Goal: Register for event/course: Sign up to attend an event or enroll in a course

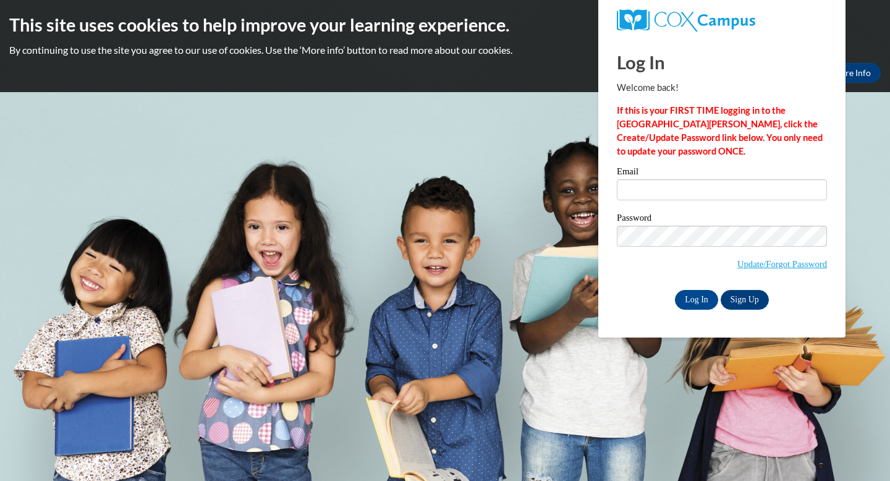
click at [659, 192] on input "Email" at bounding box center [722, 189] width 210 height 21
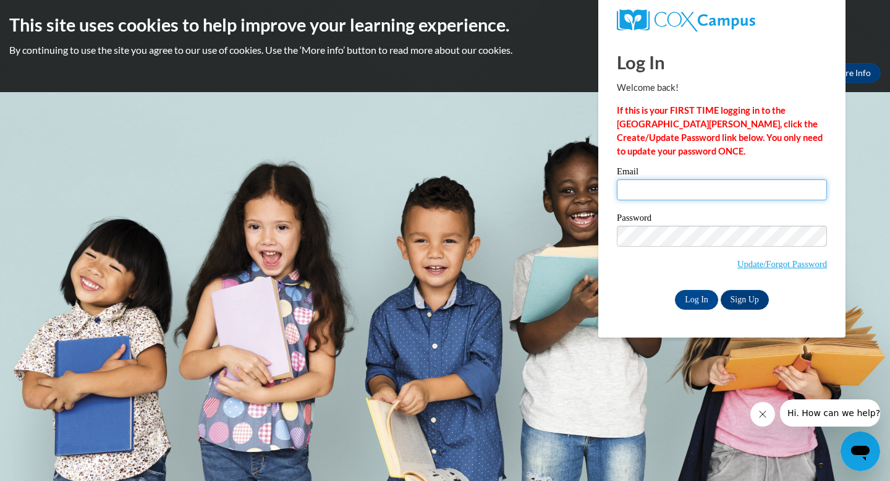
click at [664, 198] on input "Email" at bounding box center [722, 189] width 210 height 21
type input "Ava_werling@student.uml.edu"
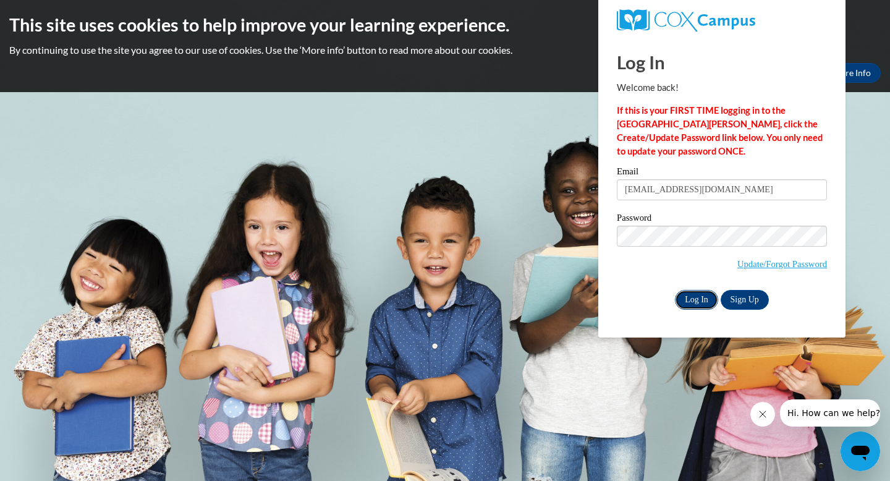
click at [699, 302] on input "Log In" at bounding box center [696, 300] width 43 height 20
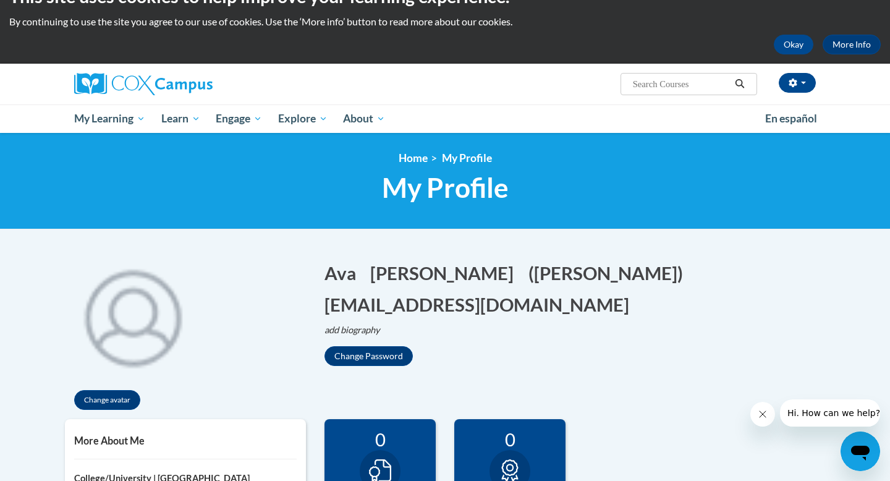
scroll to position [27, 0]
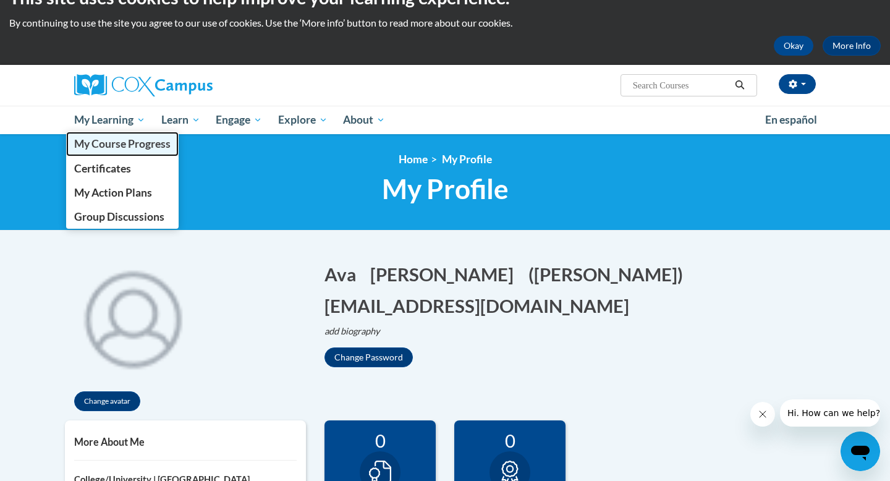
click at [127, 141] on span "My Course Progress" at bounding box center [122, 143] width 96 height 13
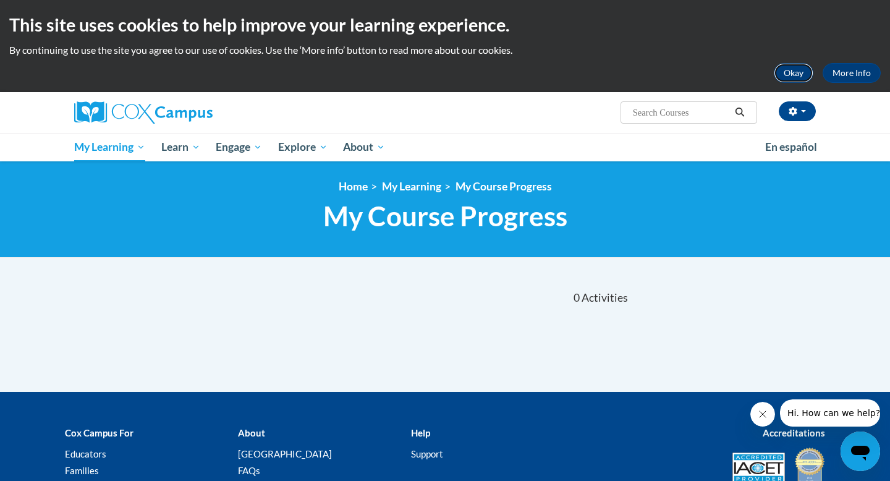
click at [798, 70] on button "Okay" at bounding box center [794, 73] width 40 height 20
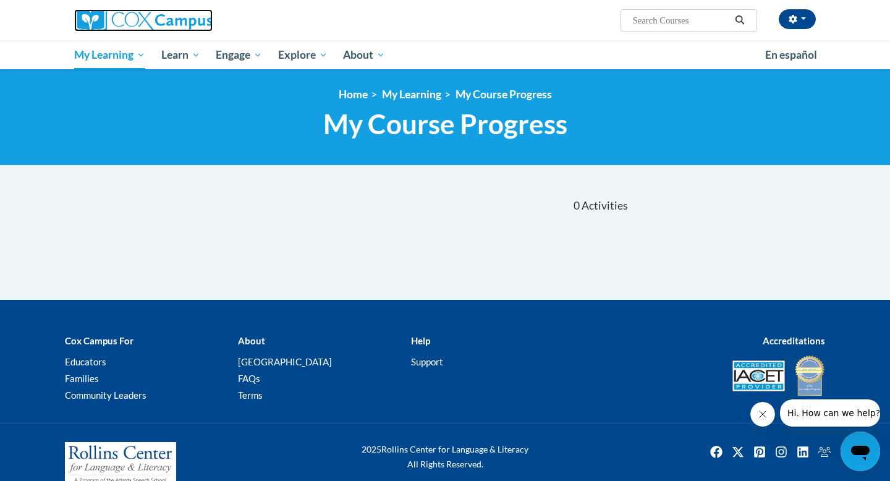
click at [126, 20] on img at bounding box center [143, 20] width 139 height 22
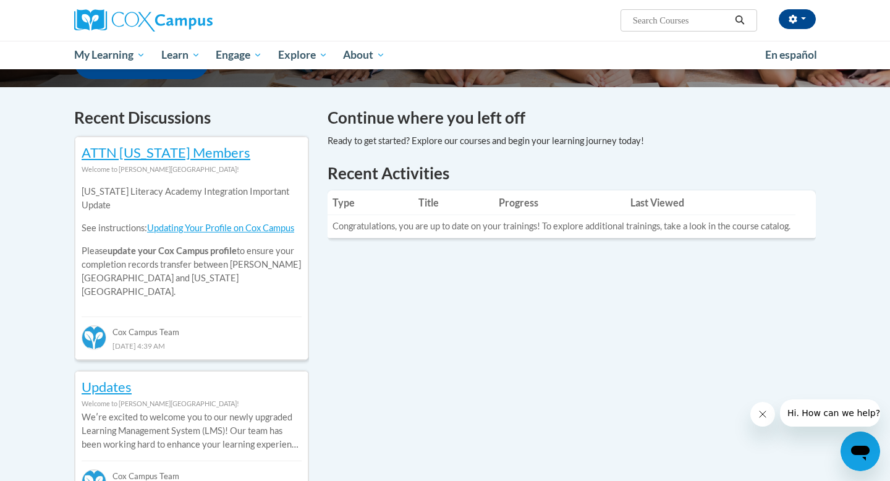
scroll to position [337, 0]
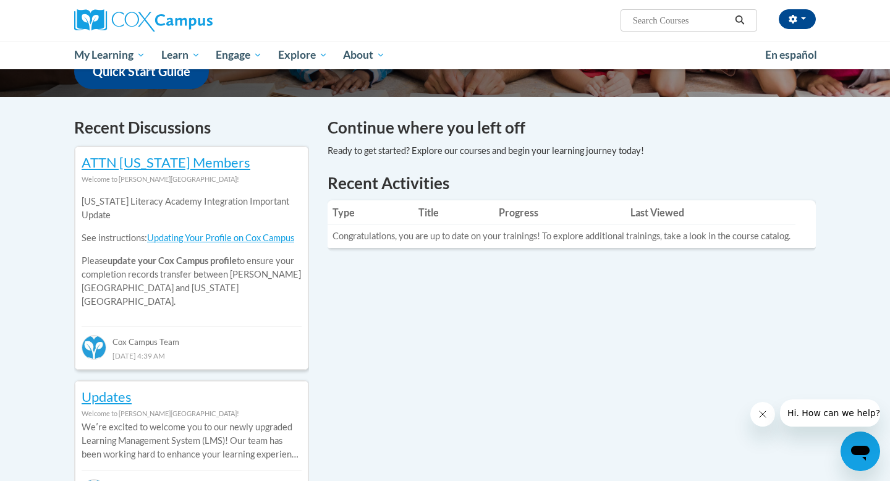
click at [668, 20] on input "Search..." at bounding box center [681, 20] width 99 height 15
paste input "Systematic and Explicit Phonics Instruction"
type input "Systematic and Explicit Phonics Instruction"
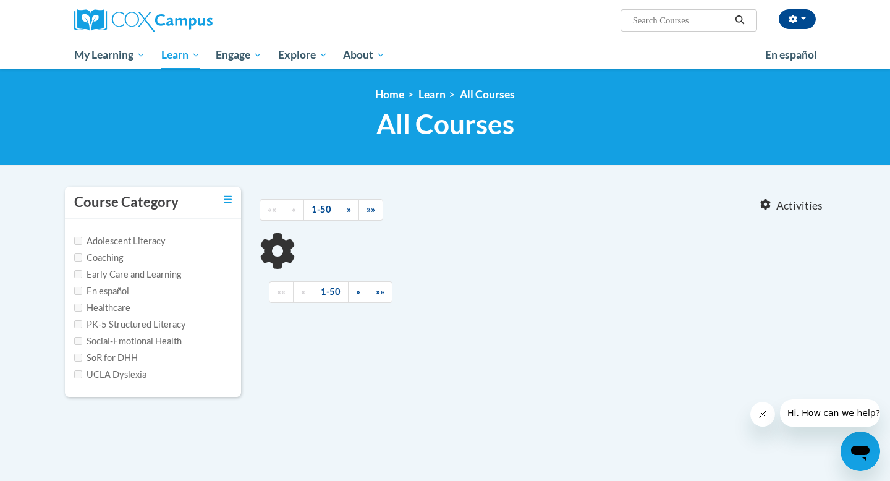
type input "Systematic and Explicit Phonics Instruction"
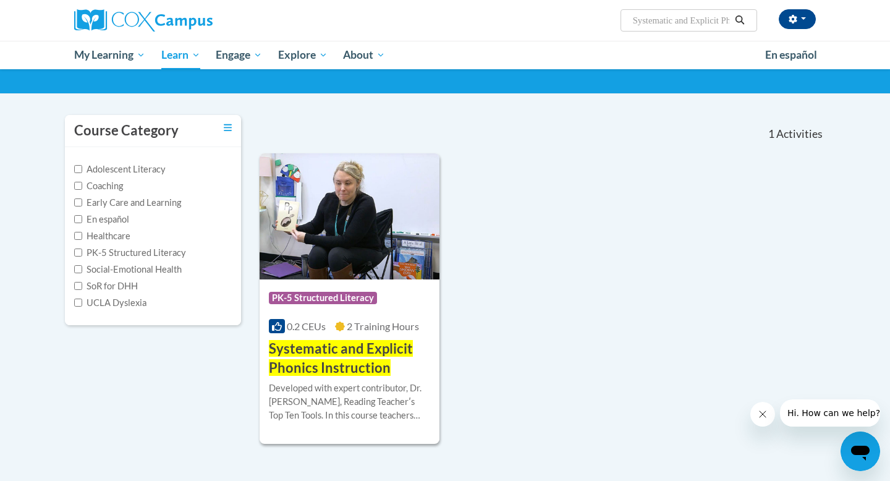
scroll to position [73, 0]
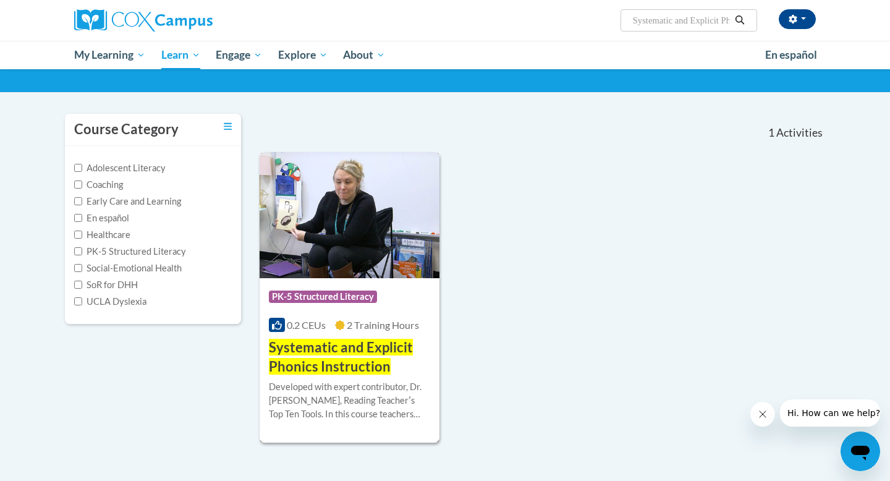
click at [331, 349] on span "Systematic and Explicit Phonics Instruction" at bounding box center [341, 357] width 144 height 36
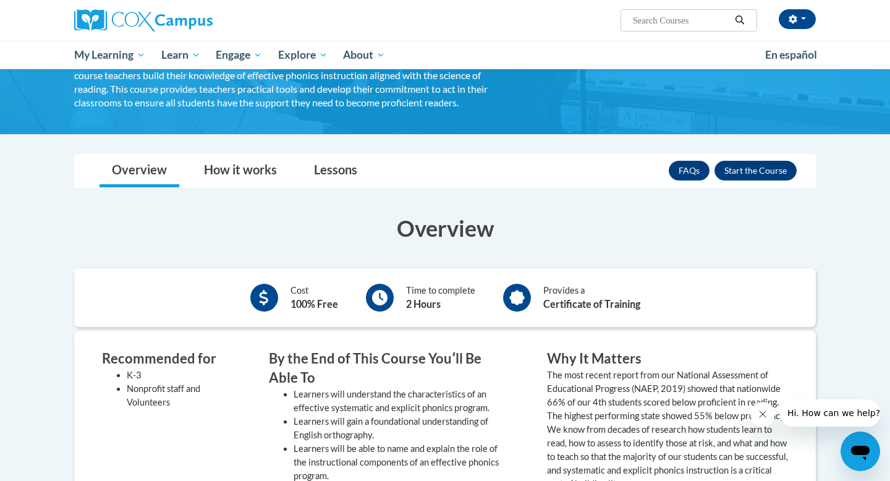
scroll to position [128, 0]
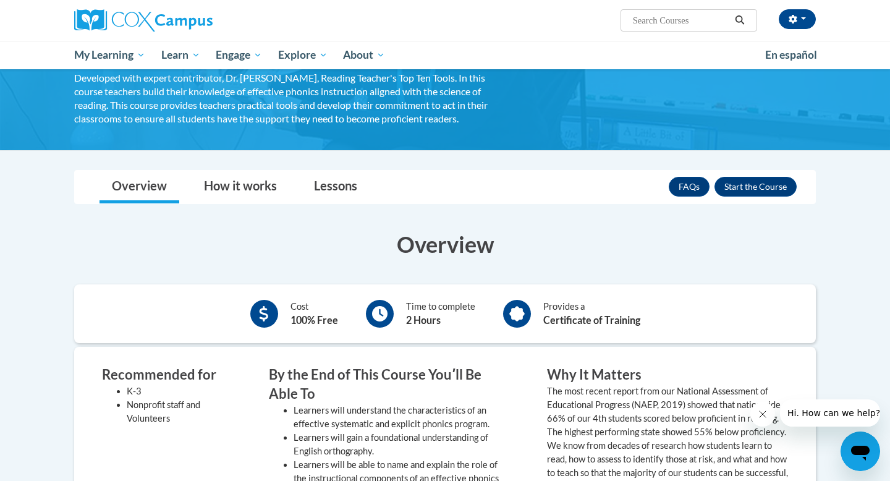
click at [308, 315] on b "100% Free" at bounding box center [315, 320] width 48 height 12
click at [382, 317] on icon at bounding box center [379, 313] width 15 height 15
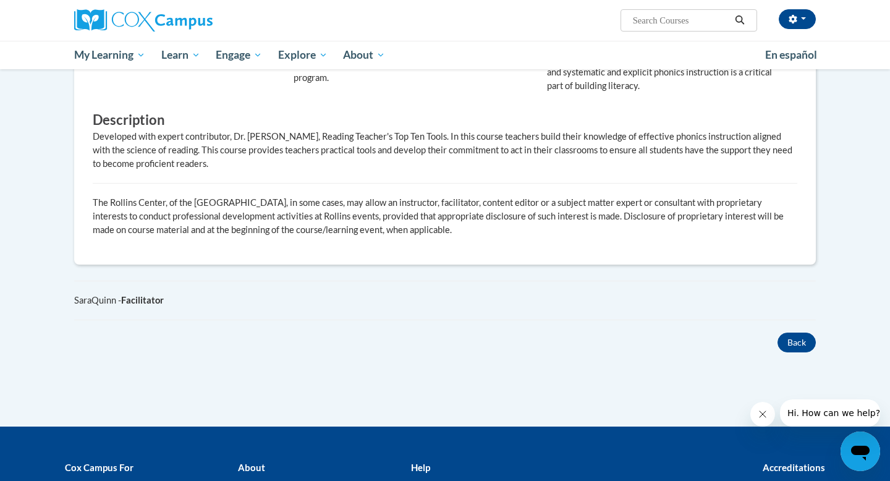
scroll to position [570, 0]
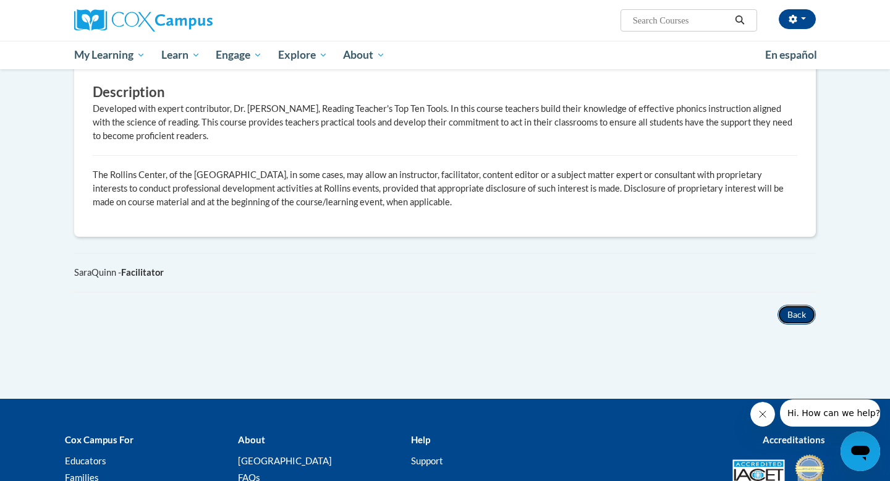
click at [801, 315] on button "Back" at bounding box center [797, 315] width 38 height 20
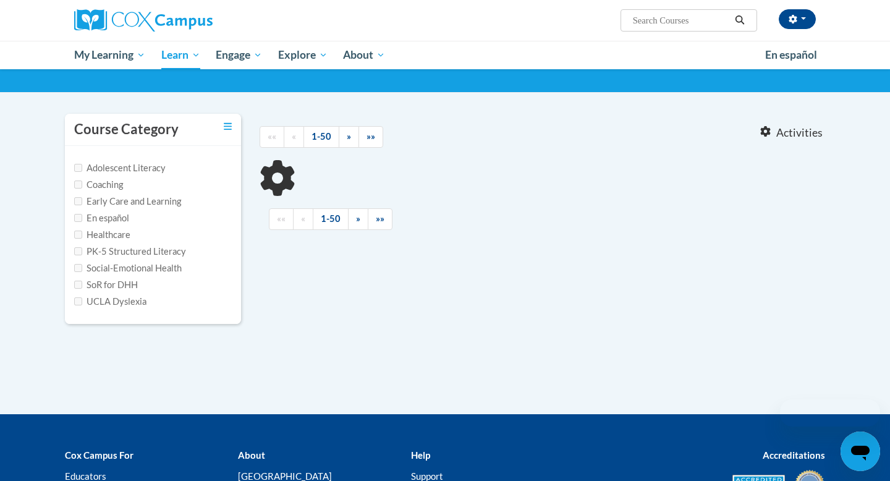
type input "Systematic and Explicit Phonics Instruction"
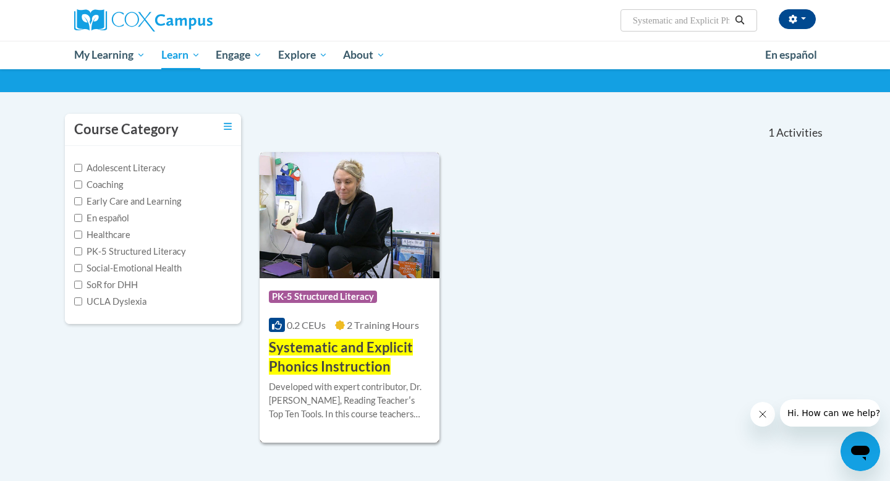
click at [351, 360] on span "Systematic and Explicit Phonics Instruction" at bounding box center [341, 357] width 144 height 36
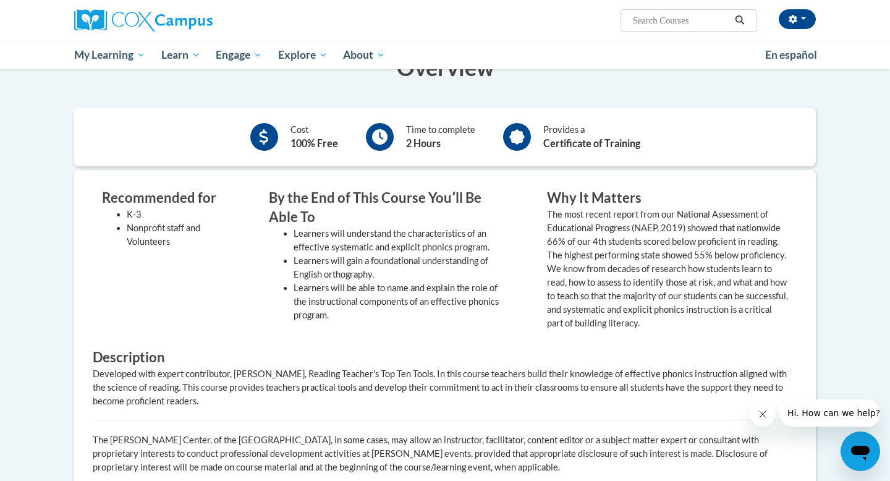
scroll to position [304, 0]
click at [546, 147] on b "Certificate of Training" at bounding box center [592, 144] width 97 height 12
click at [409, 145] on b "2 Hours" at bounding box center [423, 144] width 35 height 12
click at [328, 202] on h3 "By the End of This Course Youʹll Be Able To" at bounding box center [389, 208] width 241 height 38
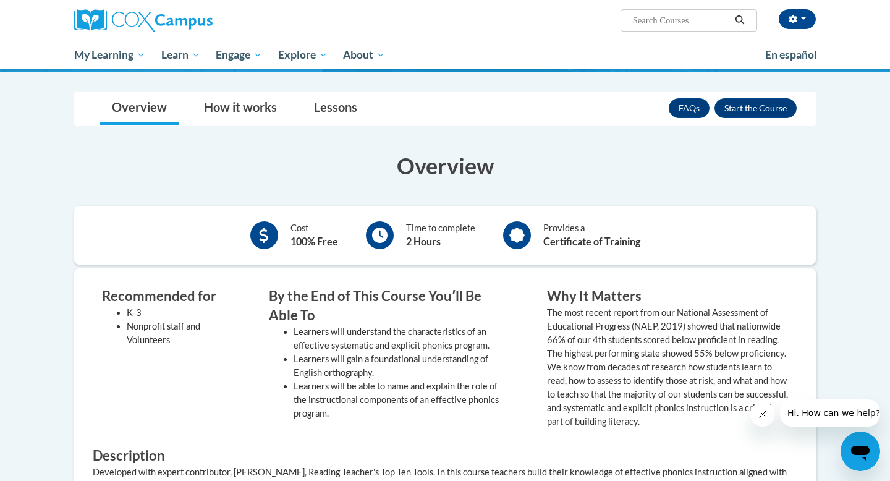
scroll to position [195, 0]
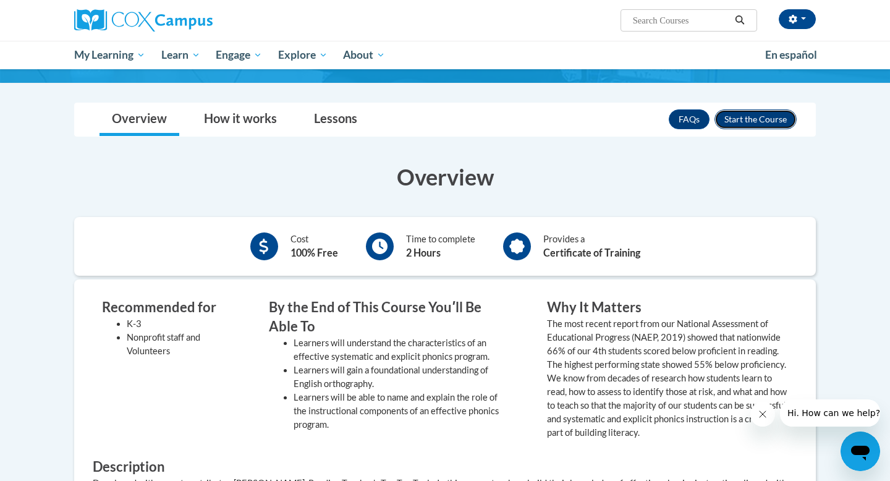
click at [752, 119] on button "Enroll" at bounding box center [756, 119] width 82 height 20
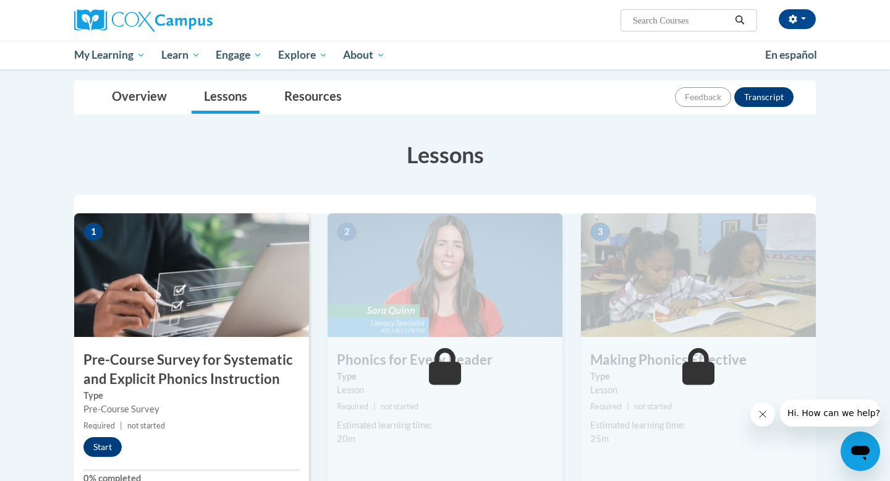
scroll to position [126, 0]
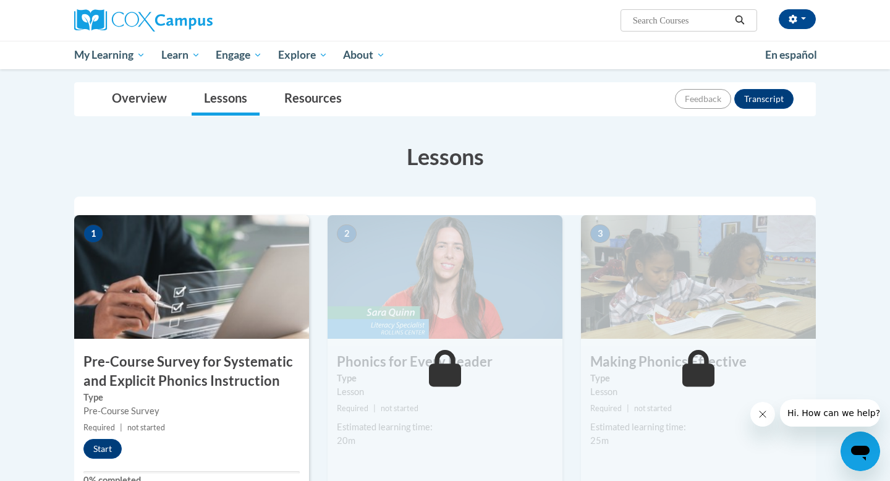
click at [453, 354] on icon at bounding box center [445, 368] width 33 height 37
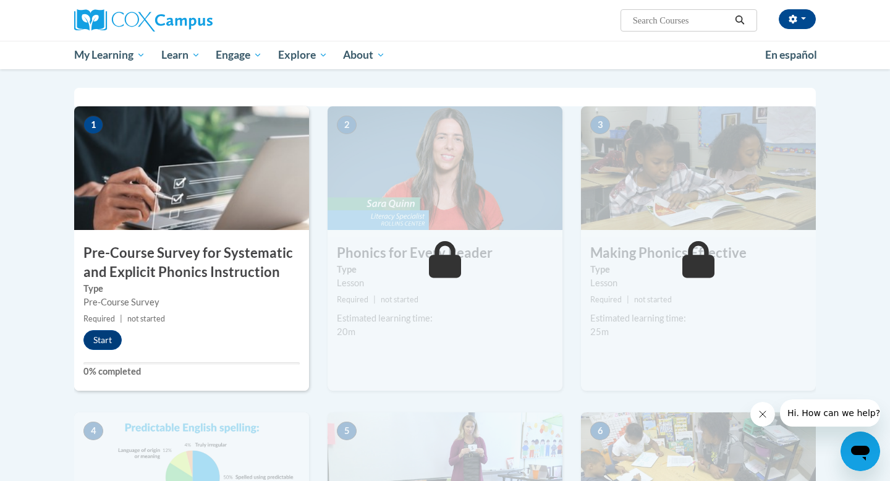
scroll to position [236, 0]
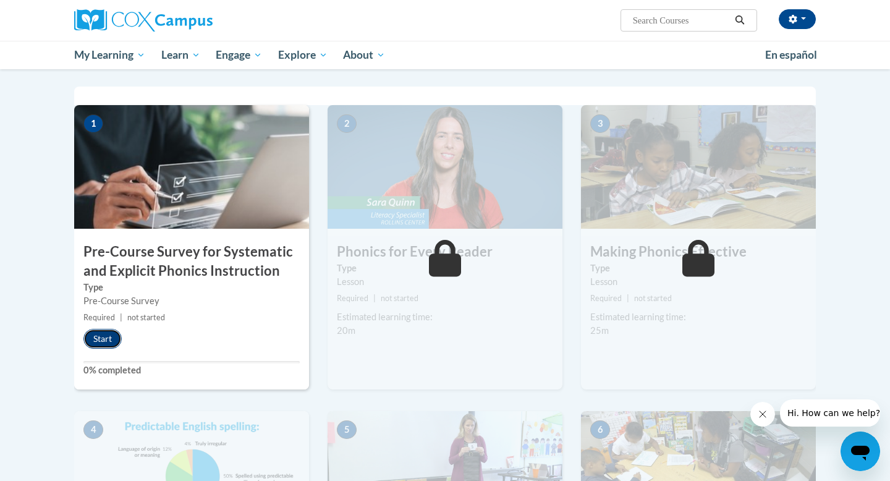
click at [109, 343] on button "Start" at bounding box center [102, 339] width 38 height 20
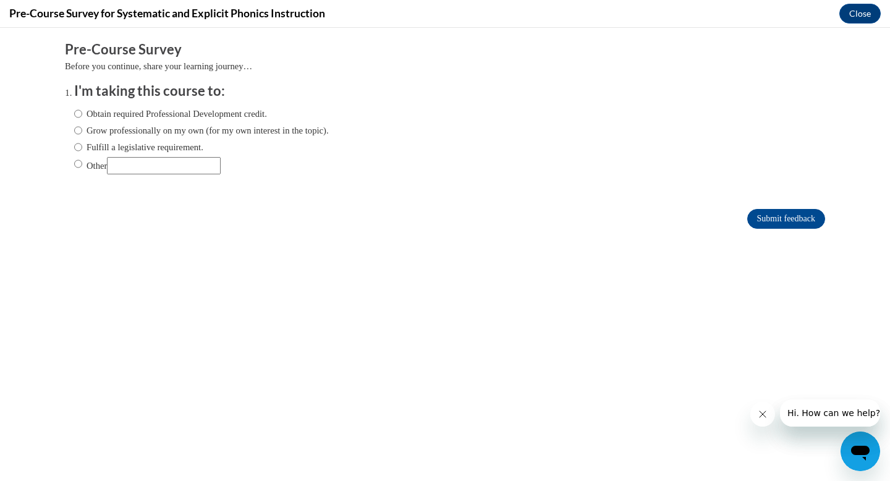
scroll to position [0, 0]
click at [160, 150] on label "Fulfill a legislative requirement." at bounding box center [138, 147] width 129 height 14
click at [82, 150] on input "Fulfill a legislative requirement." at bounding box center [78, 147] width 8 height 14
radio input "true"
click at [763, 218] on input "Submit feedback" at bounding box center [787, 219] width 78 height 20
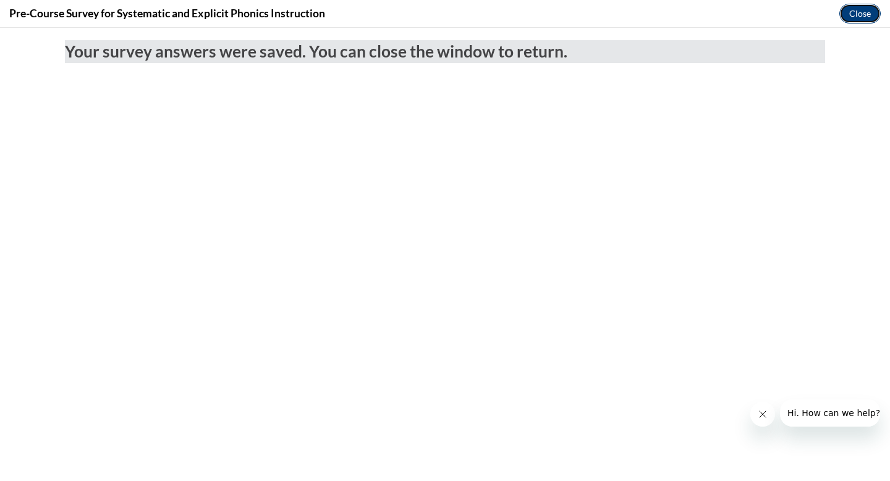
click at [858, 13] on button "Close" at bounding box center [860, 14] width 41 height 20
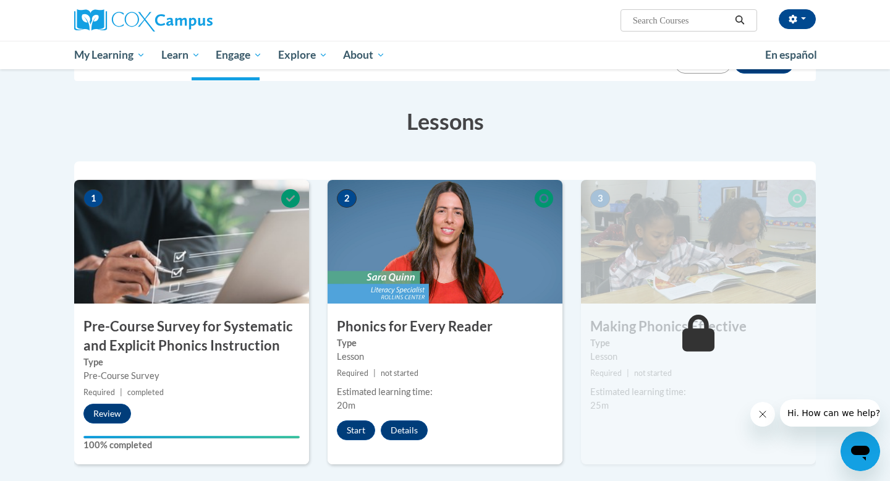
scroll to position [163, 0]
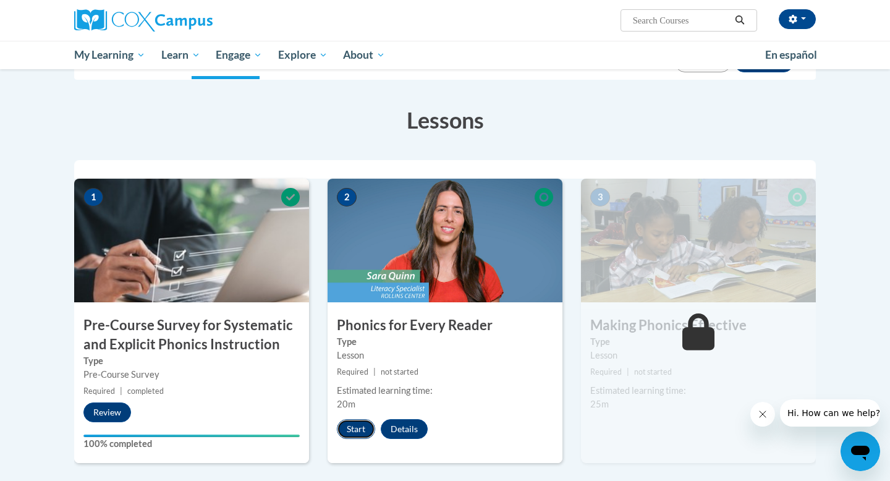
click at [348, 431] on button "Start" at bounding box center [356, 429] width 38 height 20
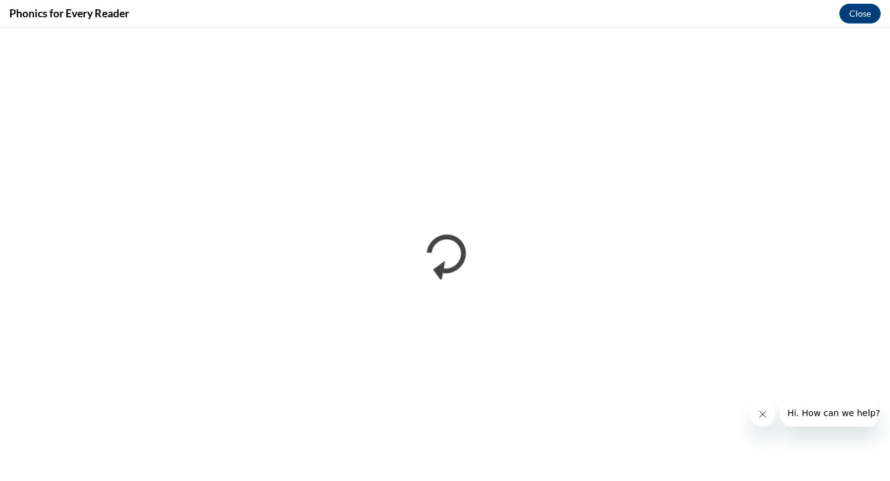
scroll to position [0, 0]
click at [764, 412] on icon "Close message from company" at bounding box center [763, 414] width 10 height 10
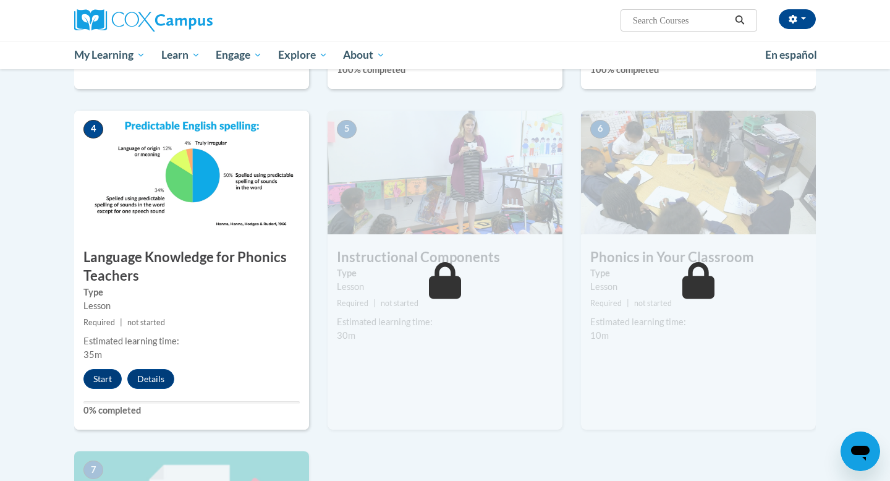
scroll to position [555, 0]
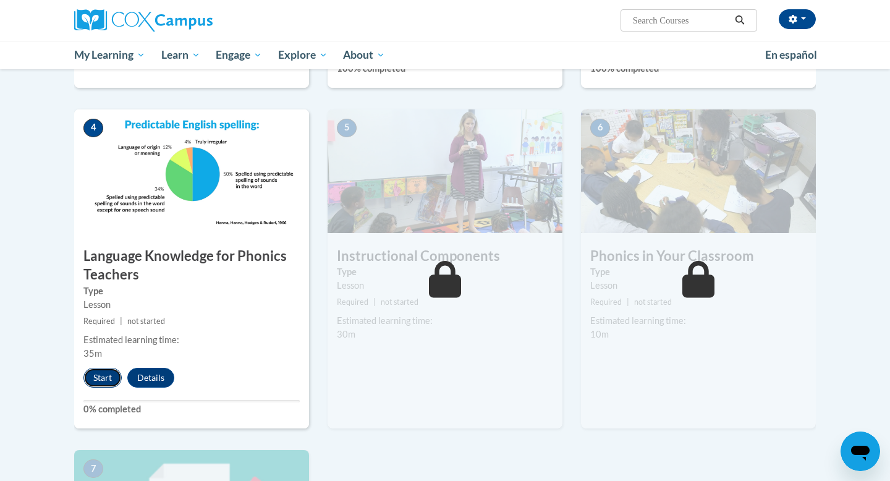
click at [99, 382] on button "Start" at bounding box center [102, 378] width 38 height 20
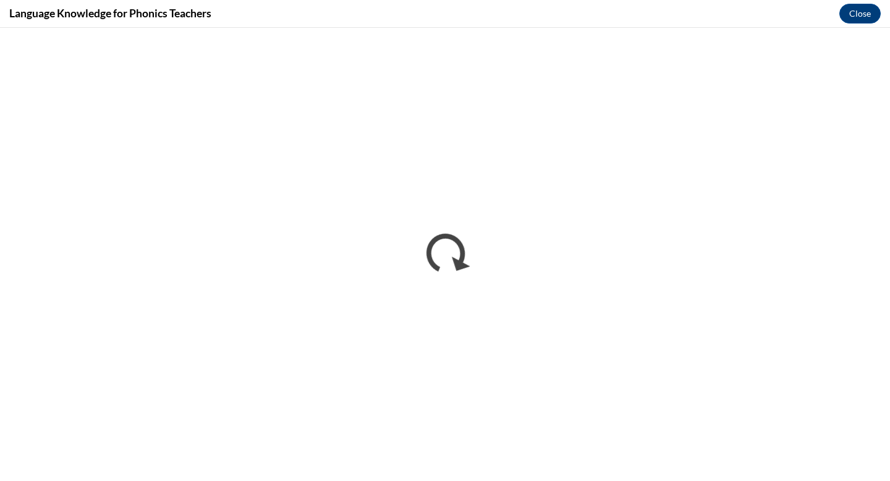
scroll to position [0, 0]
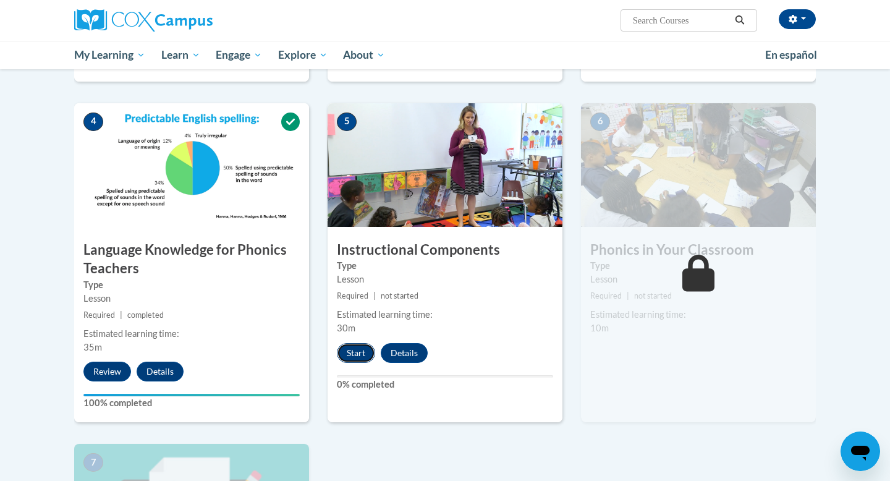
click at [356, 357] on button "Start" at bounding box center [356, 353] width 38 height 20
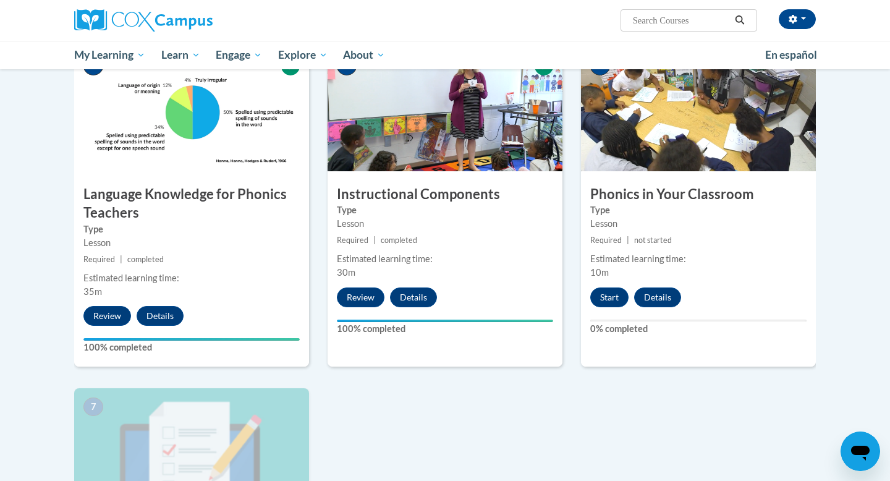
scroll to position [621, 0]
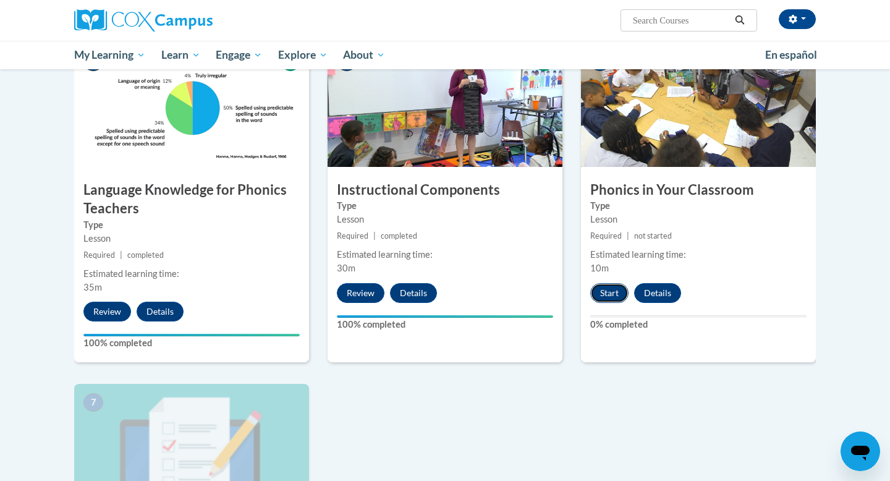
click at [610, 296] on button "Start" at bounding box center [610, 293] width 38 height 20
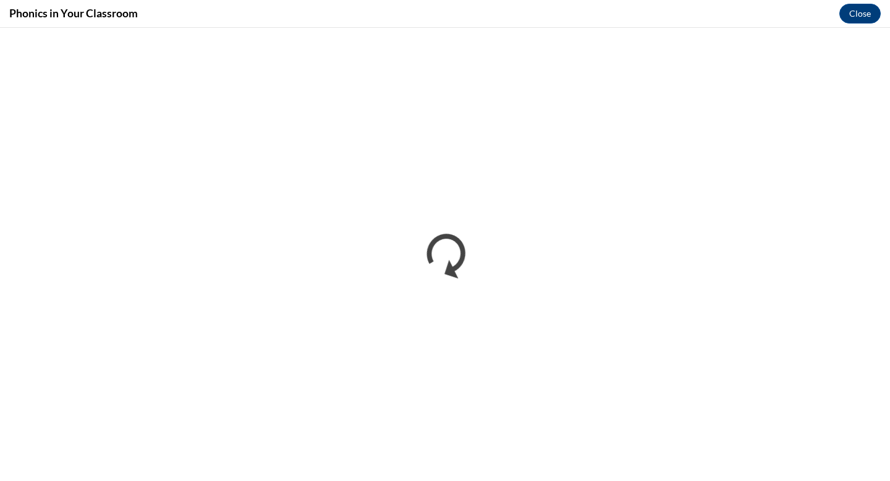
scroll to position [0, 0]
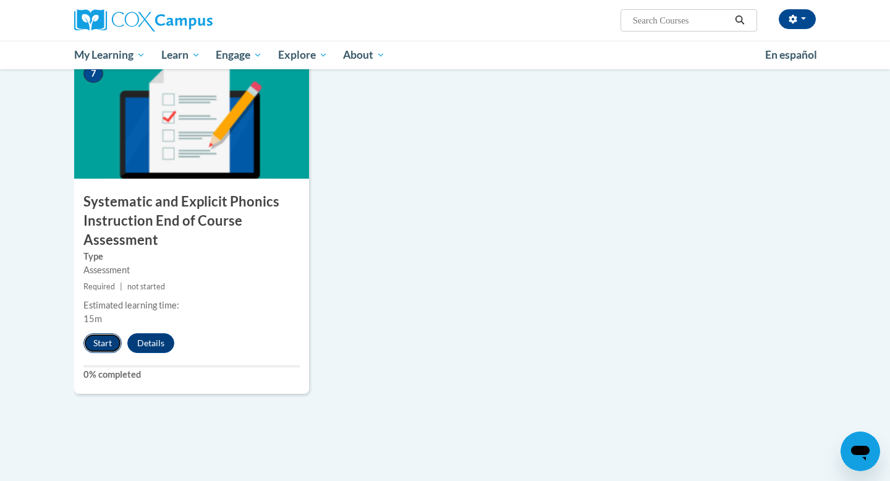
click at [105, 341] on button "Start" at bounding box center [102, 343] width 38 height 20
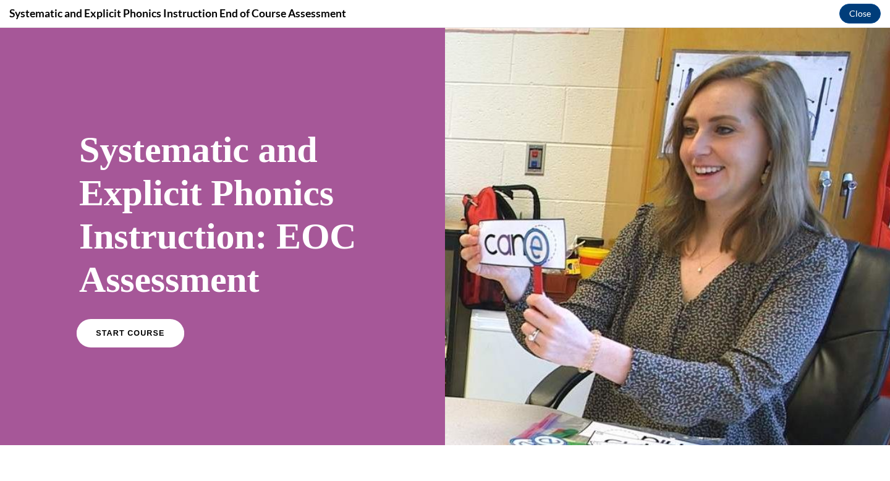
click at [160, 322] on link "START COURSE" at bounding box center [131, 333] width 108 height 28
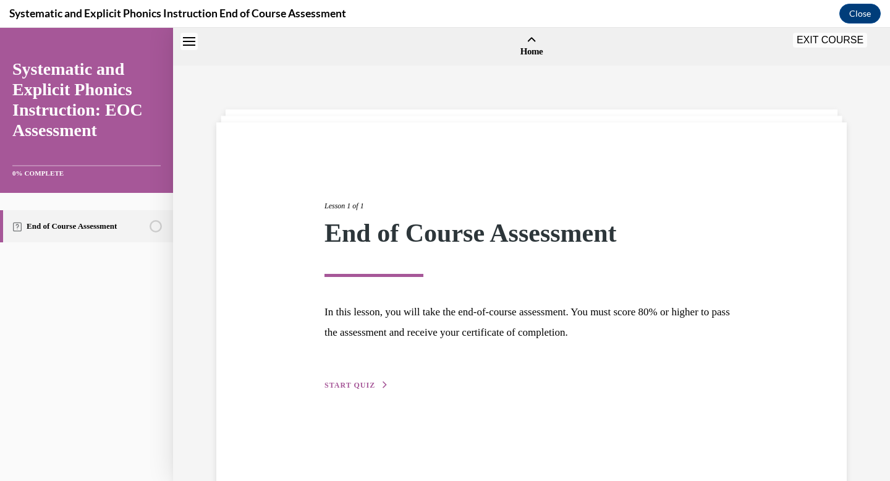
scroll to position [38, 0]
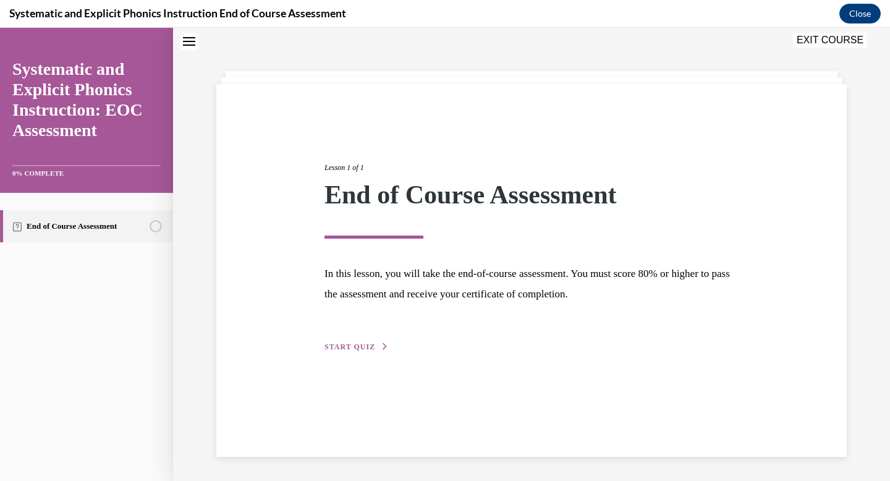
click at [359, 343] on span "START QUIZ" at bounding box center [350, 347] width 51 height 9
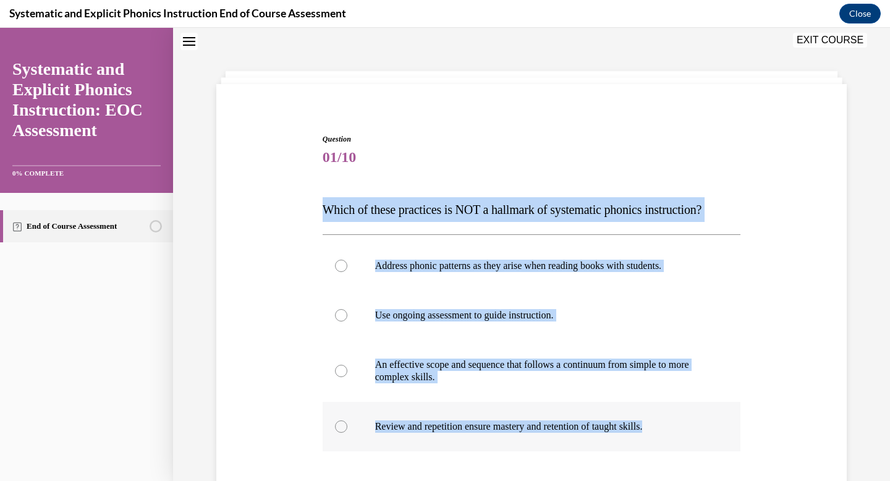
drag, startPoint x: 320, startPoint y: 205, endPoint x: 667, endPoint y: 429, distance: 413.2
click at [667, 429] on div "Question 01/10 Which of these practices is NOT a hallmark of systematic phonics…" at bounding box center [532, 360] width 425 height 490
copy div "Which of these practices is NOT a hallmark of systematic phonics instruction? A…"
click at [430, 276] on div at bounding box center [532, 265] width 419 height 49
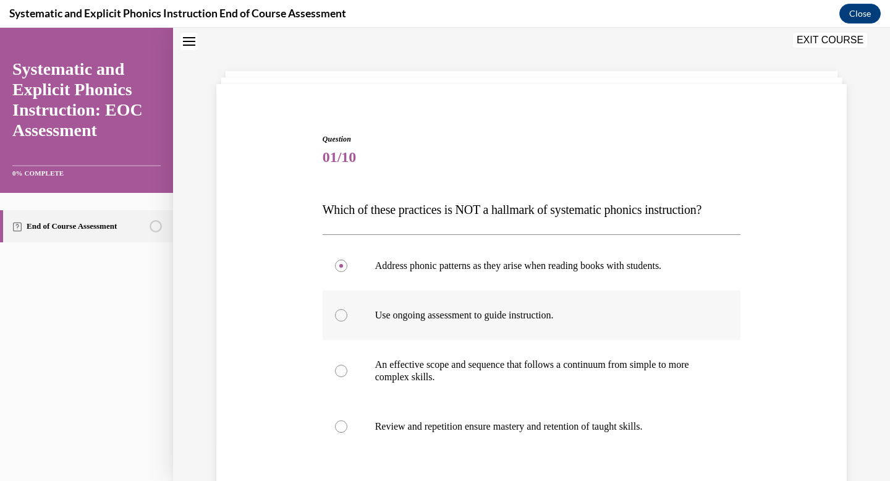
scroll to position [187, 0]
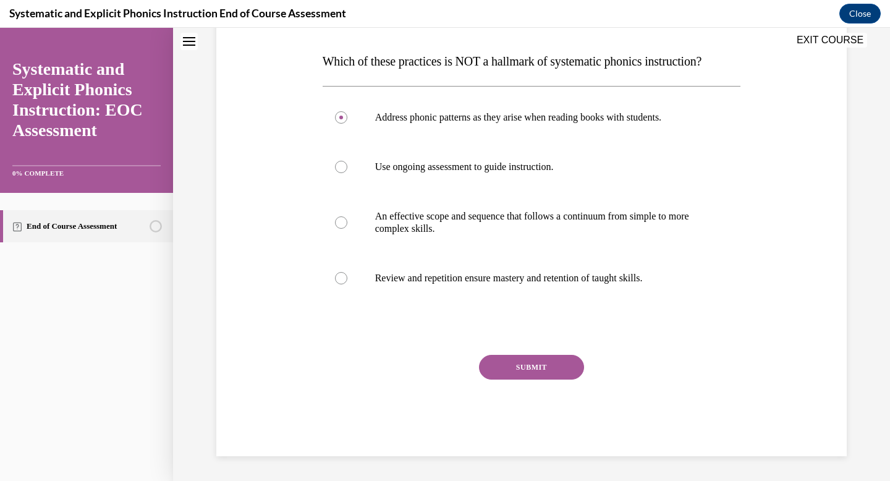
click at [523, 359] on button "SUBMIT" at bounding box center [531, 367] width 105 height 25
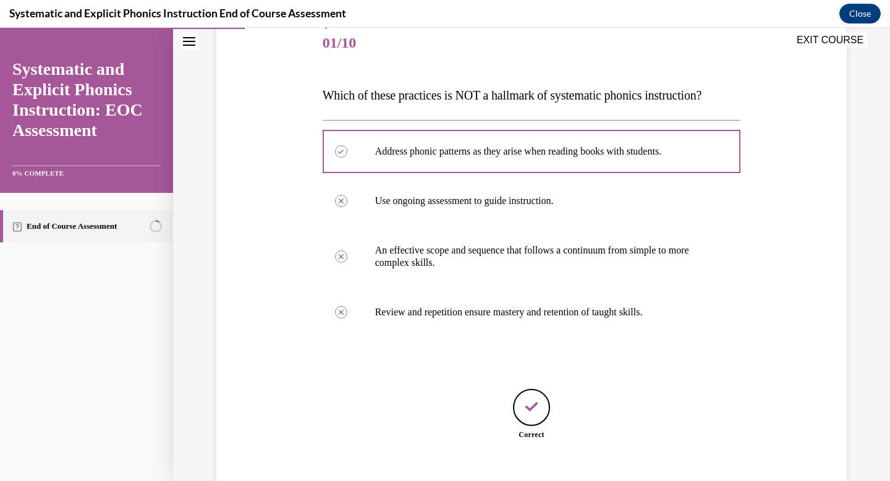
scroll to position [226, 0]
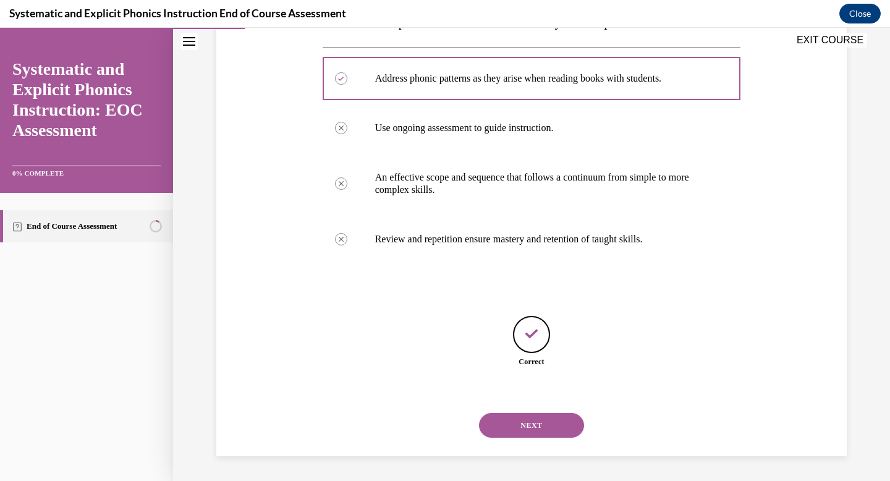
click at [529, 418] on button "NEXT" at bounding box center [531, 425] width 105 height 25
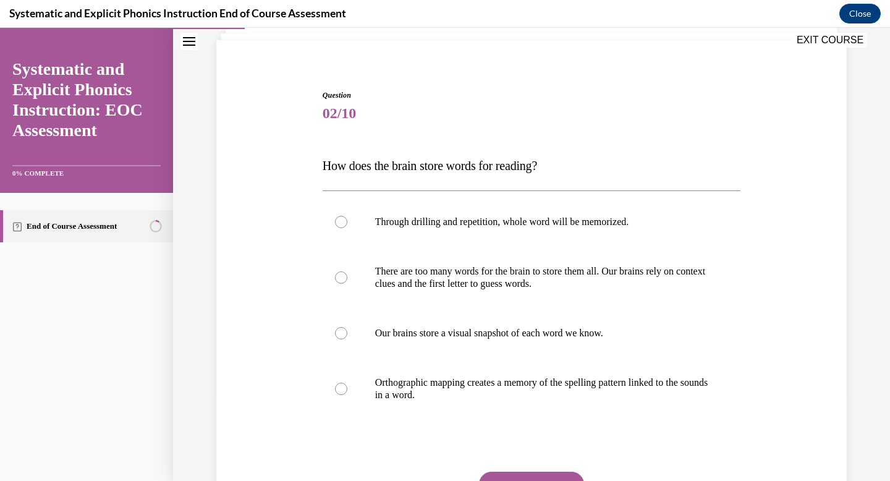
scroll to position [86, 0]
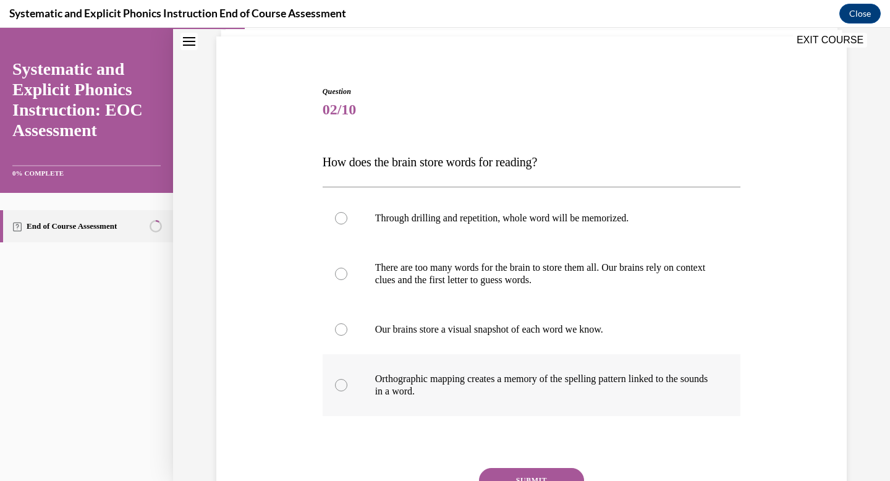
drag, startPoint x: 335, startPoint y: 155, endPoint x: 463, endPoint y: 367, distance: 247.4
click at [463, 367] on div "Question 02/10 How does the brain store words for reading? Through drilling and…" at bounding box center [532, 328] width 419 height 484
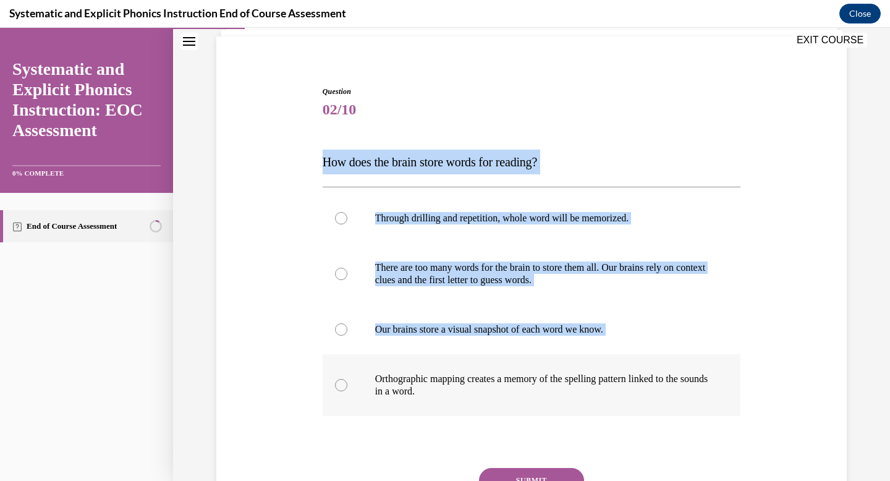
drag, startPoint x: 320, startPoint y: 159, endPoint x: 456, endPoint y: 399, distance: 275.8
click at [456, 399] on div "Question 02/10 How does the brain store words for reading? Through drilling and…" at bounding box center [532, 318] width 425 height 502
copy div "How does the brain store words for reading? Through drilling and repetition, wh…"
click at [455, 271] on p "There are too many words for the brain to store them all. Our brains rely on co…" at bounding box center [542, 274] width 335 height 25
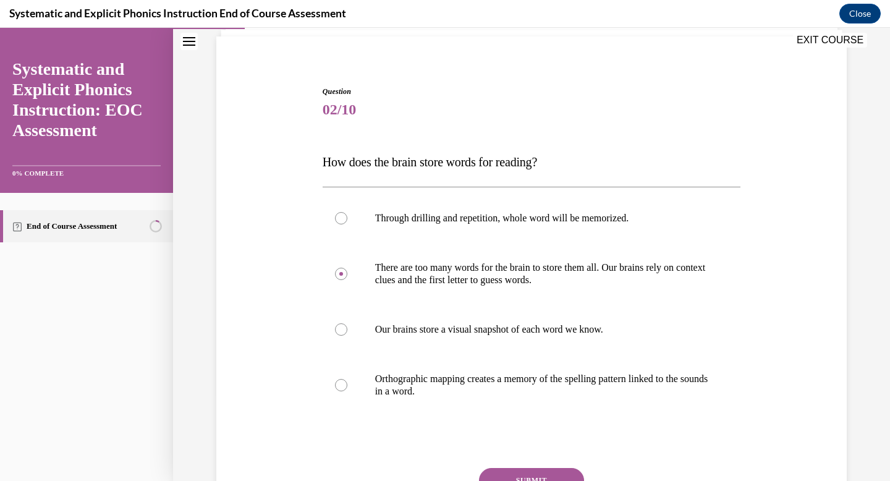
click at [510, 472] on button "SUBMIT" at bounding box center [531, 480] width 105 height 25
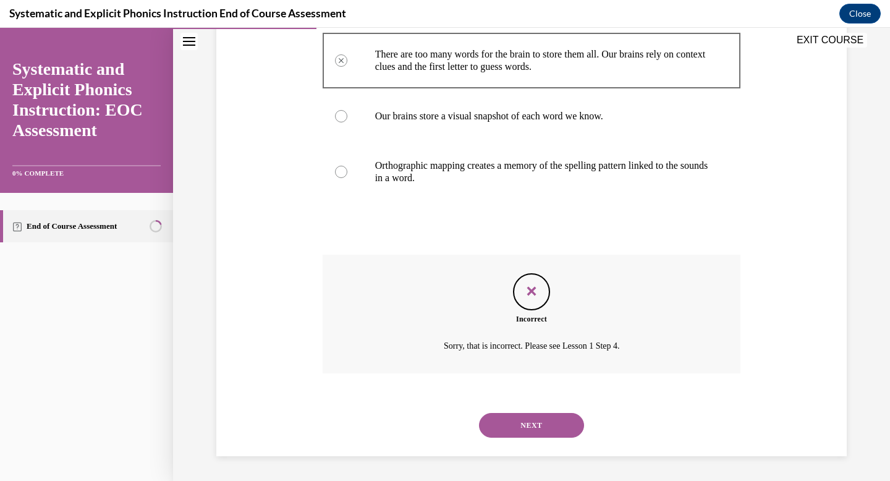
scroll to position [286, 0]
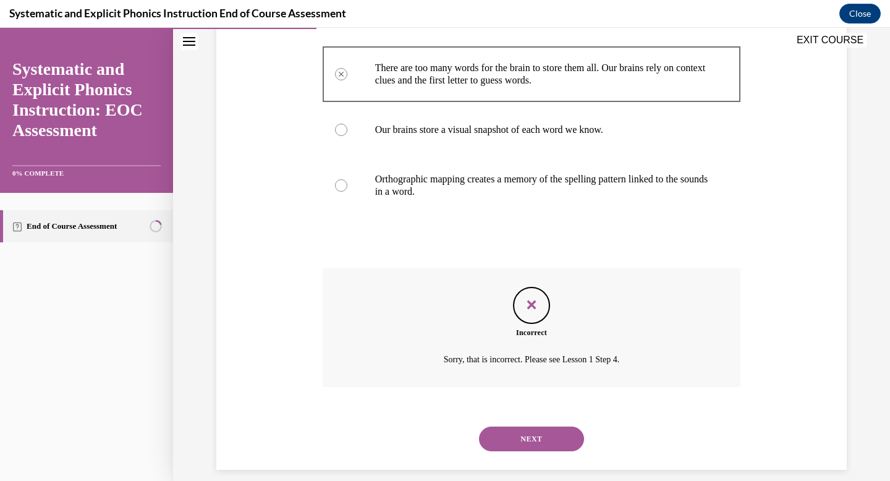
click at [511, 430] on button "NEXT" at bounding box center [531, 439] width 105 height 25
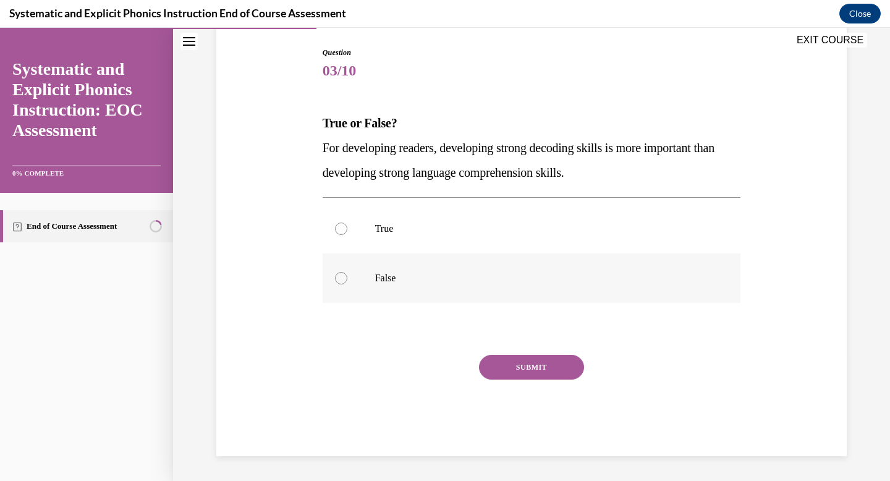
click at [394, 278] on p "False" at bounding box center [542, 278] width 335 height 12
click at [511, 367] on button "SUBMIT" at bounding box center [531, 367] width 105 height 25
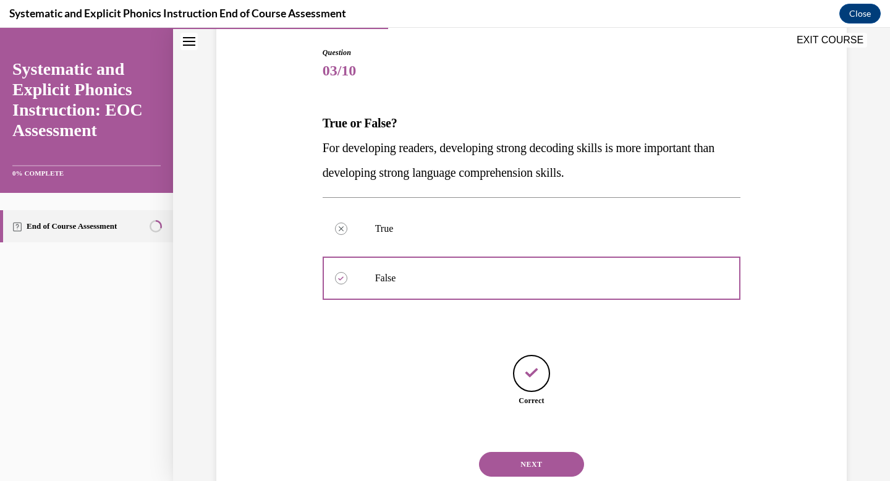
scroll to position [164, 0]
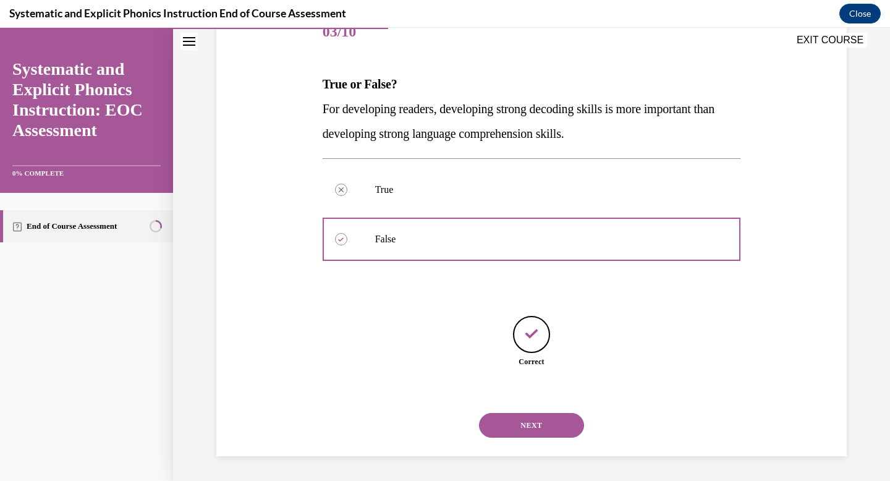
click at [511, 419] on button "NEXT" at bounding box center [531, 425] width 105 height 25
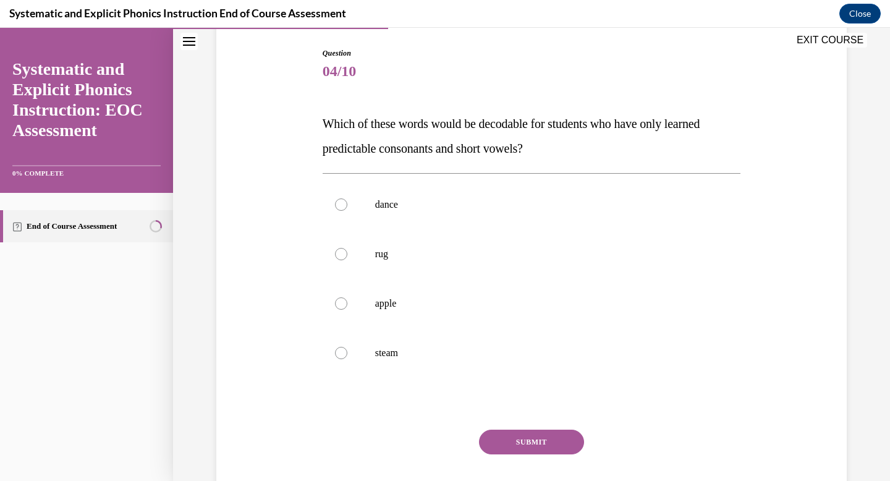
scroll to position [125, 0]
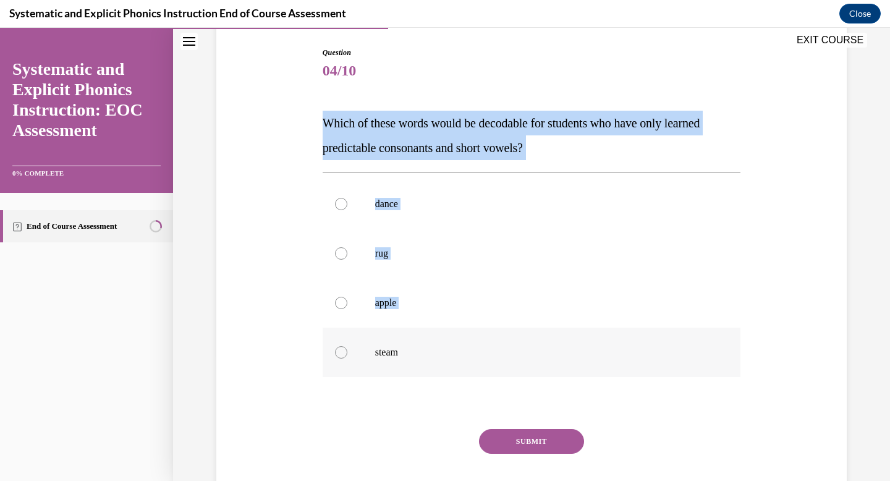
drag, startPoint x: 327, startPoint y: 118, endPoint x: 412, endPoint y: 359, distance: 255.4
click at [412, 359] on div "Question 04/10 Which of these words would be decodable for students who have on…" at bounding box center [532, 289] width 419 height 484
click at [316, 105] on div "Question 04/10 Which of these words would be decodable for students who have on…" at bounding box center [531, 270] width 637 height 521
drag, startPoint x: 322, startPoint y: 113, endPoint x: 401, endPoint y: 352, distance: 251.5
click at [401, 352] on div "Question 04/10 Which of these words would be decodable for students who have on…" at bounding box center [532, 279] width 425 height 502
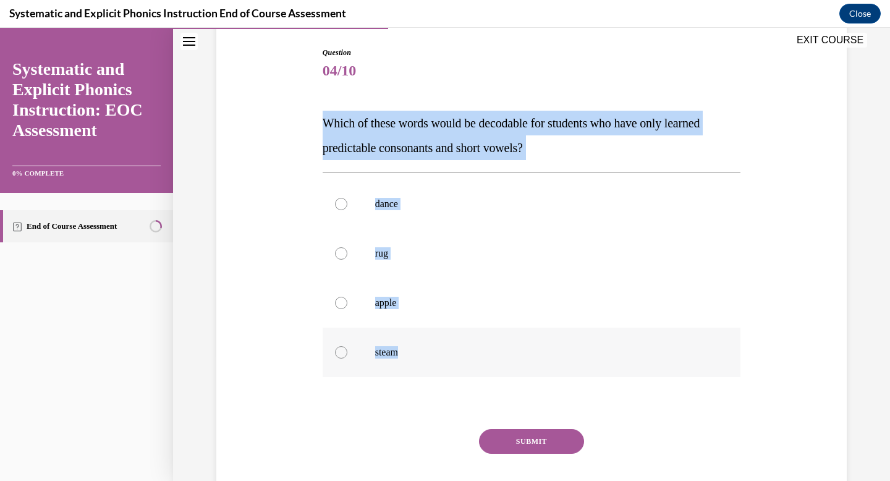
copy div "Which of these words would be decodable for students who have only learned pred…"
click at [350, 248] on div at bounding box center [532, 253] width 419 height 49
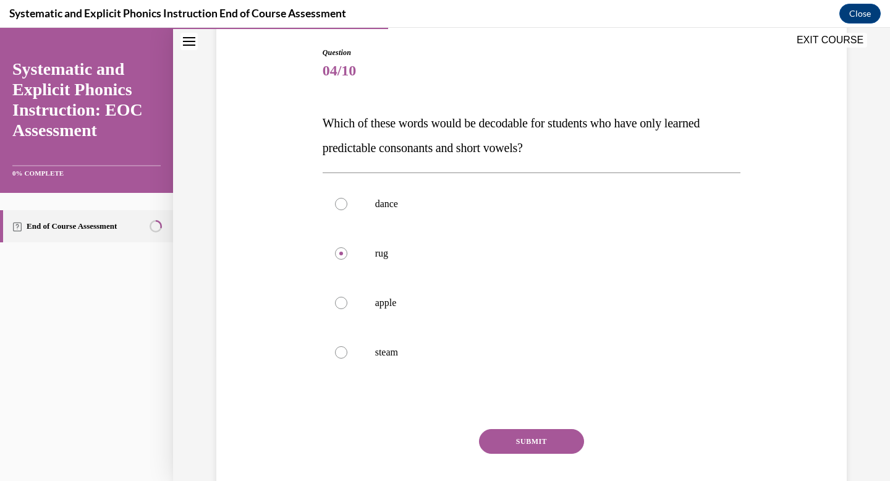
click at [492, 430] on button "SUBMIT" at bounding box center [531, 441] width 105 height 25
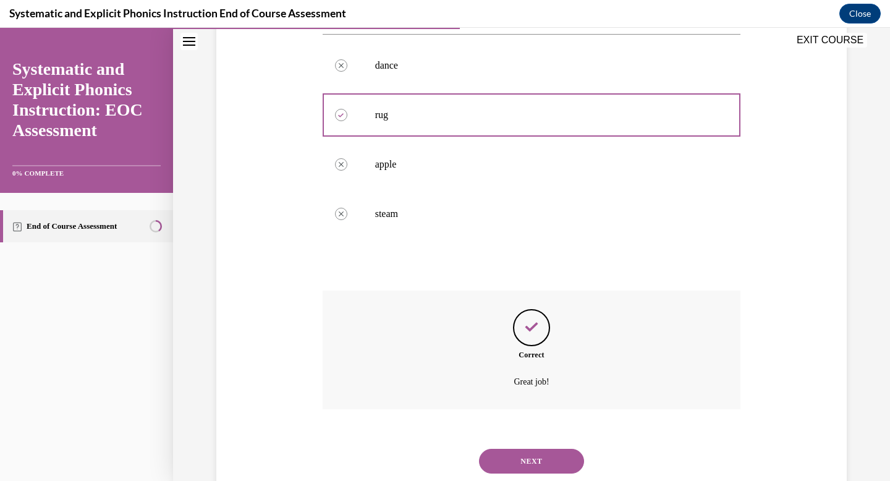
scroll to position [299, 0]
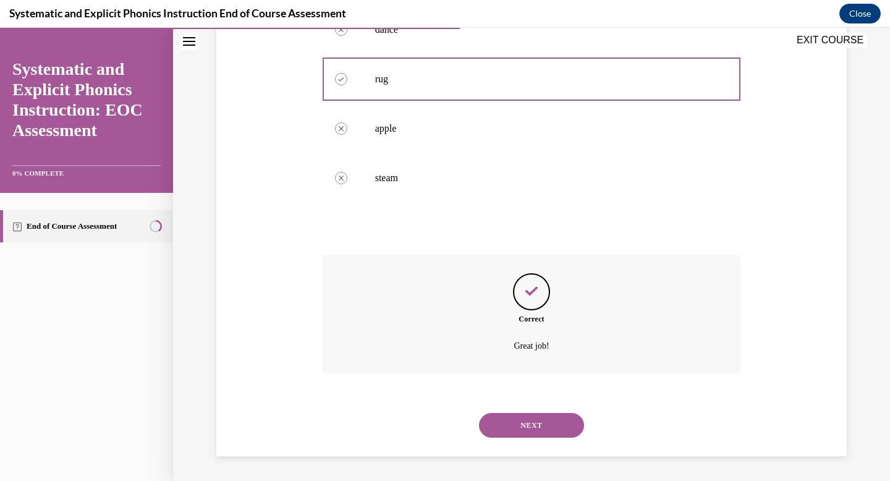
click at [523, 426] on button "NEXT" at bounding box center [531, 425] width 105 height 25
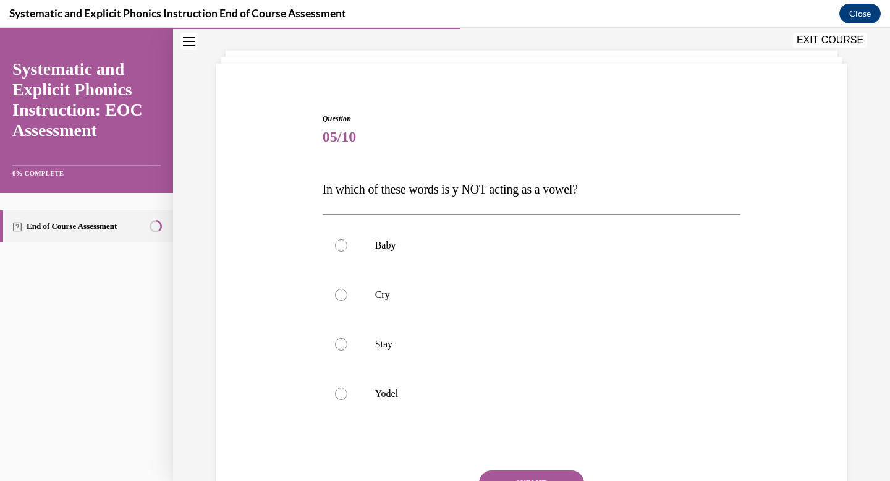
scroll to position [59, 0]
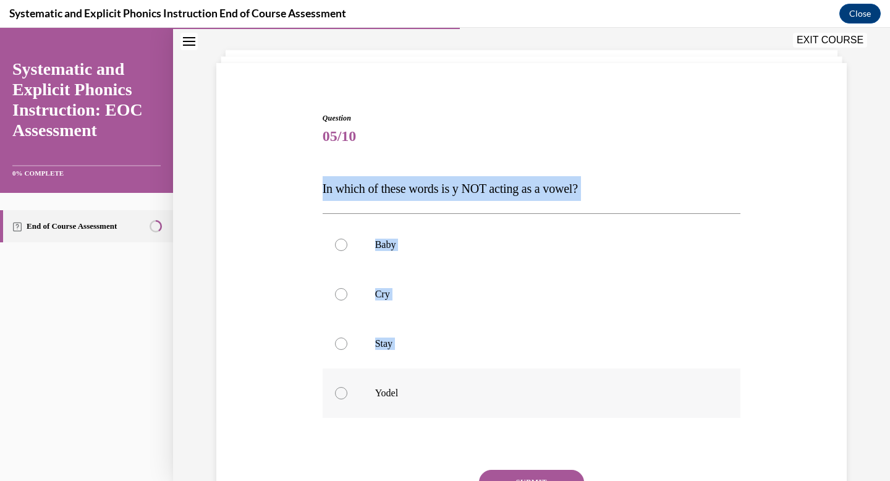
drag, startPoint x: 316, startPoint y: 189, endPoint x: 440, endPoint y: 410, distance: 253.6
click at [440, 410] on div "Question 05/10 In which of these words is y NOT acting as a vowel? Baby Cry Sta…" at bounding box center [531, 323] width 637 height 496
click at [320, 174] on div "Question 05/10 In which of these words is y NOT acting as a vowel? Baby Cry Sta…" at bounding box center [532, 332] width 425 height 477
drag, startPoint x: 320, startPoint y: 176, endPoint x: 396, endPoint y: 393, distance: 230.2
click at [396, 393] on div "Question 05/10 In which of these words is y NOT acting as a vowel? Baby Cry Sta…" at bounding box center [532, 332] width 425 height 477
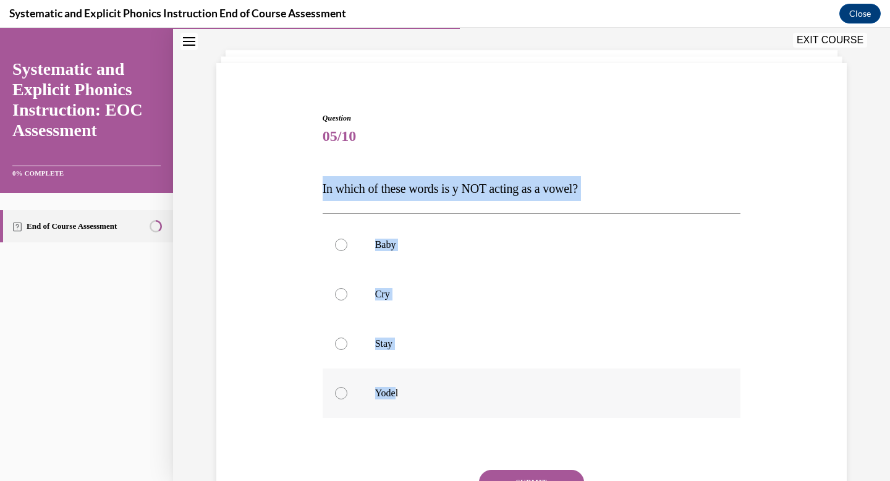
copy div "In which of these words is y NOT acting as a vowel? Baby Cry Stay Yode"
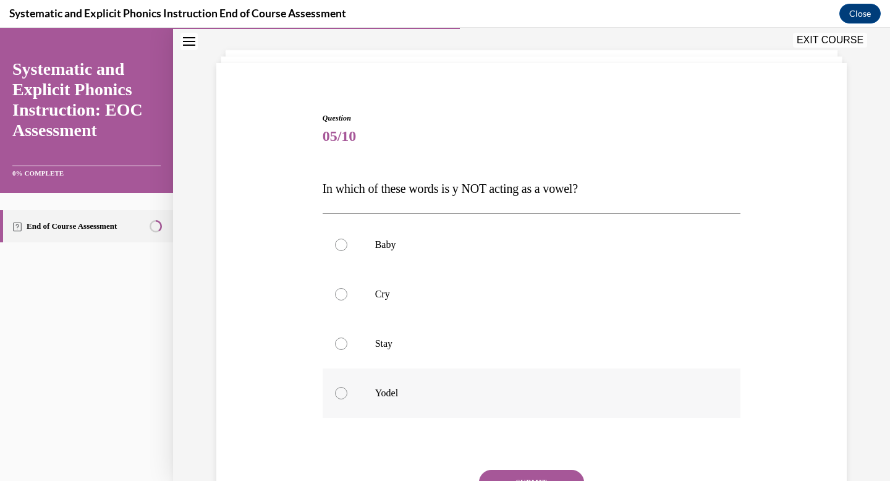
click at [342, 395] on div at bounding box center [341, 393] width 12 height 12
click at [534, 477] on button "SUBMIT" at bounding box center [531, 482] width 105 height 25
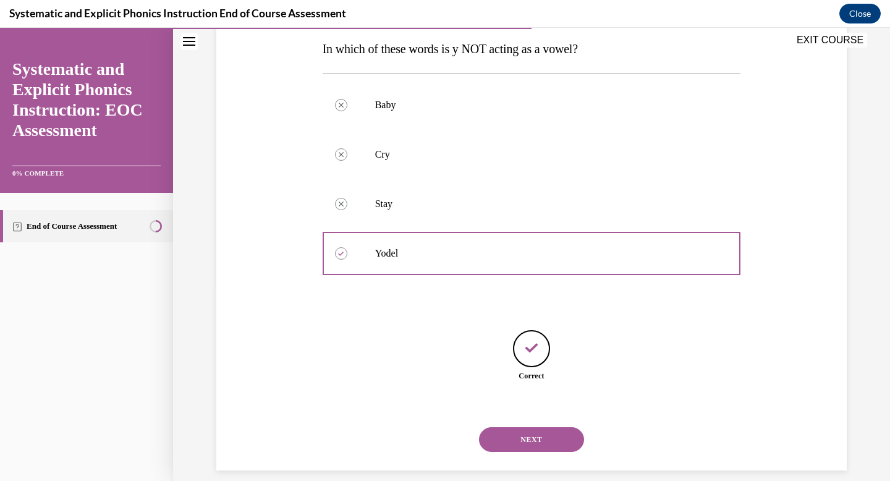
scroll to position [213, 0]
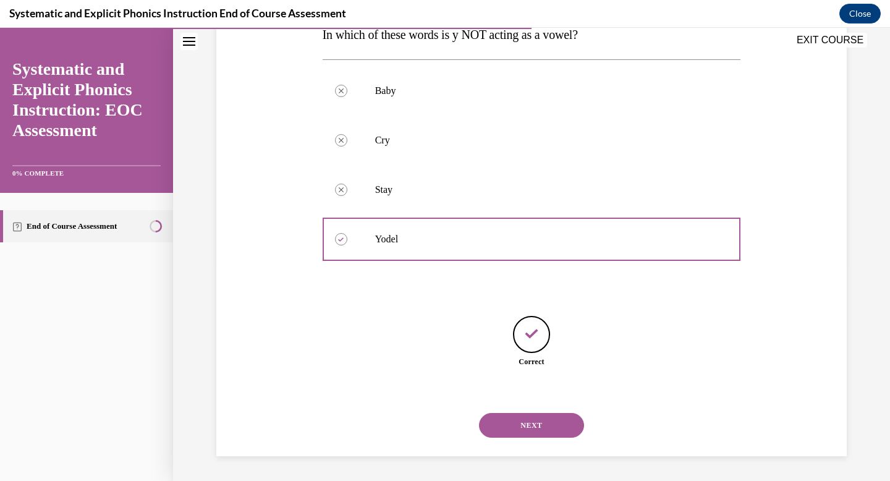
click at [529, 422] on button "NEXT" at bounding box center [531, 425] width 105 height 25
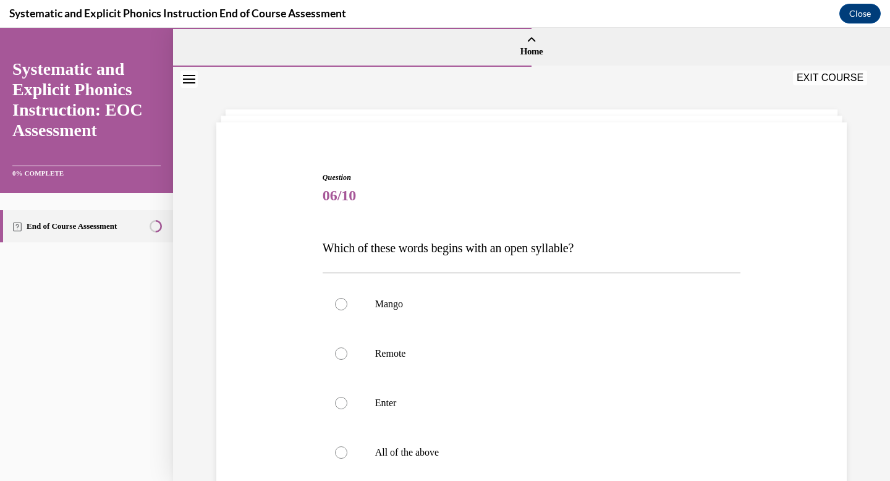
scroll to position [56, 0]
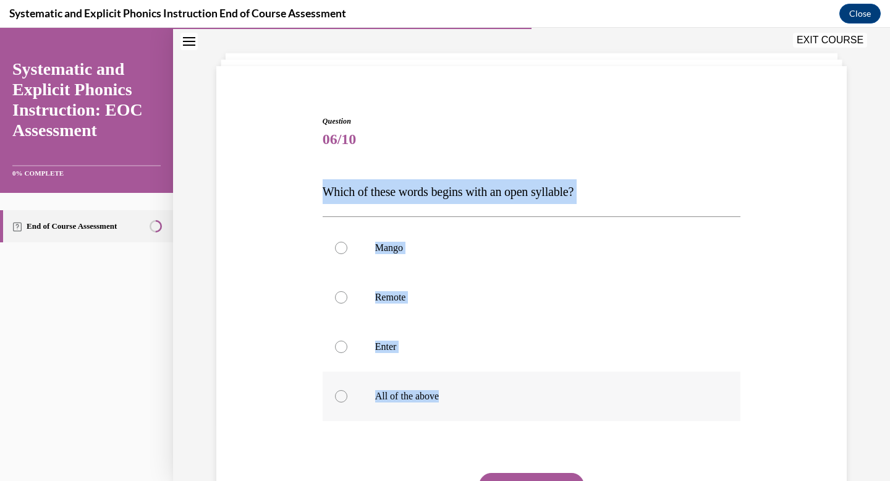
drag, startPoint x: 320, startPoint y: 190, endPoint x: 446, endPoint y: 395, distance: 240.4
click at [446, 395] on div "Question 06/10 Which of these words begins with an open syllable? Mango Remote …" at bounding box center [532, 335] width 425 height 477
copy div "Which of these words begins with an open syllable? Mango Remote Enter All of th…"
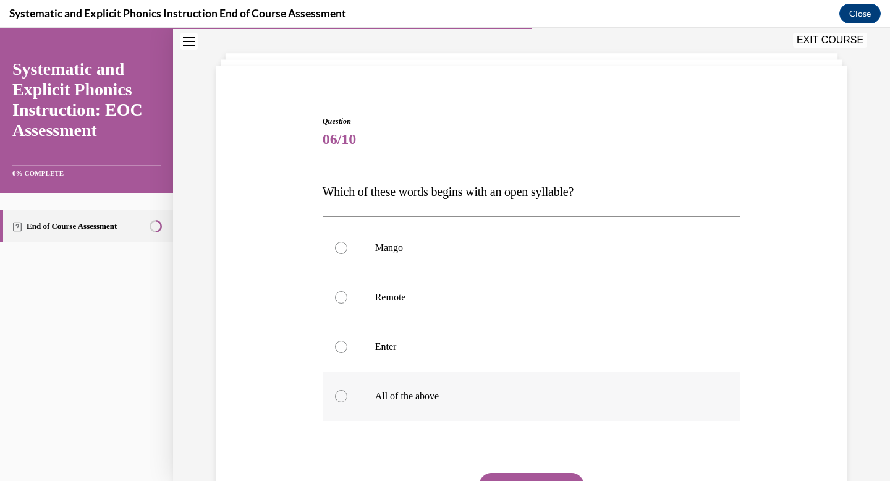
click at [364, 409] on div at bounding box center [532, 396] width 419 height 49
click at [498, 476] on button "SUBMIT" at bounding box center [531, 485] width 105 height 25
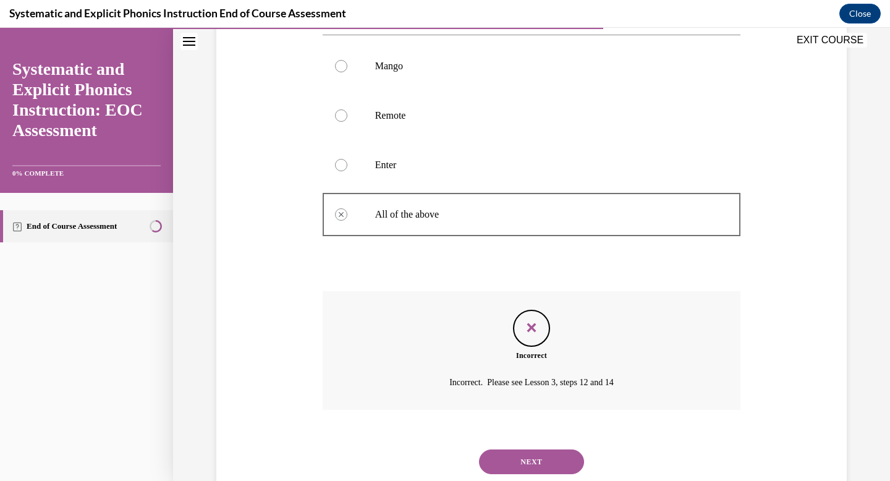
scroll to position [275, 0]
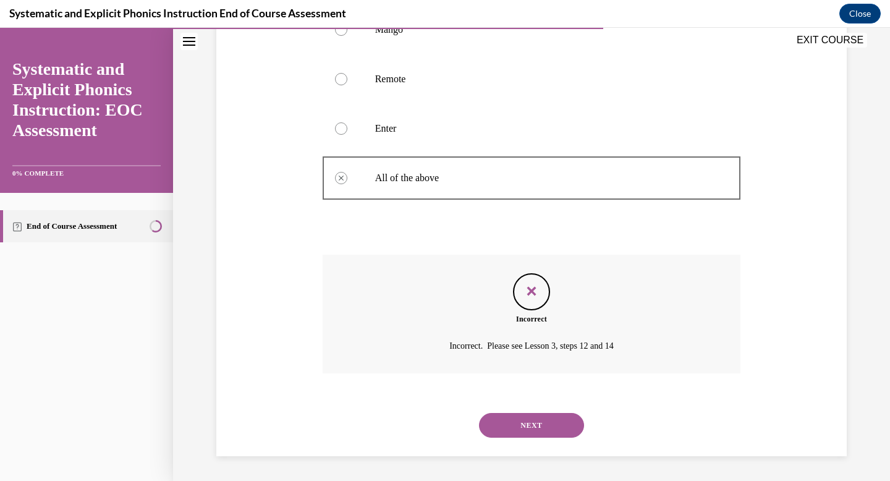
click at [534, 418] on button "NEXT" at bounding box center [531, 425] width 105 height 25
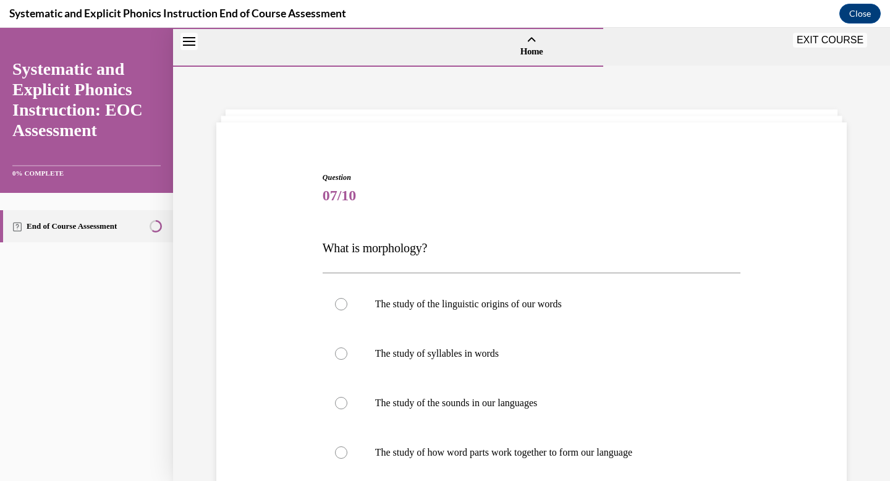
scroll to position [96, 0]
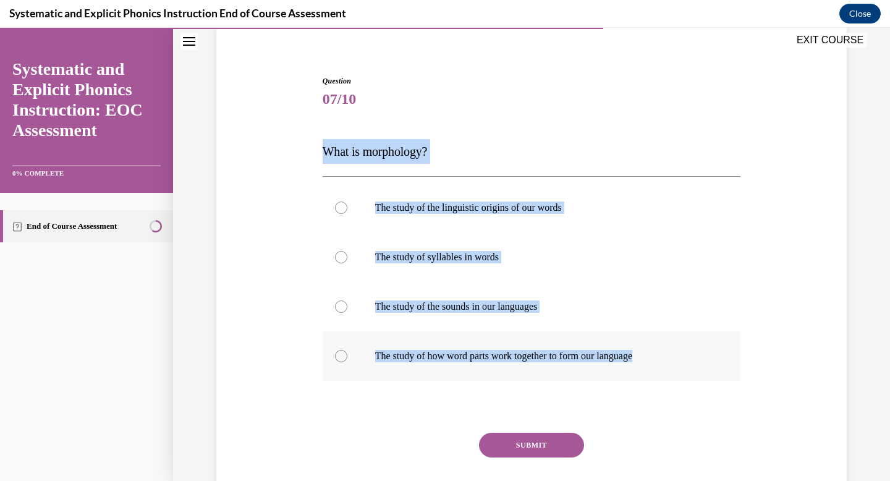
drag, startPoint x: 324, startPoint y: 153, endPoint x: 652, endPoint y: 351, distance: 383.7
click at [652, 351] on div "Question 07/10 What is morphology? The study of the linguistic origins of our w…" at bounding box center [532, 304] width 419 height 459
copy div "What is morphology? The study of the linguistic origins of our words The study …"
click at [410, 362] on p "The study of how word parts work together to form our language" at bounding box center [542, 356] width 335 height 12
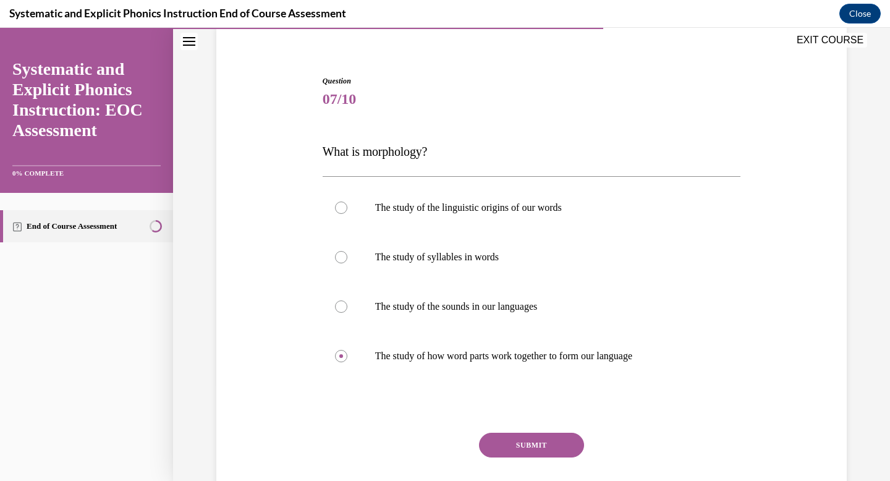
click at [506, 454] on button "SUBMIT" at bounding box center [531, 445] width 105 height 25
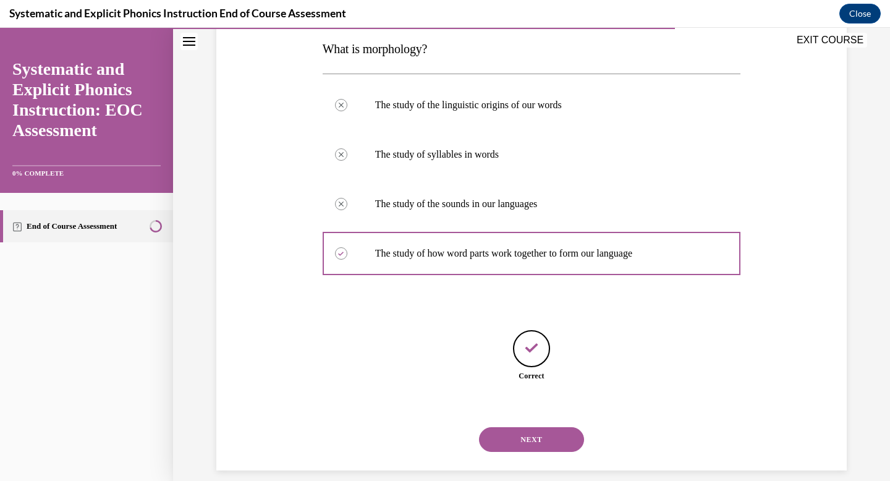
scroll to position [213, 0]
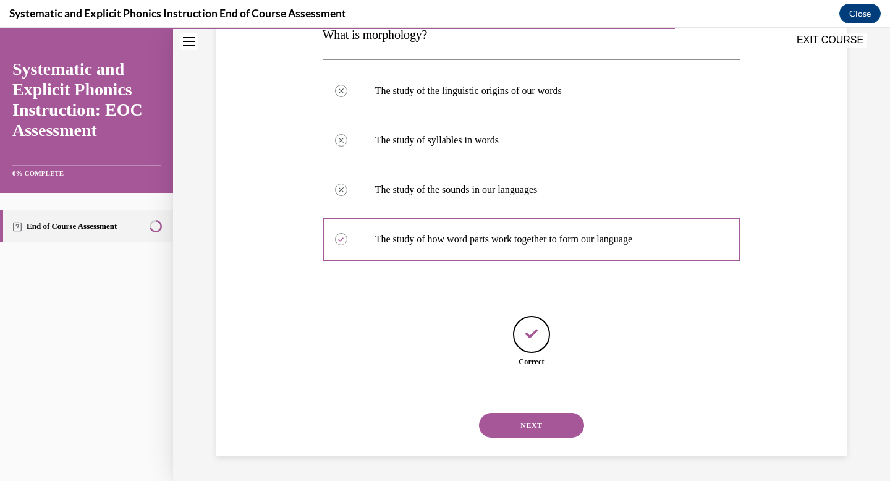
click at [529, 418] on button "NEXT" at bounding box center [531, 425] width 105 height 25
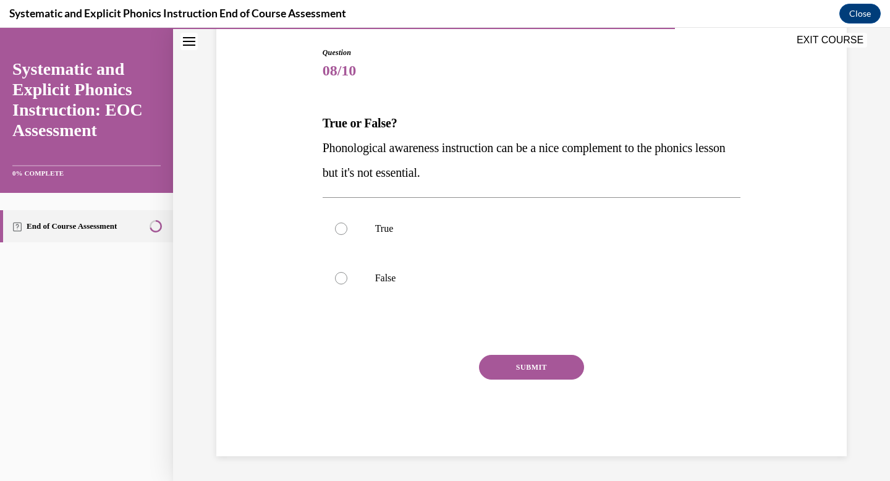
scroll to position [125, 0]
click at [422, 286] on div at bounding box center [532, 278] width 419 height 49
click at [546, 355] on button "SUBMIT" at bounding box center [531, 367] width 105 height 25
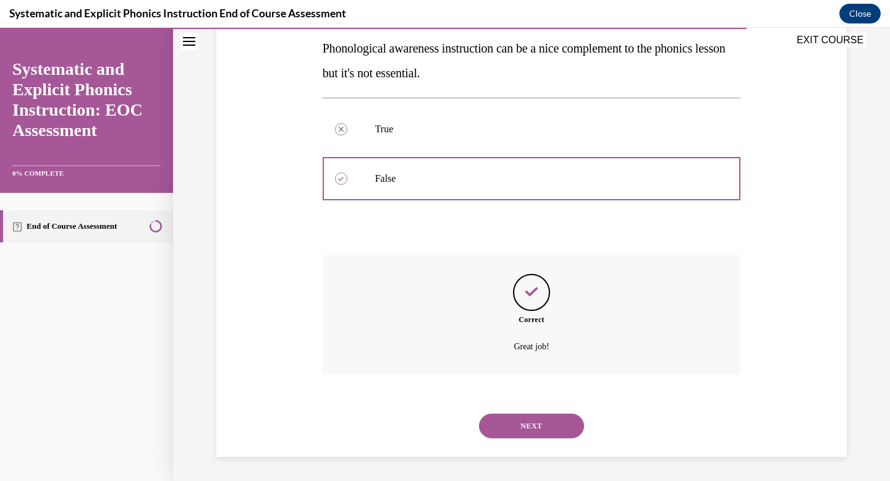
scroll to position [225, 0]
click at [516, 409] on div "NEXT" at bounding box center [532, 425] width 419 height 49
click at [516, 423] on button "NEXT" at bounding box center [531, 425] width 105 height 25
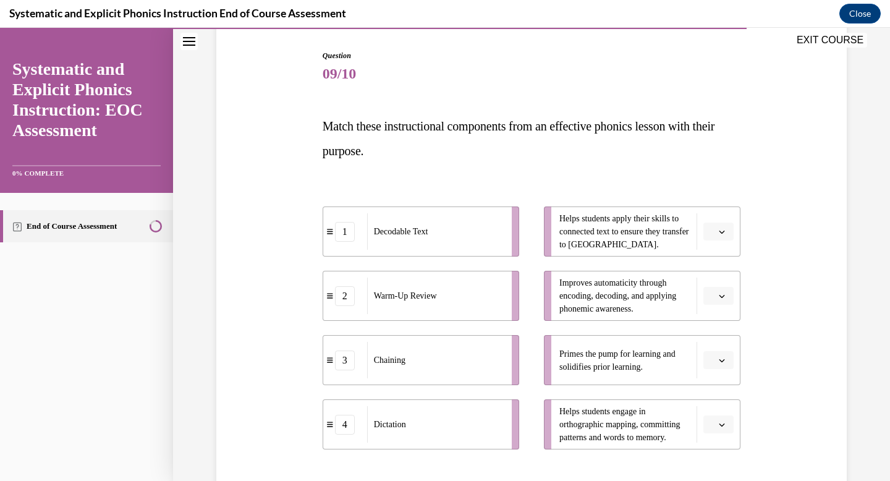
scroll to position [123, 0]
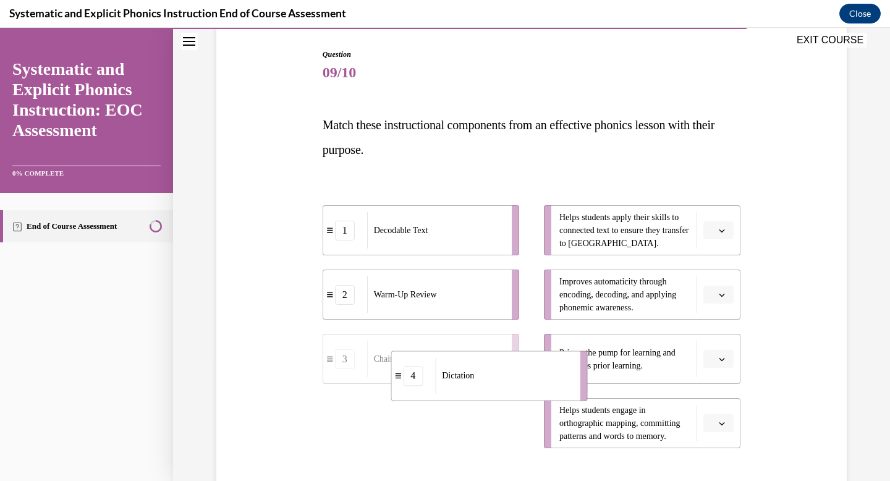
drag, startPoint x: 493, startPoint y: 412, endPoint x: 509, endPoint y: 387, distance: 30.0
click at [509, 387] on div "Dictation" at bounding box center [503, 375] width 137 height 36
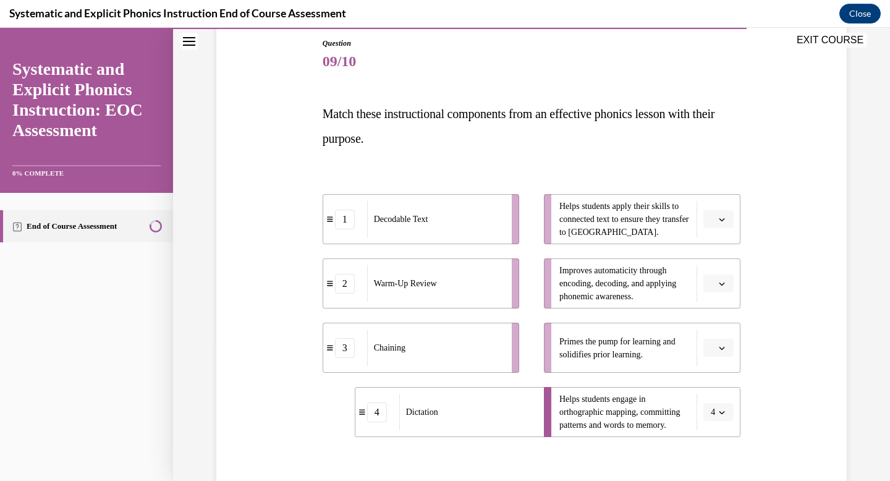
scroll to position [139, 0]
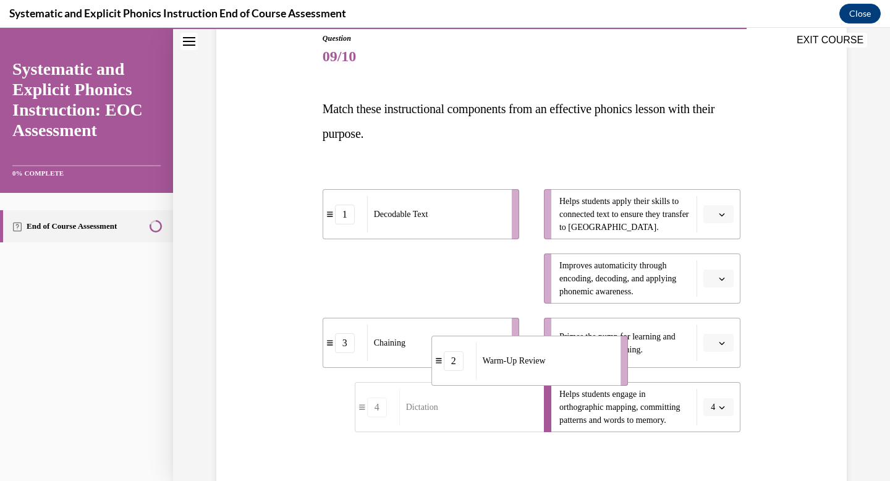
drag, startPoint x: 451, startPoint y: 278, endPoint x: 576, endPoint y: 359, distance: 149.4
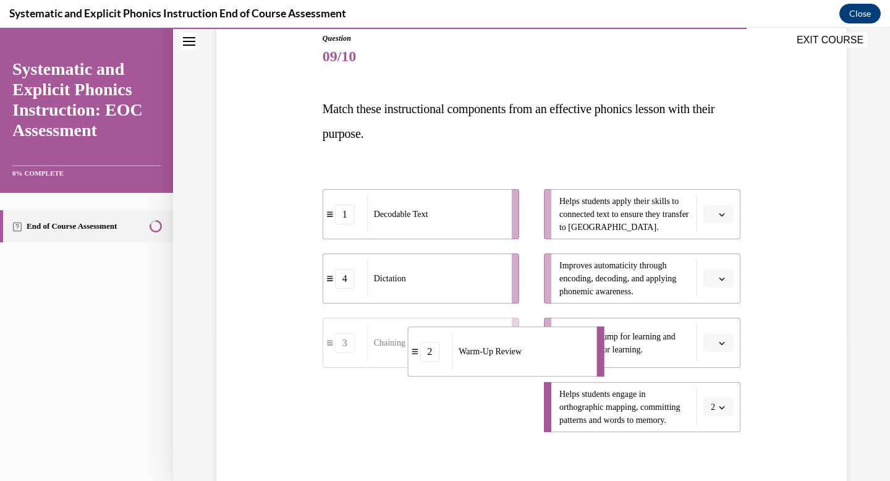
drag, startPoint x: 504, startPoint y: 414, endPoint x: 557, endPoint y: 359, distance: 77.0
click at [557, 359] on div "Warm-Up Review" at bounding box center [520, 351] width 137 height 36
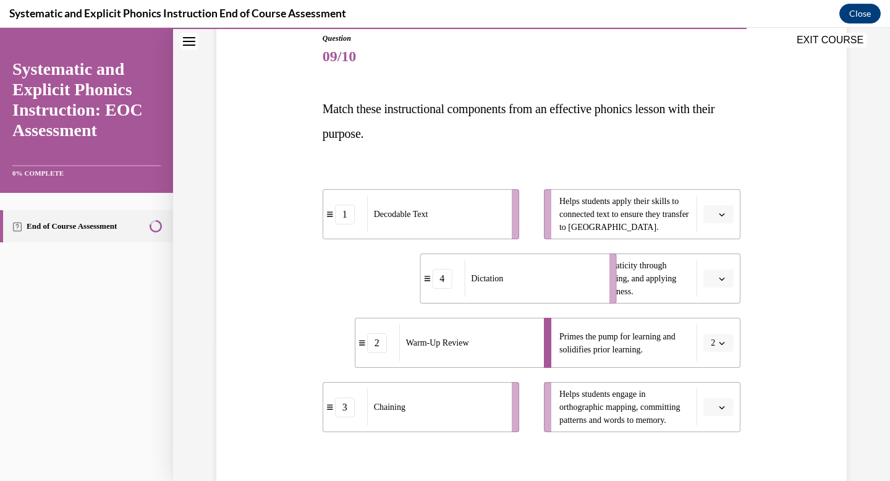
drag, startPoint x: 463, startPoint y: 273, endPoint x: 574, endPoint y: 274, distance: 111.9
click at [574, 274] on div "Dictation" at bounding box center [532, 278] width 137 height 36
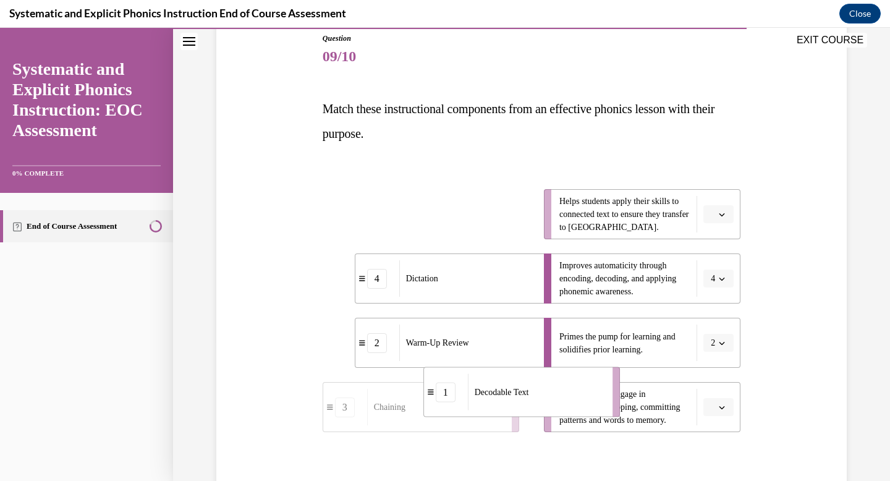
drag, startPoint x: 478, startPoint y: 211, endPoint x: 579, endPoint y: 390, distance: 205.7
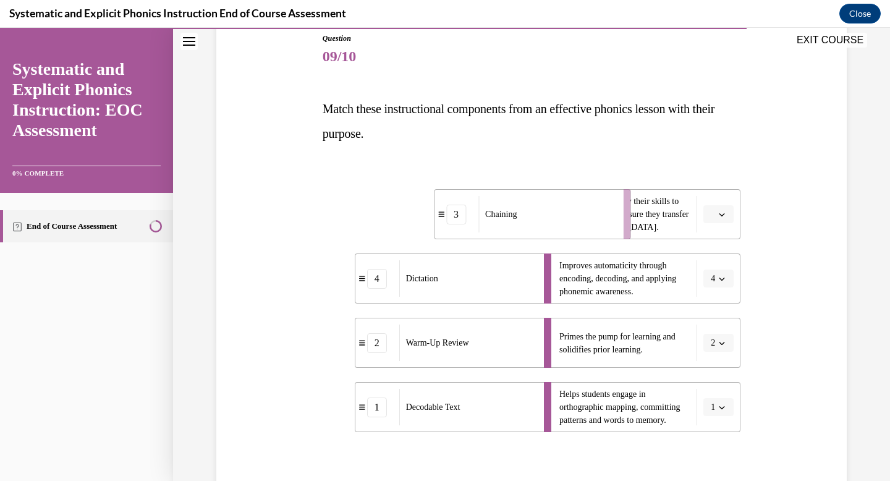
drag, startPoint x: 465, startPoint y: 225, endPoint x: 580, endPoint y: 223, distance: 115.0
click at [580, 223] on div "Chaining" at bounding box center [547, 214] width 137 height 36
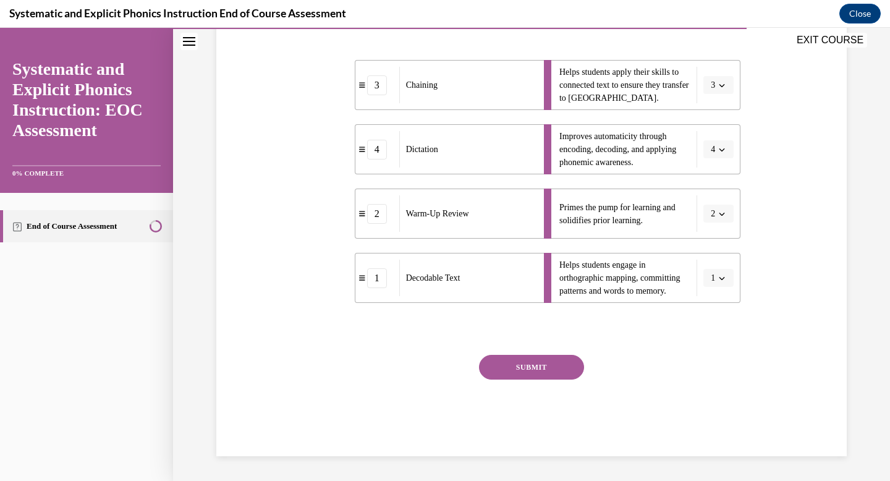
click at [553, 359] on button "SUBMIT" at bounding box center [531, 367] width 105 height 25
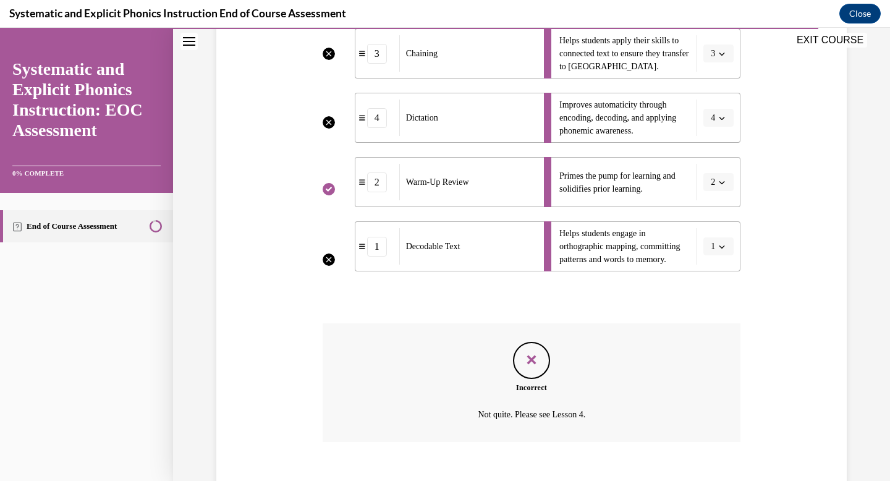
scroll to position [369, 0]
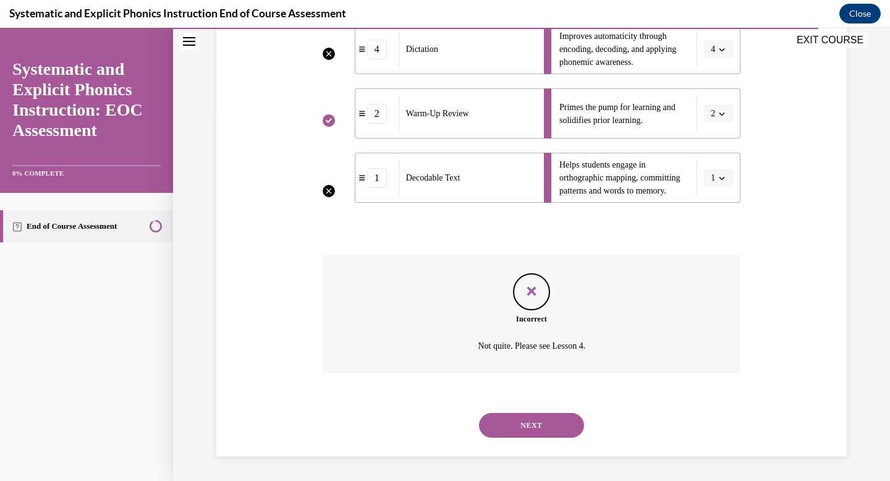
click at [526, 433] on button "NEXT" at bounding box center [531, 425] width 105 height 25
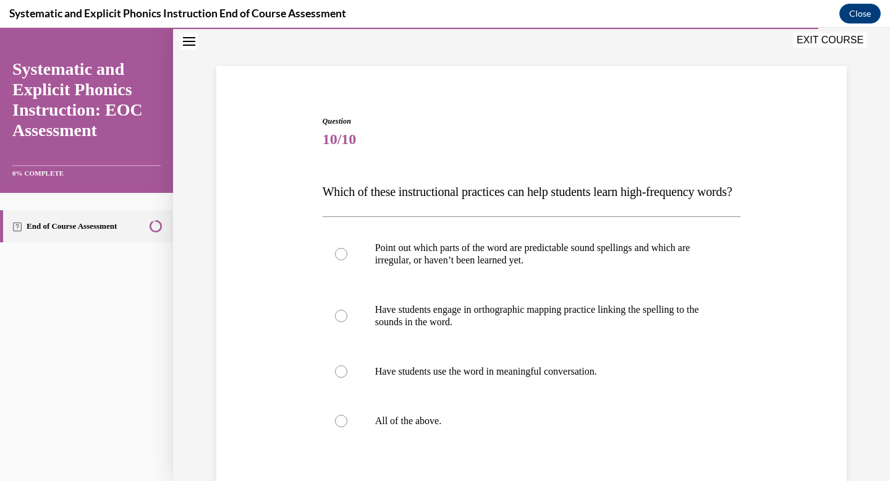
scroll to position [74, 0]
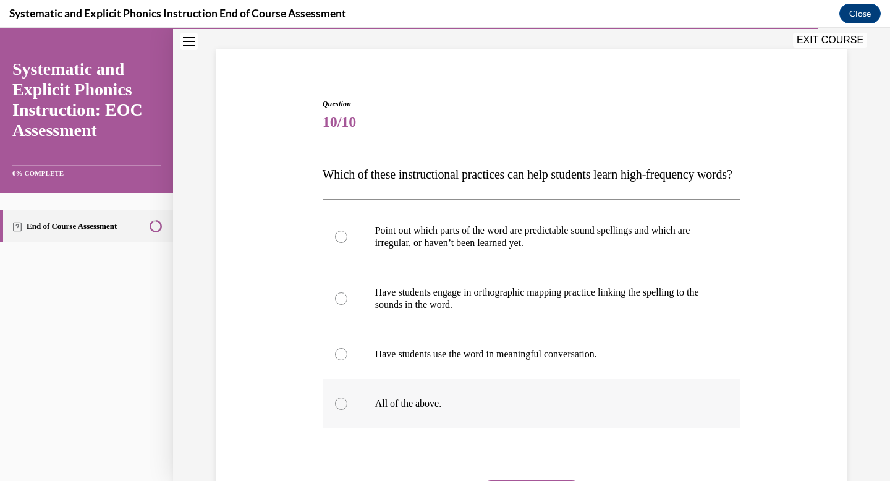
click at [409, 429] on div at bounding box center [532, 403] width 419 height 49
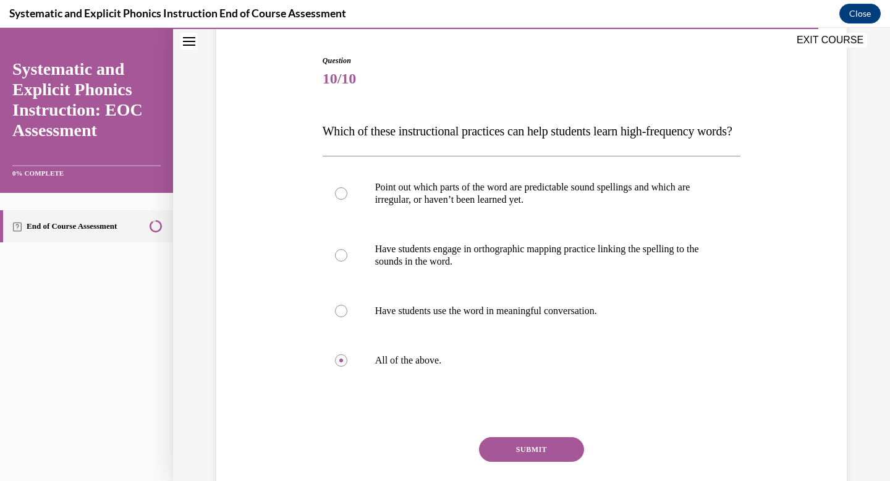
click at [504, 462] on button "SUBMIT" at bounding box center [531, 449] width 105 height 25
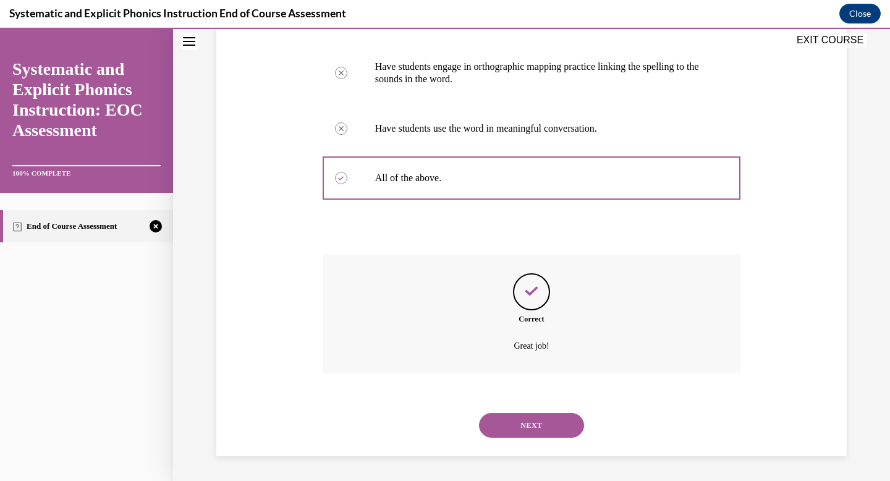
scroll to position [324, 0]
click at [540, 427] on button "NEXT" at bounding box center [531, 425] width 105 height 25
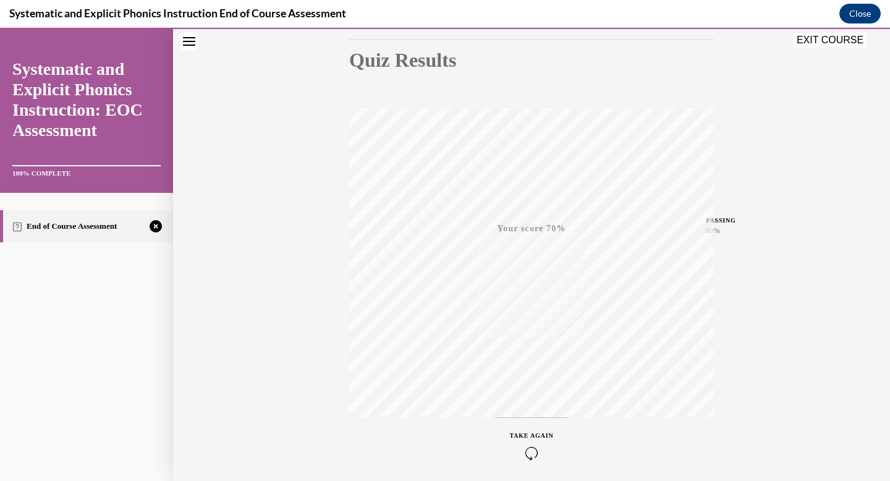
scroll to position [181, 0]
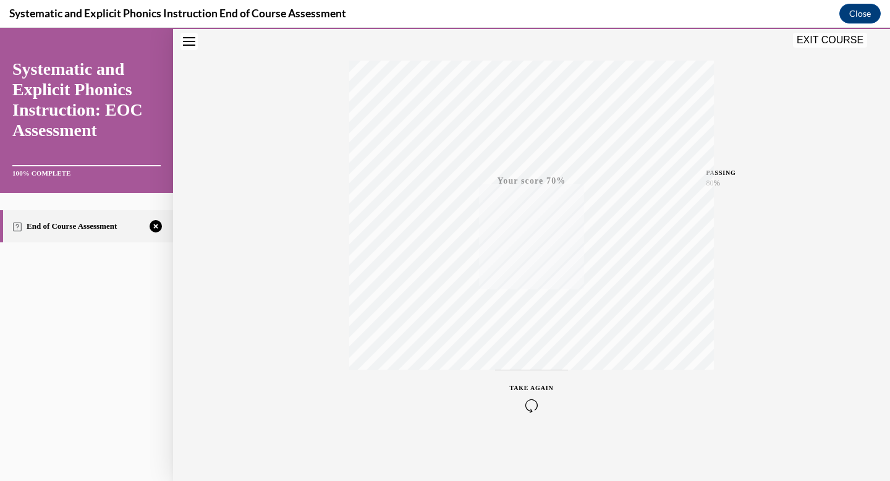
click at [526, 399] on icon "button" at bounding box center [532, 406] width 44 height 14
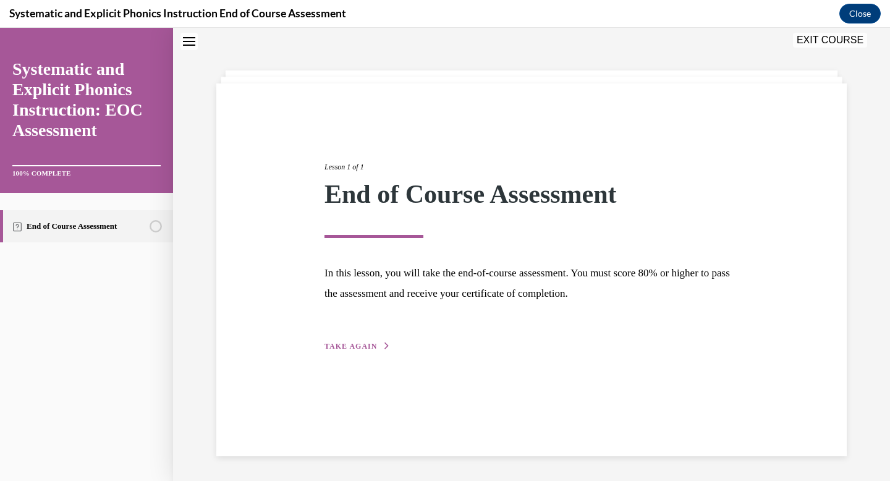
scroll to position [39, 0]
click at [355, 336] on div "Lesson 1 of 1 End of Course Assessment In this lesson, you will take the end-of…" at bounding box center [531, 243] width 433 height 220
click at [358, 348] on span "TAKE AGAIN" at bounding box center [351, 346] width 53 height 9
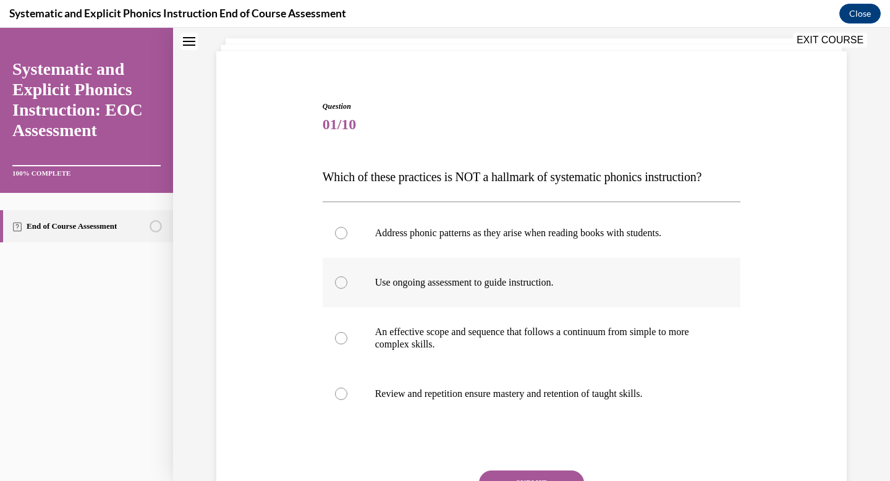
scroll to position [80, 0]
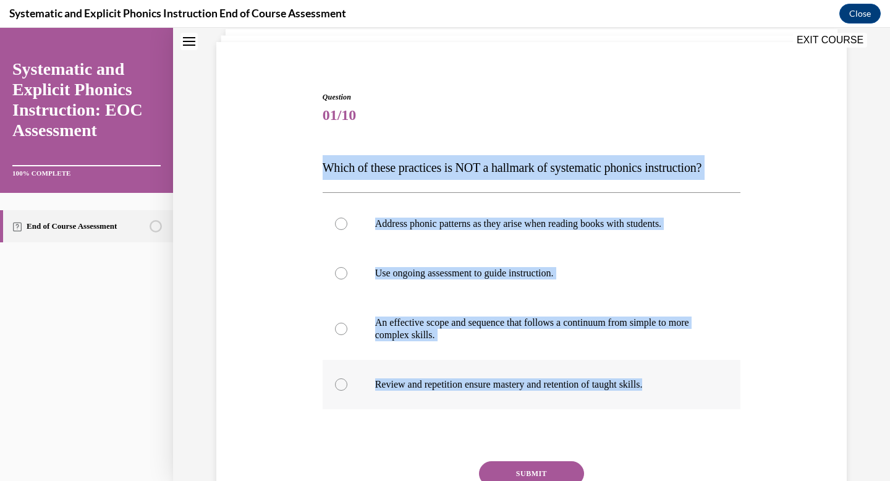
drag, startPoint x: 323, startPoint y: 166, endPoint x: 665, endPoint y: 382, distance: 404.9
click at [665, 382] on div "Question 01/10 Which of these practices is NOT a hallmark of systematic phonics…" at bounding box center [532, 327] width 419 height 471
copy div "Which of these practices is NOT a hallmark of systematic phonics instruction? A…"
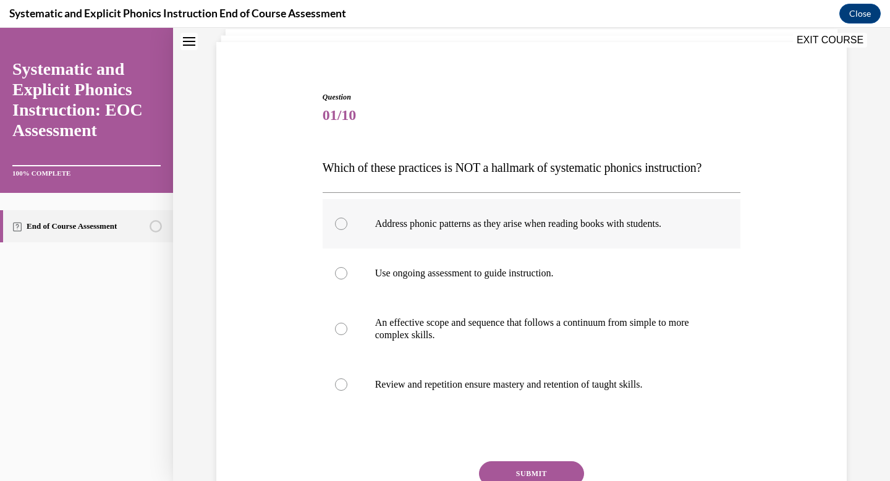
click at [408, 226] on p "Address phonic patterns as they arise when reading books with students." at bounding box center [542, 224] width 335 height 12
click at [524, 456] on div "Question 01/10 Which of these practices is NOT a hallmark of systematic phonics…" at bounding box center [532, 327] width 419 height 471
click at [524, 467] on button "SUBMIT" at bounding box center [531, 473] width 105 height 25
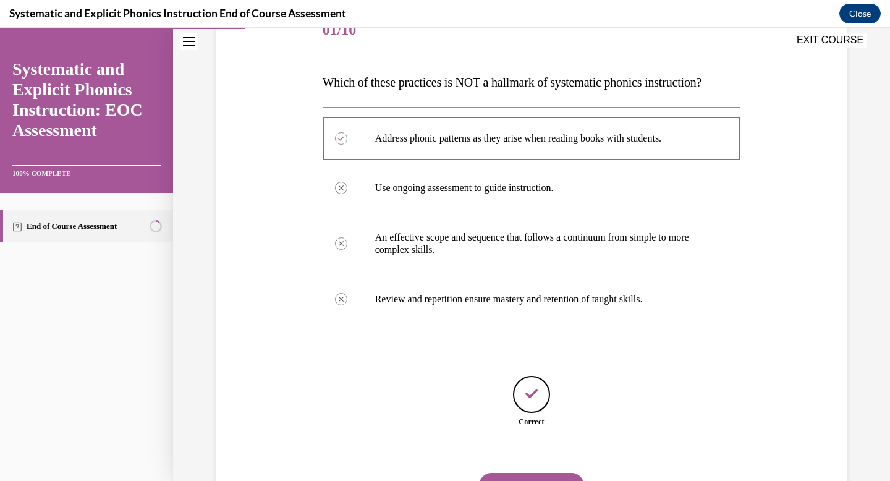
scroll to position [226, 0]
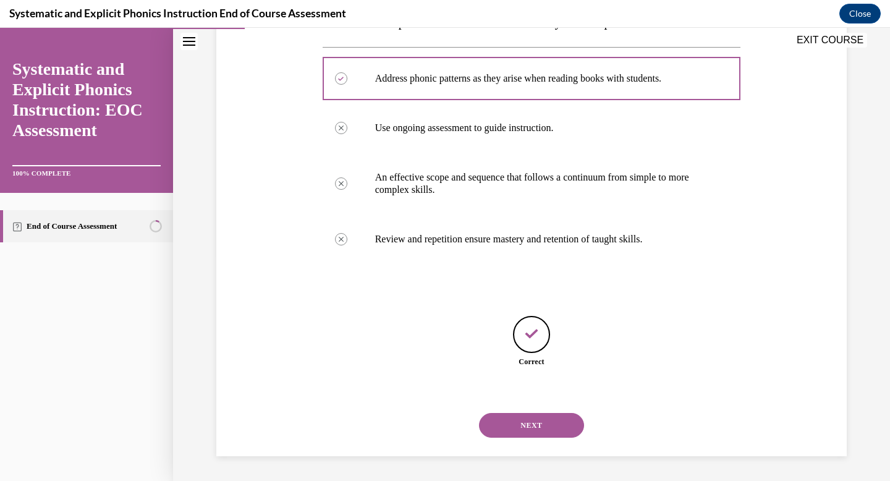
click at [531, 432] on button "NEXT" at bounding box center [531, 425] width 105 height 25
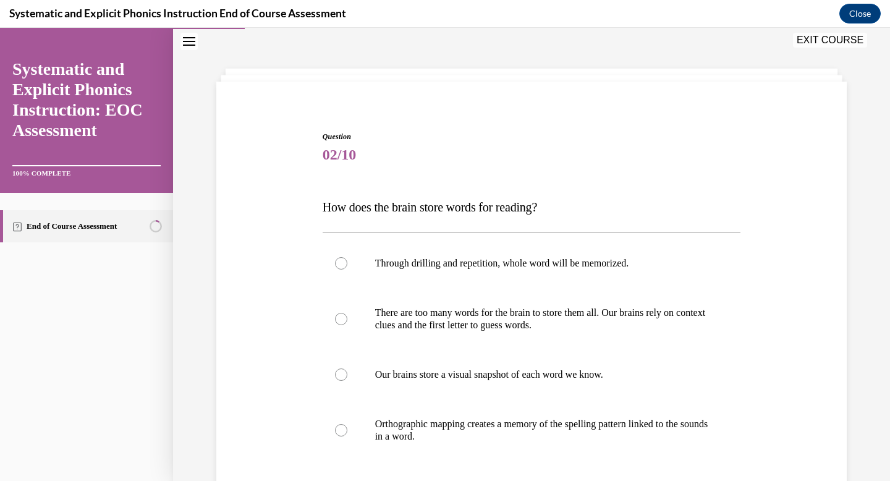
scroll to position [49, 0]
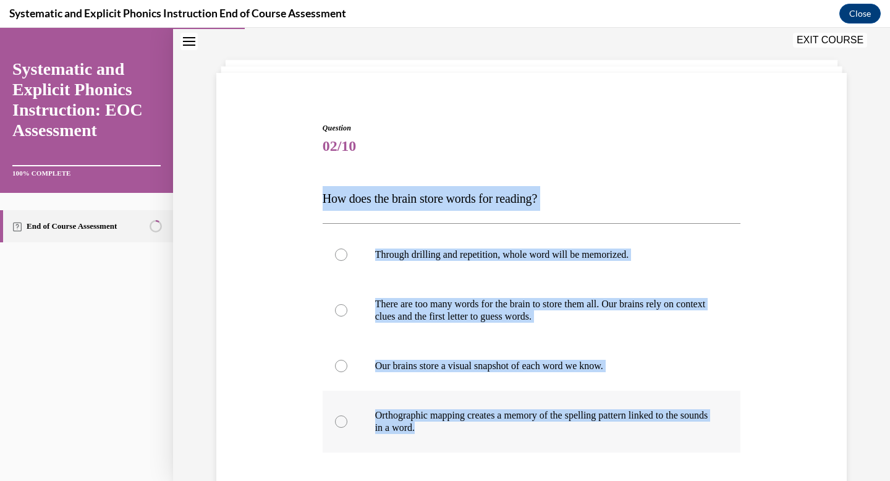
drag, startPoint x: 320, startPoint y: 198, endPoint x: 467, endPoint y: 429, distance: 273.9
click at [467, 429] on div "Question 02/10 How does the brain store words for reading? Through drilling and…" at bounding box center [532, 355] width 425 height 502
copy div "How does the brain store words for reading? Through drilling and repetition, wh…"
click at [455, 411] on p "Orthographic mapping creates a memory of the spelling pattern linked to the sou…" at bounding box center [542, 421] width 335 height 25
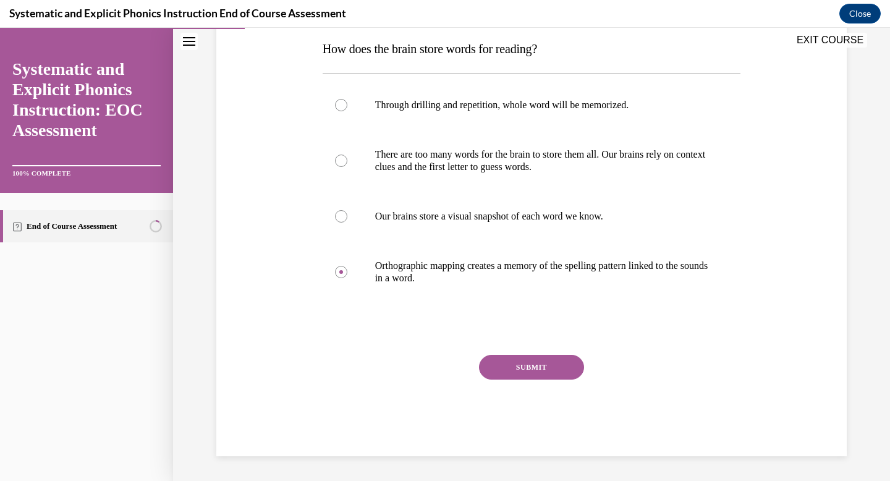
click at [527, 365] on button "SUBMIT" at bounding box center [531, 367] width 105 height 25
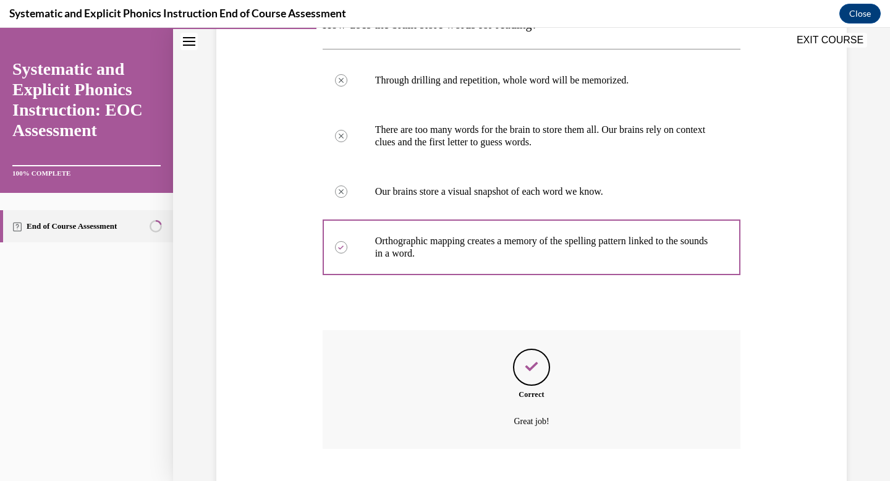
scroll to position [299, 0]
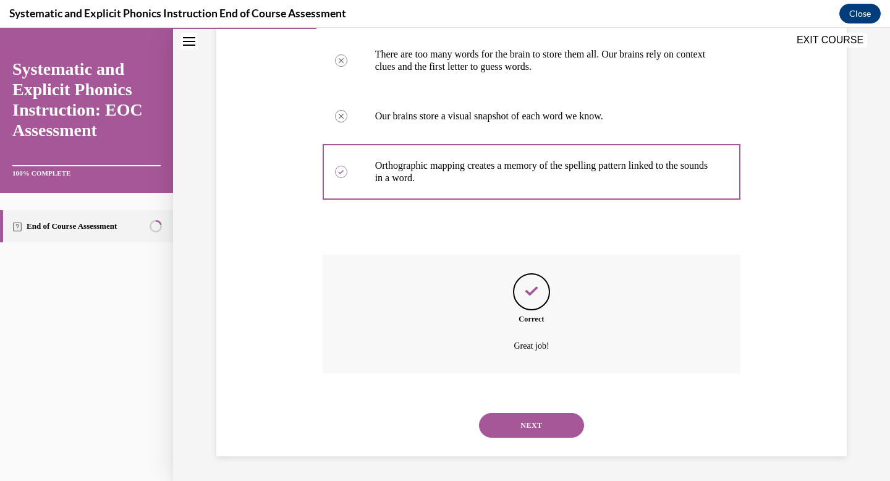
click at [537, 409] on div "NEXT" at bounding box center [532, 425] width 419 height 49
click at [535, 422] on button "NEXT" at bounding box center [531, 425] width 105 height 25
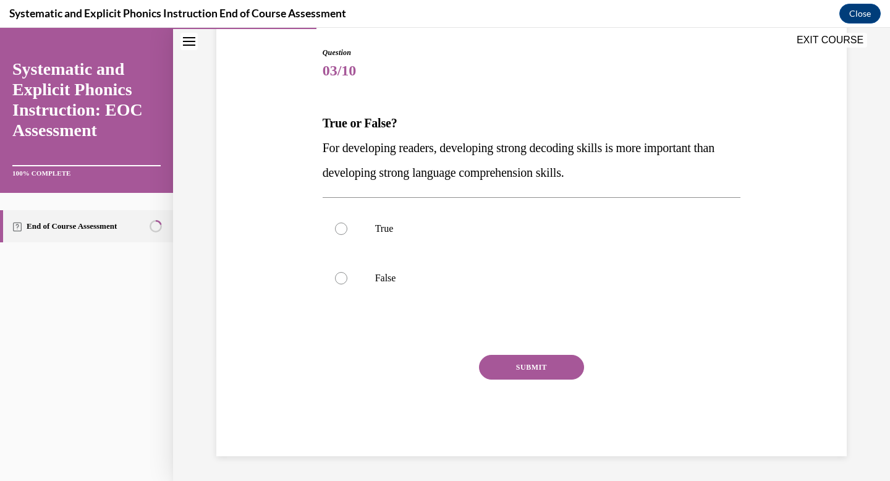
scroll to position [125, 0]
click at [440, 272] on p "False" at bounding box center [542, 278] width 335 height 12
click at [493, 362] on button "SUBMIT" at bounding box center [531, 367] width 105 height 25
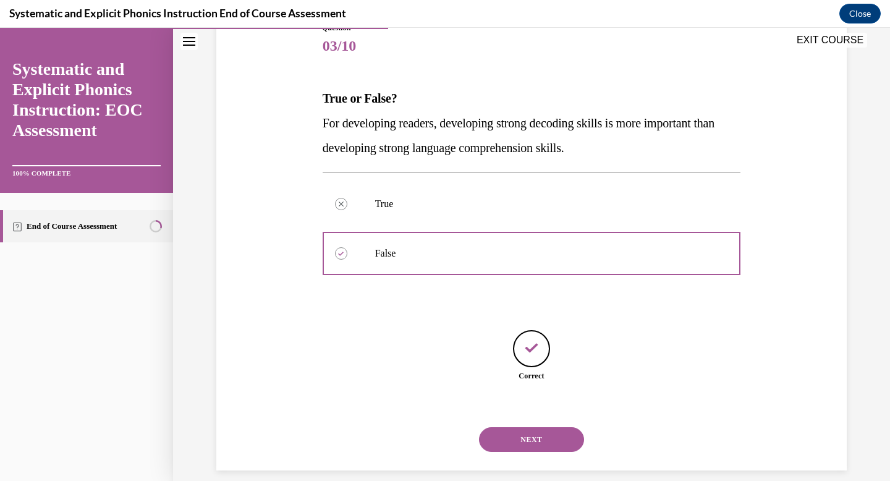
click at [545, 427] on button "NEXT" at bounding box center [531, 439] width 105 height 25
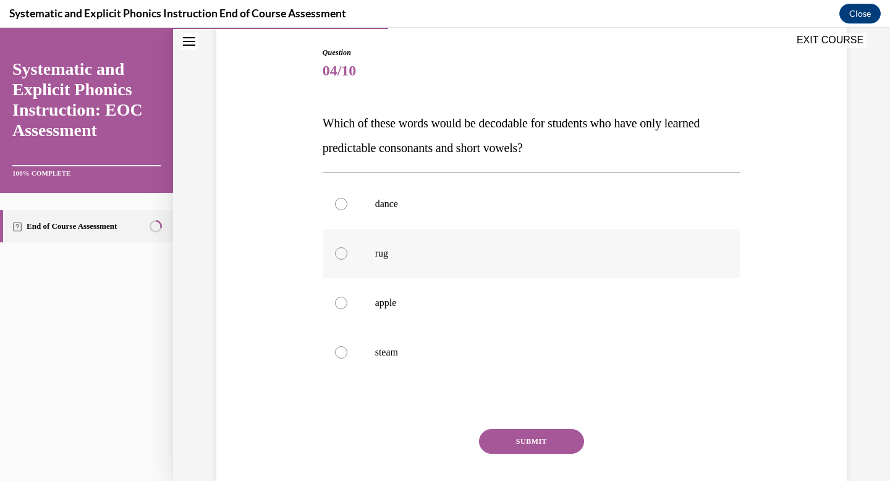
click at [416, 252] on p "rug" at bounding box center [542, 253] width 335 height 12
click at [524, 433] on button "SUBMIT" at bounding box center [531, 441] width 105 height 25
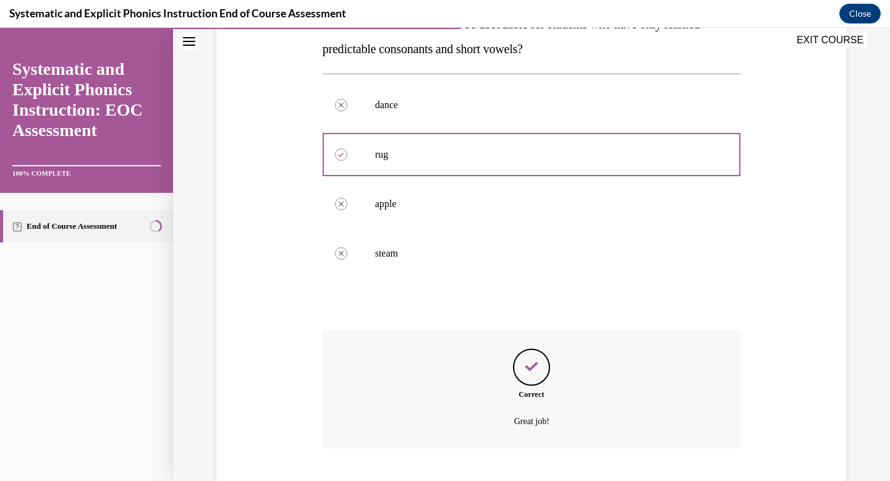
scroll to position [299, 0]
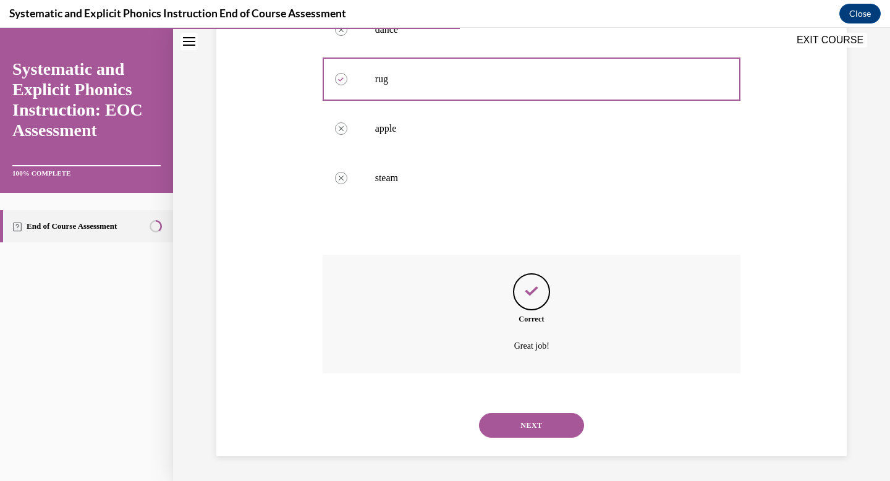
click at [533, 422] on button "NEXT" at bounding box center [531, 425] width 105 height 25
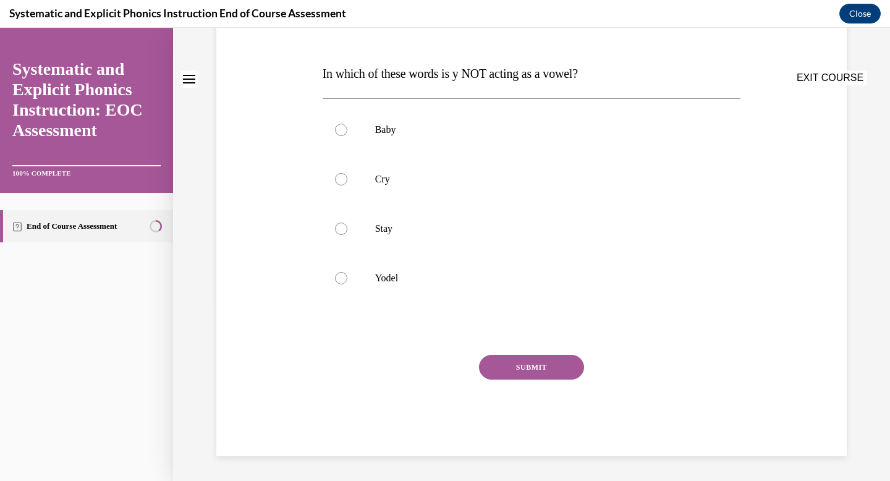
scroll to position [0, 0]
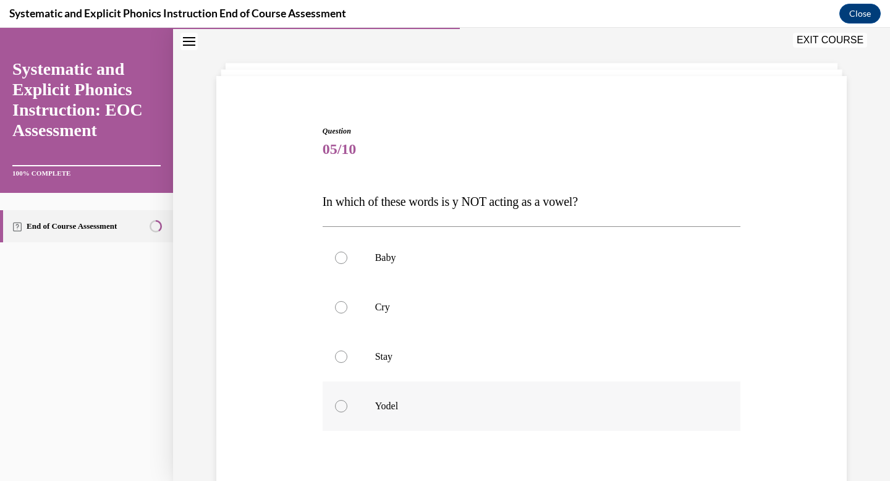
click at [490, 395] on div at bounding box center [532, 406] width 419 height 49
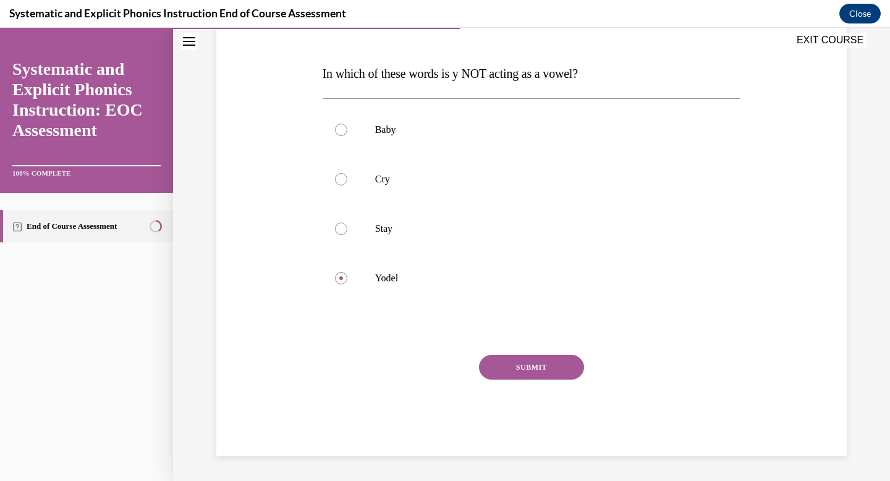
click at [516, 365] on button "SUBMIT" at bounding box center [531, 367] width 105 height 25
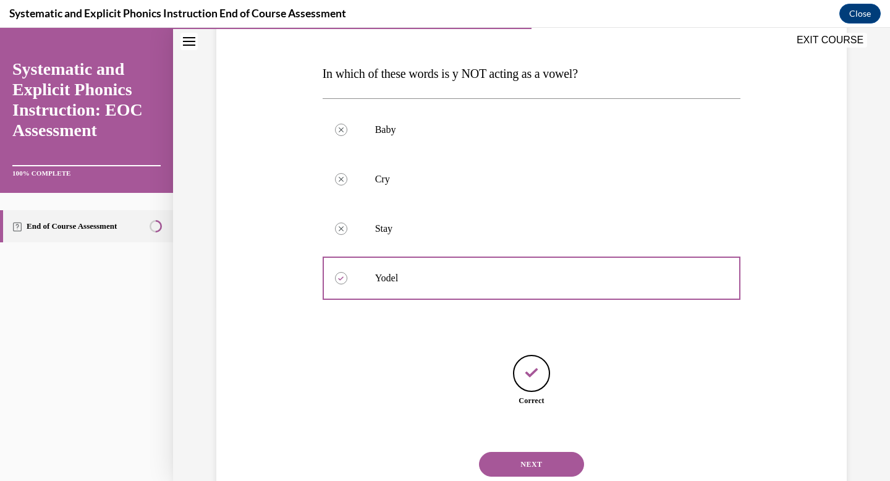
scroll to position [213, 0]
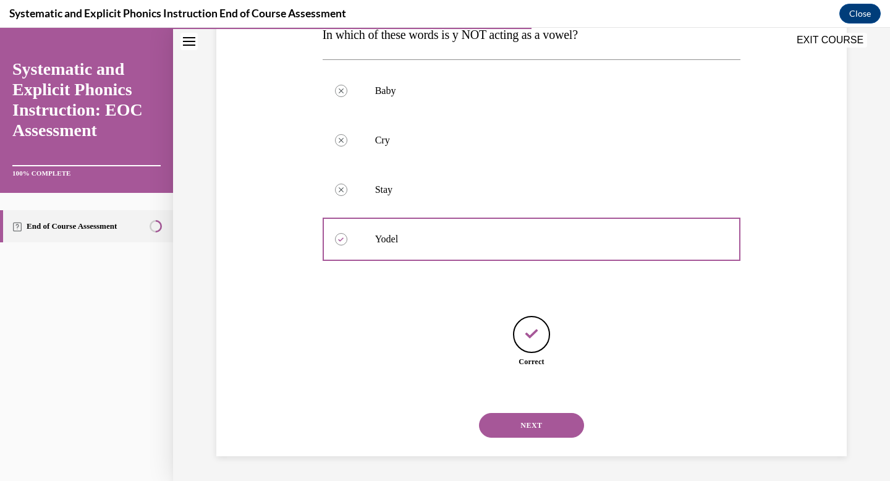
click at [526, 424] on button "NEXT" at bounding box center [531, 425] width 105 height 25
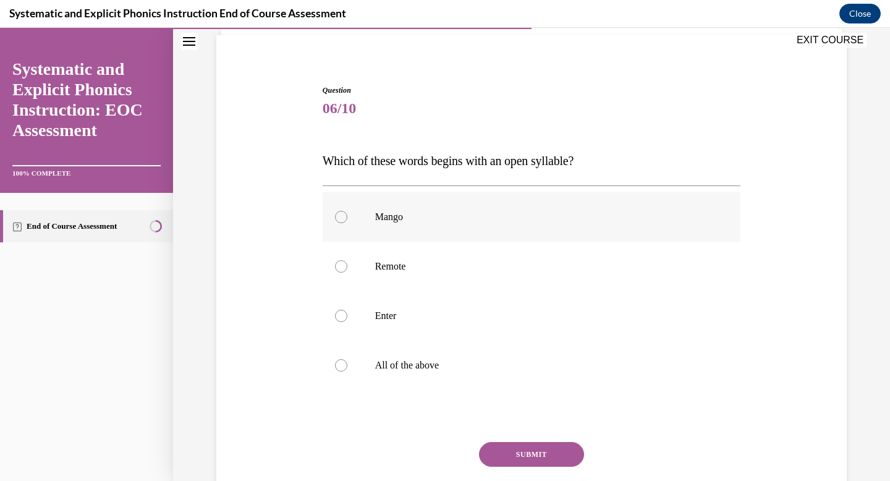
scroll to position [94, 0]
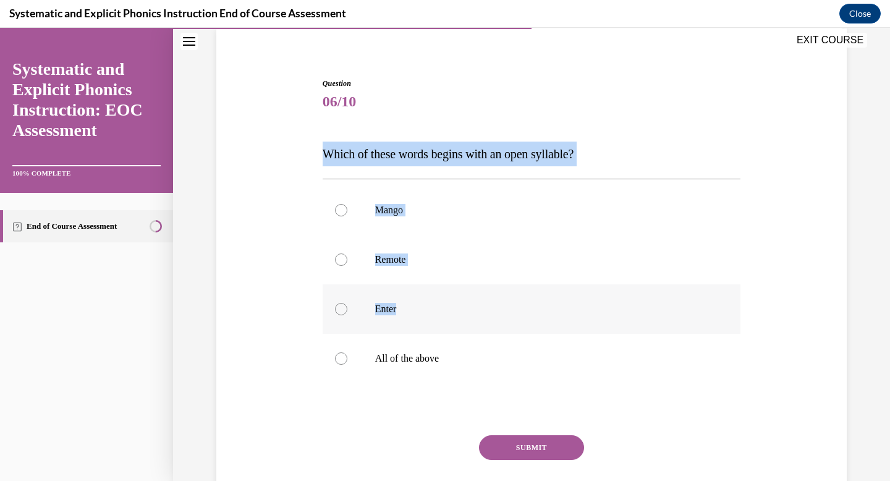
drag, startPoint x: 317, startPoint y: 148, endPoint x: 405, endPoint y: 304, distance: 178.9
click at [405, 304] on div "Question 06/10 Which of these words begins with an open syllable? Mango Remote …" at bounding box center [531, 289] width 637 height 496
click at [405, 304] on p "Enter" at bounding box center [542, 309] width 335 height 12
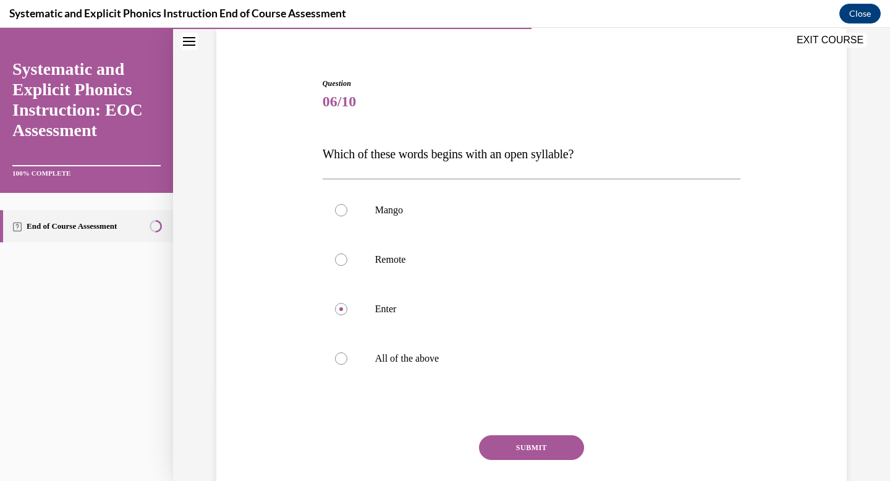
click at [514, 453] on button "SUBMIT" at bounding box center [531, 447] width 105 height 25
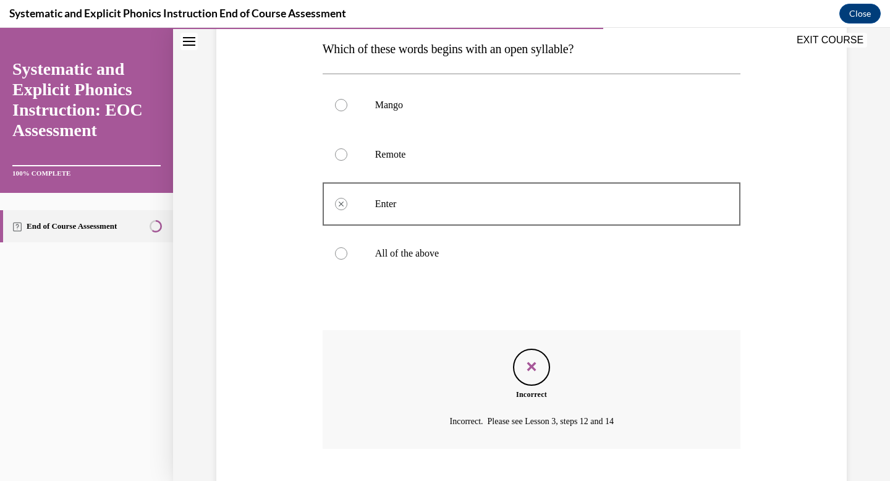
scroll to position [275, 0]
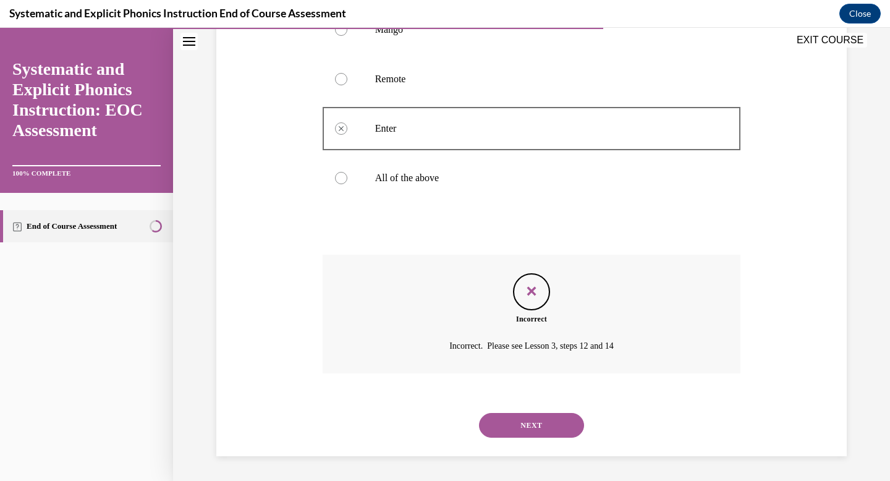
click at [532, 424] on button "NEXT" at bounding box center [531, 425] width 105 height 25
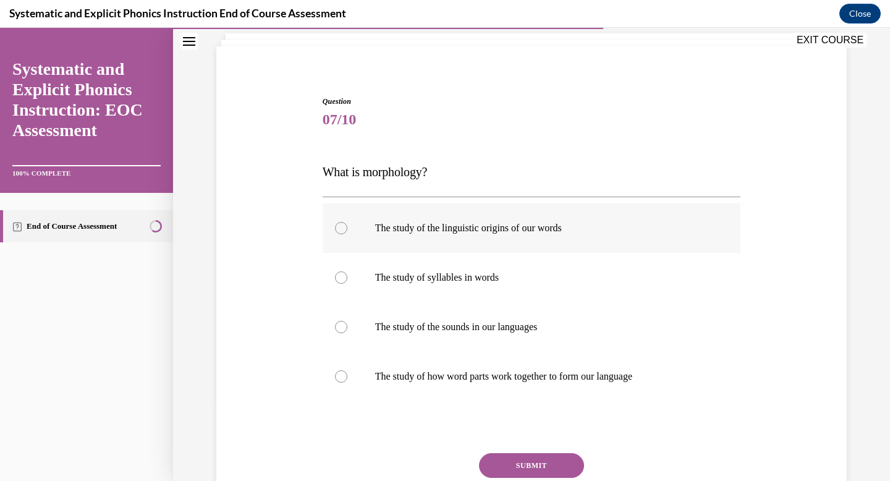
scroll to position [86, 0]
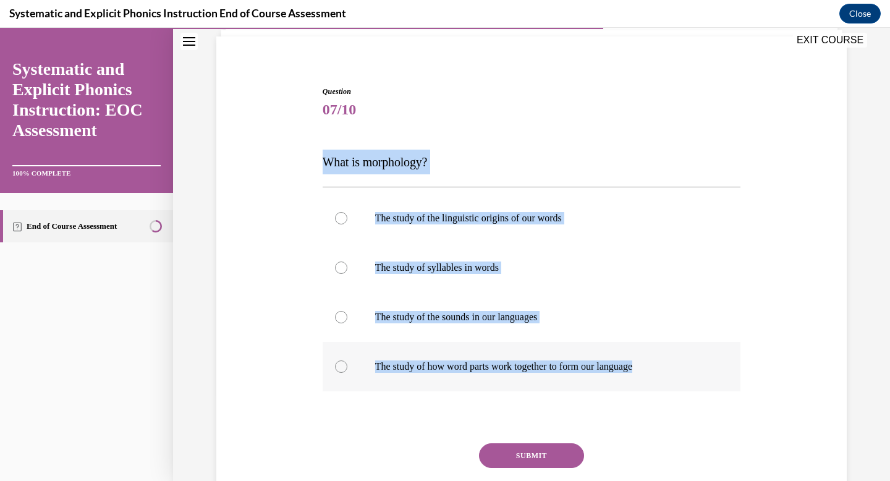
drag, startPoint x: 323, startPoint y: 166, endPoint x: 684, endPoint y: 362, distance: 410.7
click at [684, 362] on div "Question 07/10 What is morphology? The study of the linguistic origins of our w…" at bounding box center [532, 315] width 419 height 459
copy div "What is morphology? The study of the linguistic origins of our words The study …"
click at [469, 370] on p "The study of how word parts work together to form our language" at bounding box center [542, 367] width 335 height 12
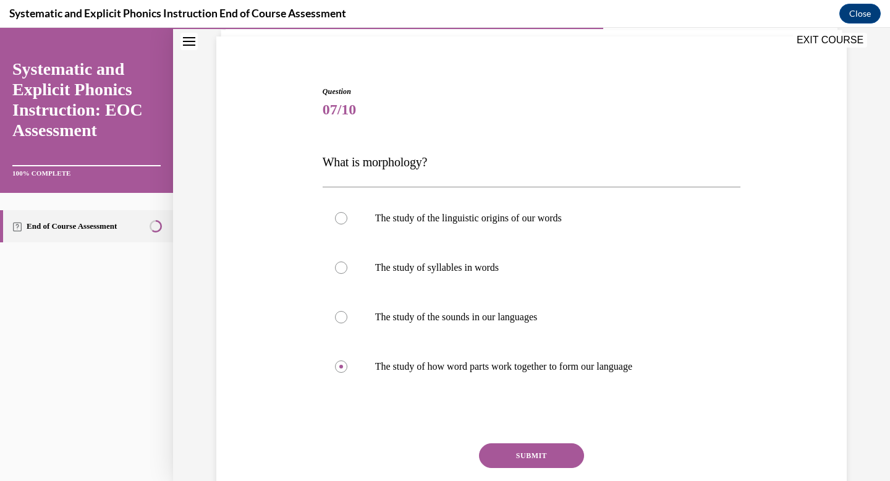
click at [510, 441] on div "Question 07/10 What is morphology? The study of the linguistic origins of our w…" at bounding box center [532, 315] width 419 height 459
click at [511, 448] on button "SUBMIT" at bounding box center [531, 455] width 105 height 25
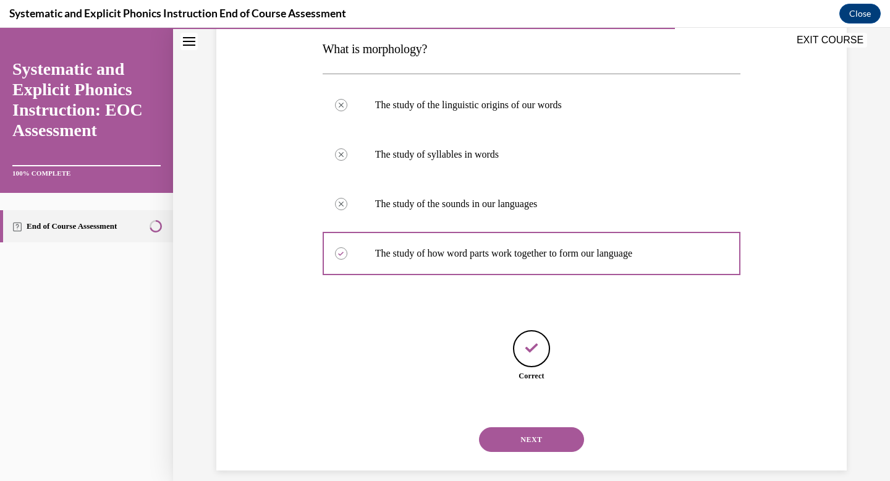
scroll to position [213, 0]
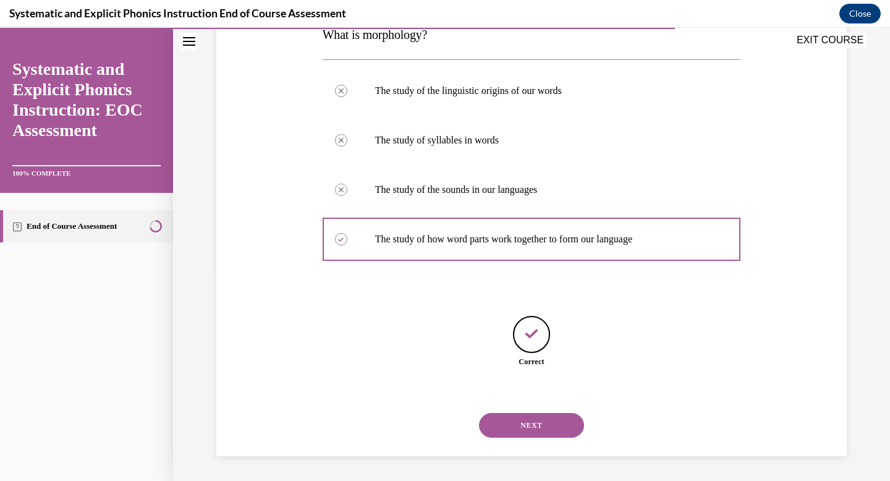
click at [530, 427] on button "NEXT" at bounding box center [531, 425] width 105 height 25
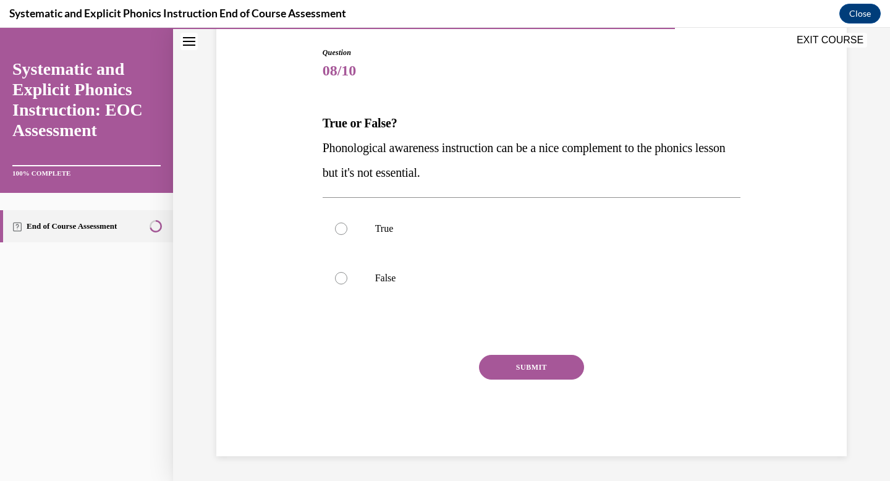
scroll to position [125, 0]
click at [382, 276] on p "False" at bounding box center [542, 278] width 335 height 12
click at [524, 370] on button "SUBMIT" at bounding box center [531, 367] width 105 height 25
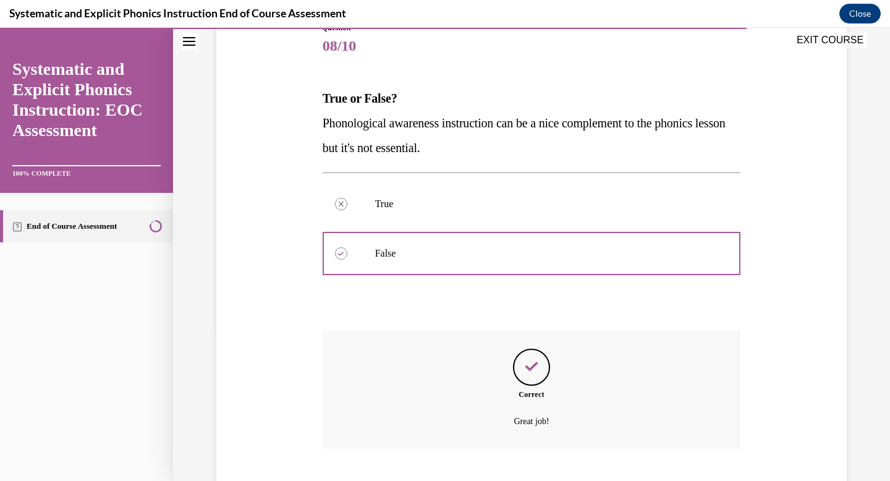
scroll to position [225, 0]
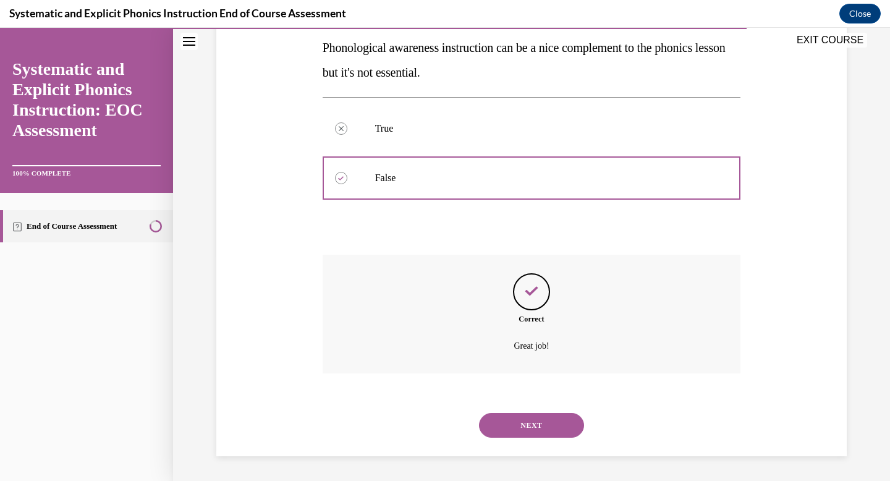
click at [526, 419] on button "NEXT" at bounding box center [531, 425] width 105 height 25
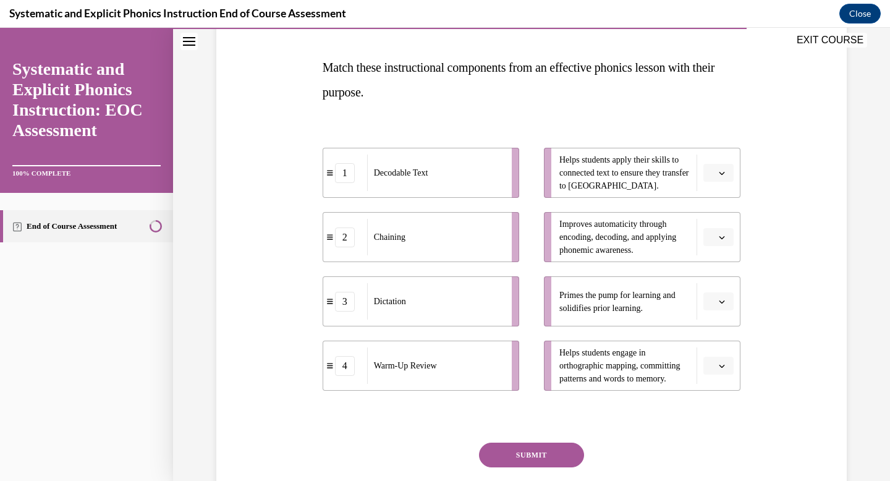
scroll to position [182, 0]
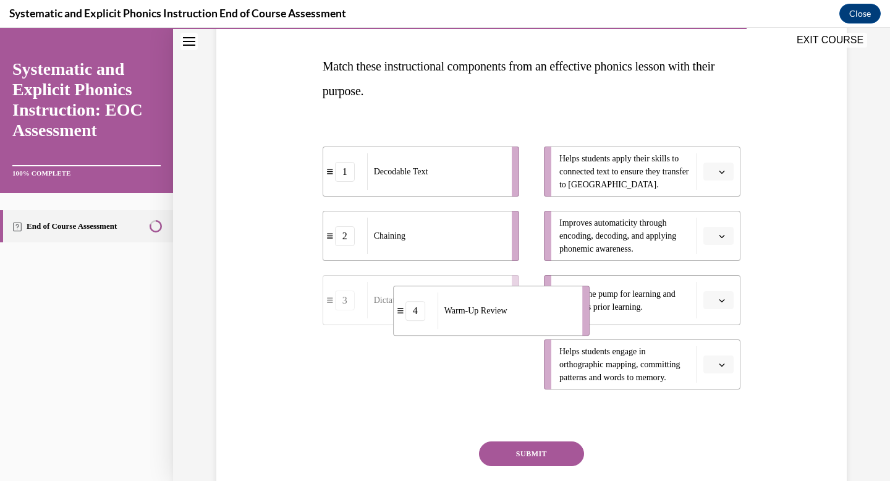
drag, startPoint x: 478, startPoint y: 367, endPoint x: 549, endPoint y: 314, distance: 88.3
click at [549, 314] on div "Warm-Up Review" at bounding box center [506, 310] width 137 height 36
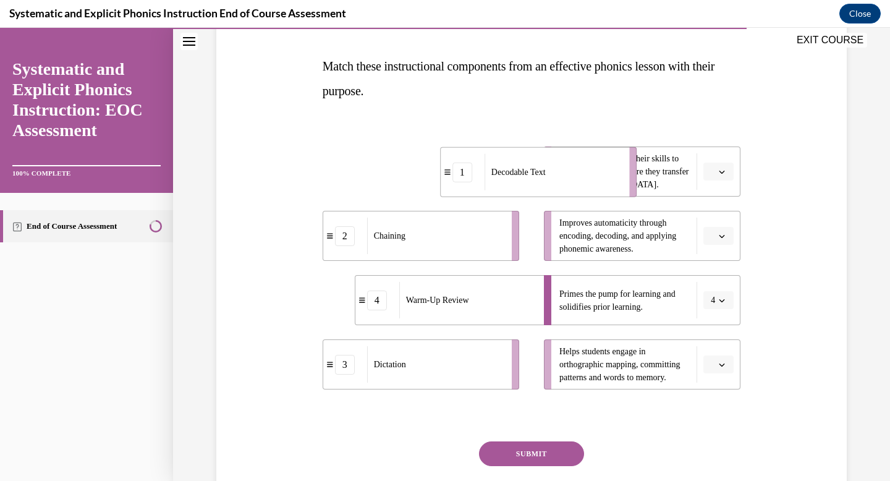
drag, startPoint x: 453, startPoint y: 161, endPoint x: 571, endPoint y: 161, distance: 118.1
click at [571, 161] on div "Decodable Text" at bounding box center [553, 172] width 137 height 36
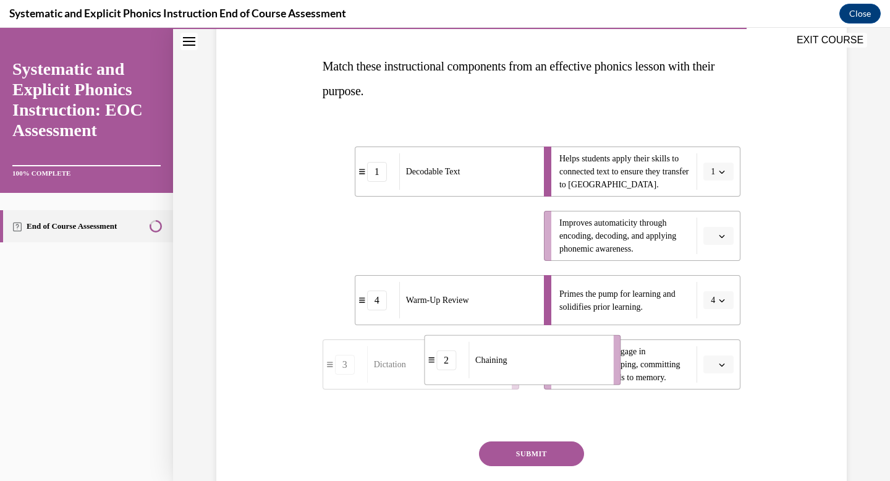
drag, startPoint x: 487, startPoint y: 231, endPoint x: 589, endPoint y: 355, distance: 160.3
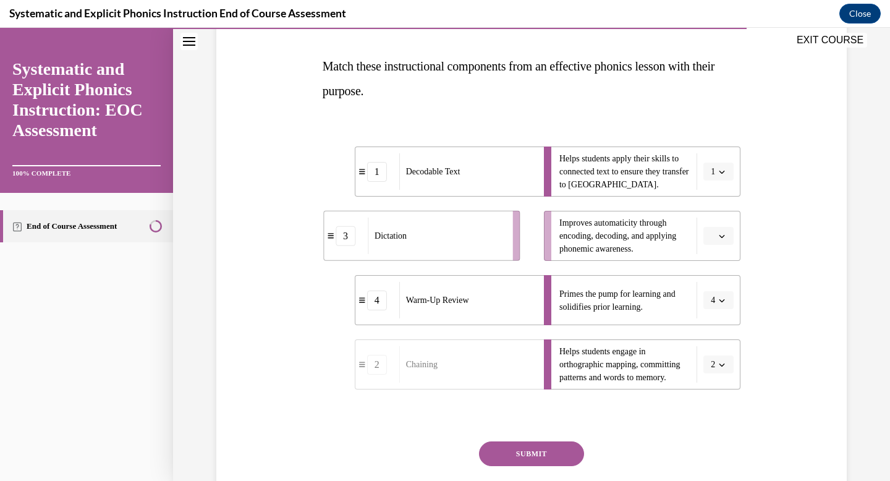
drag, startPoint x: 453, startPoint y: 241, endPoint x: 529, endPoint y: 241, distance: 76.1
click at [505, 241] on div "Dictation" at bounding box center [436, 236] width 137 height 36
click at [511, 460] on button "SUBMIT" at bounding box center [531, 454] width 105 height 25
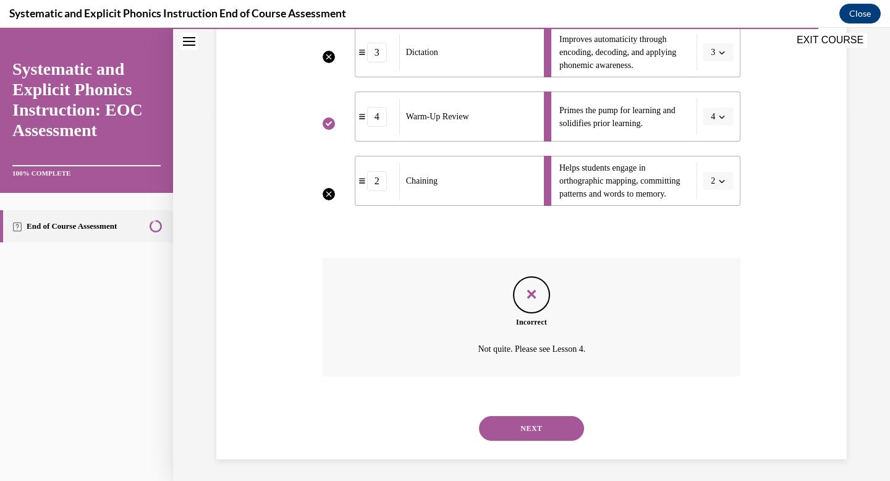
scroll to position [369, 0]
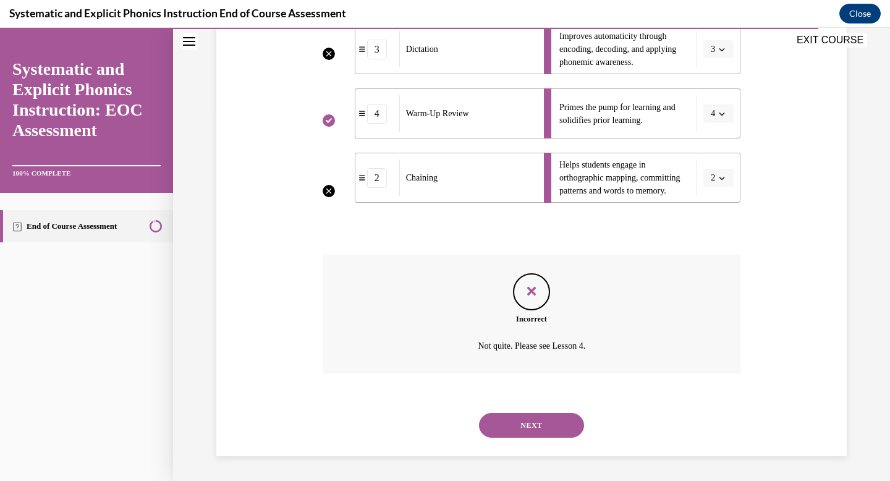
click at [534, 429] on button "NEXT" at bounding box center [531, 425] width 105 height 25
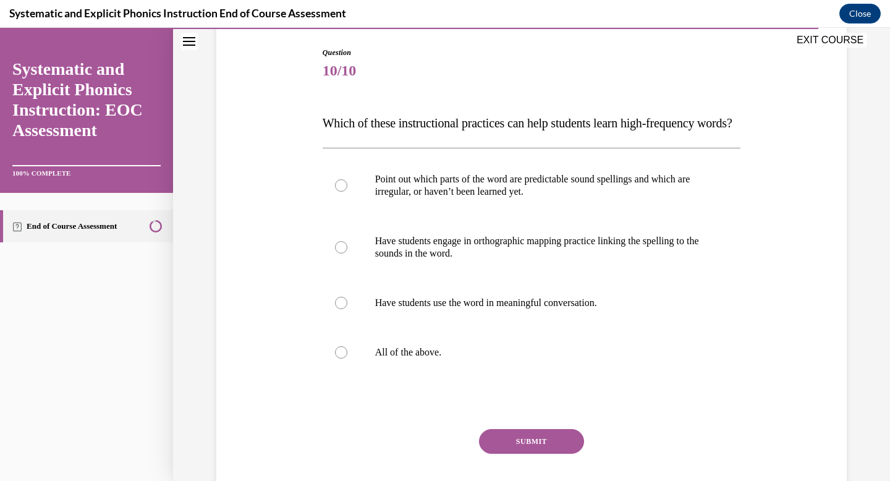
scroll to position [126, 0]
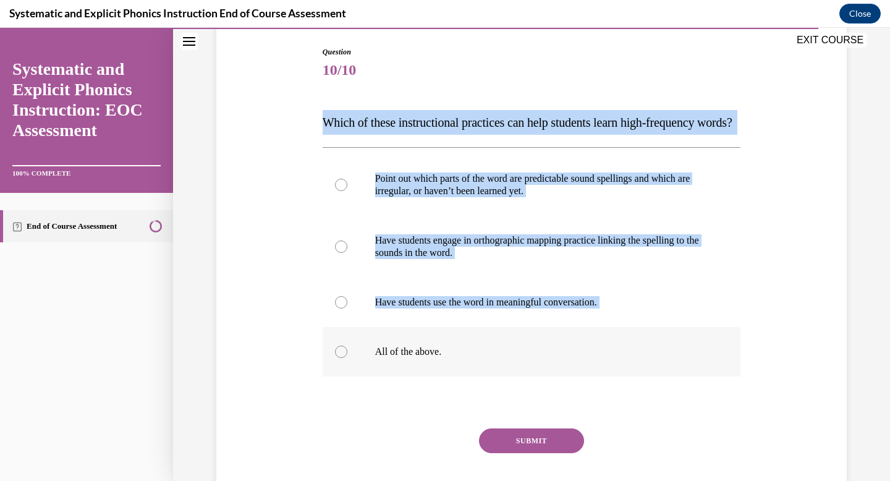
drag, startPoint x: 322, startPoint y: 119, endPoint x: 454, endPoint y: 386, distance: 298.1
click at [454, 386] on div "Question 10/10 Which of these instructional practices can help students learn h…" at bounding box center [532, 279] width 425 height 502
click at [349, 119] on span "Which of these instructional practices can help students learn high-frequency w…" at bounding box center [528, 123] width 410 height 14
drag, startPoint x: 323, startPoint y: 119, endPoint x: 448, endPoint y: 380, distance: 289.3
click at [448, 380] on div "Question 10/10 Which of these instructional practices can help students learn h…" at bounding box center [532, 288] width 419 height 484
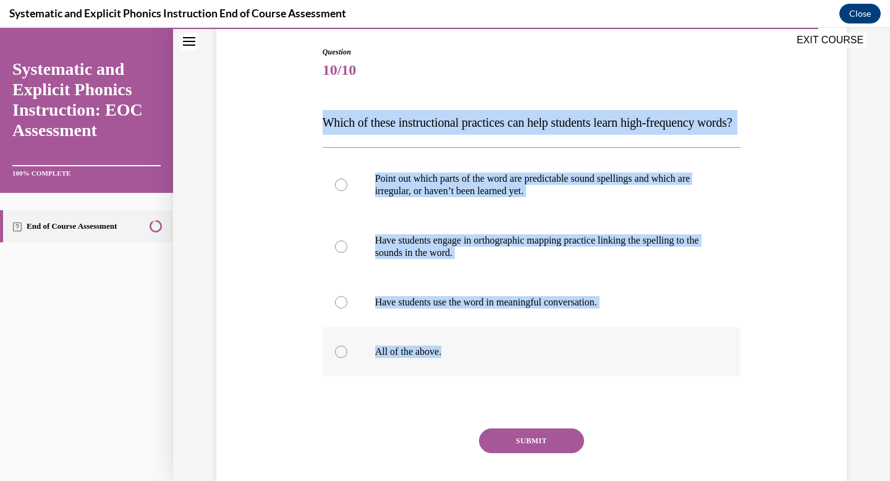
copy div "Which of these instructional practices can help students learn high-frequency w…"
click at [393, 377] on div at bounding box center [532, 351] width 419 height 49
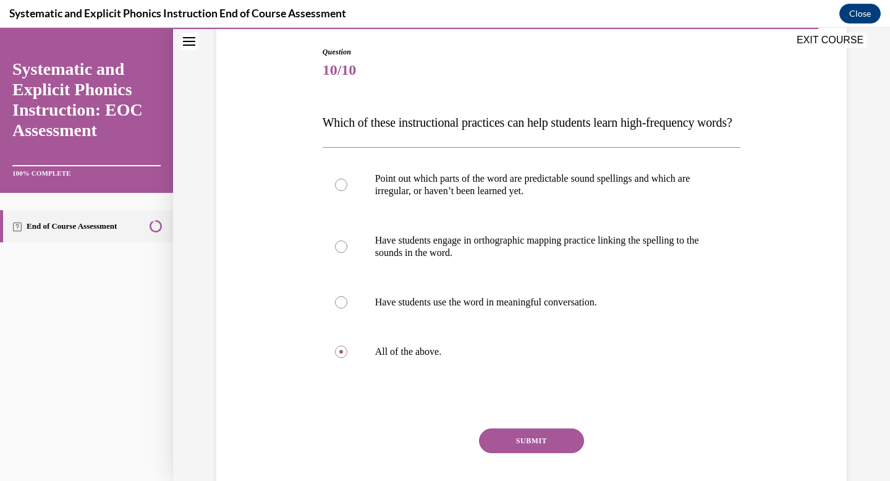
click at [518, 453] on button "SUBMIT" at bounding box center [531, 441] width 105 height 25
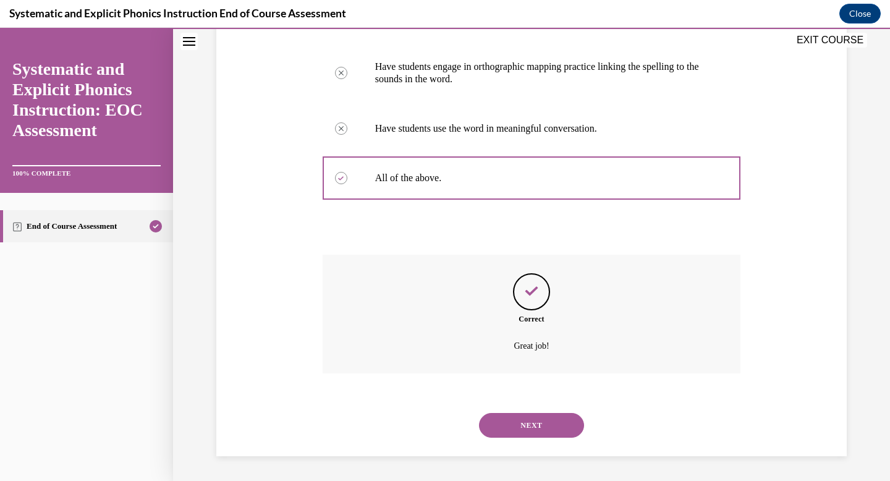
scroll to position [324, 0]
click at [543, 433] on button "NEXT" at bounding box center [531, 425] width 105 height 25
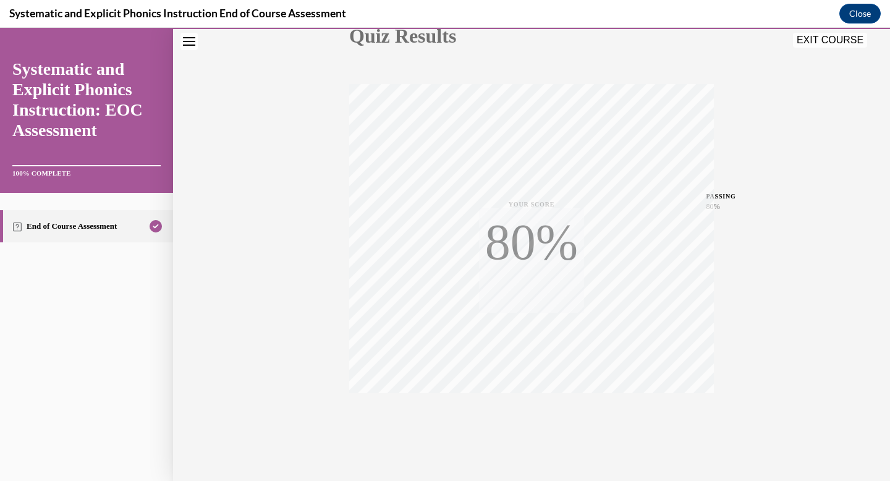
scroll to position [181, 0]
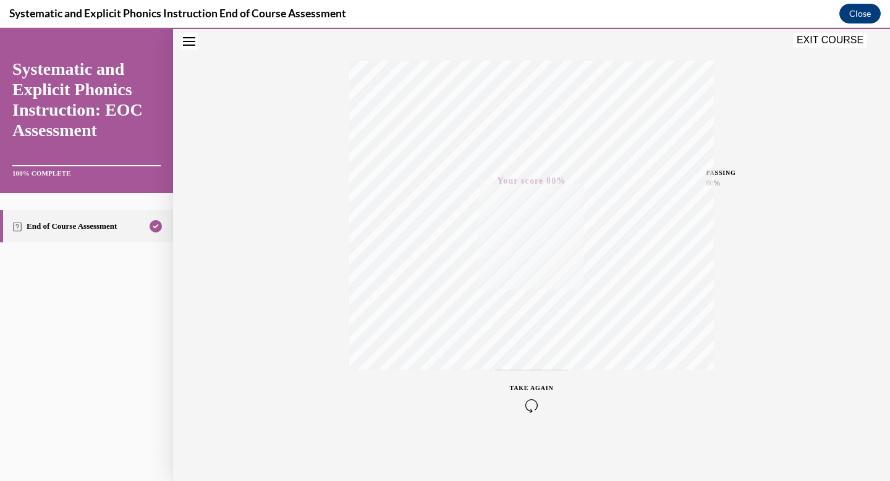
click at [836, 44] on button "EXIT COURSE" at bounding box center [830, 40] width 74 height 15
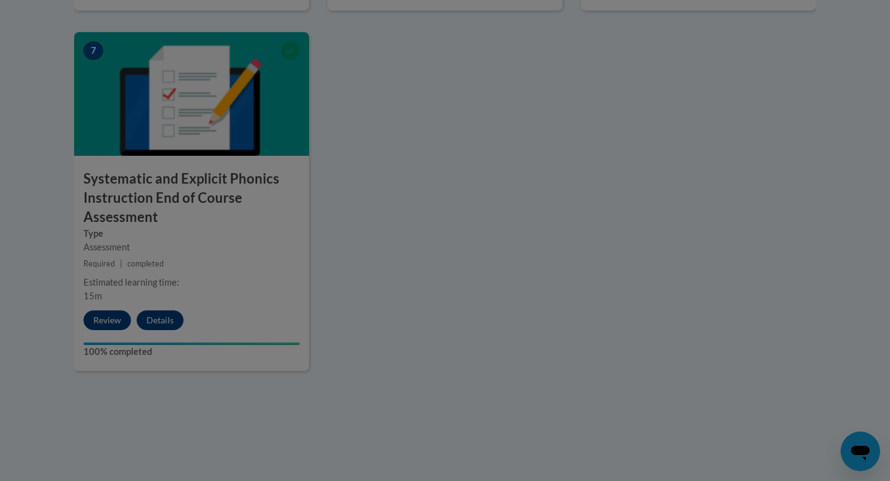
scroll to position [1059, 0]
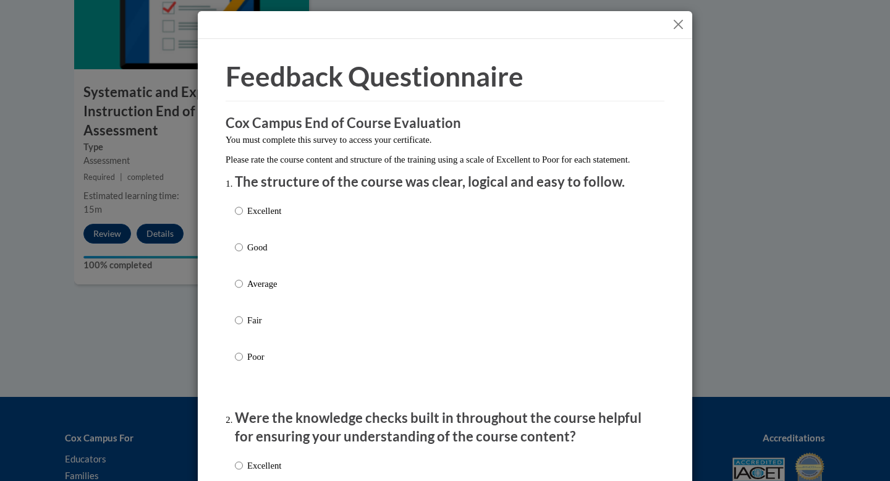
click at [286, 296] on div "Excellent Good Average Fair Poor" at bounding box center [445, 299] width 420 height 202
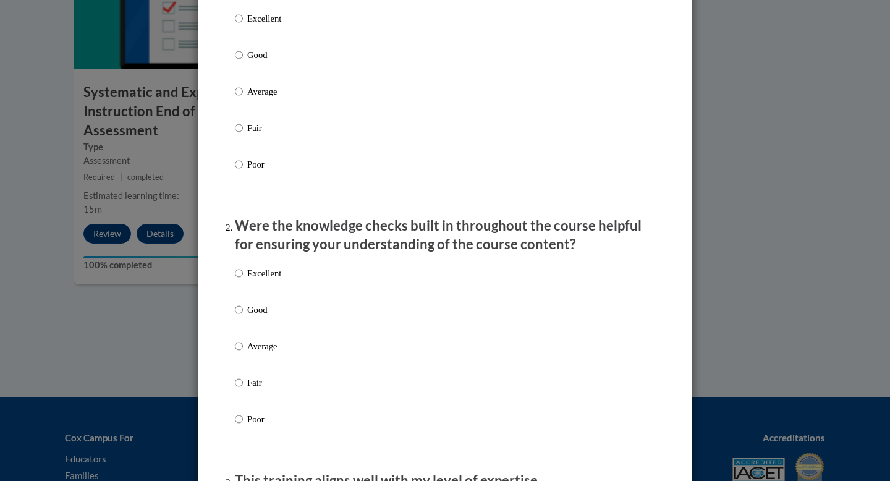
scroll to position [207, 0]
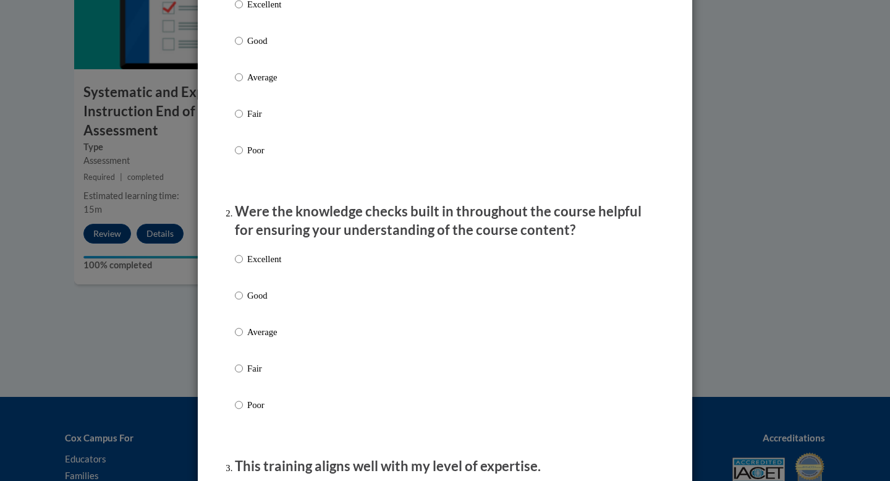
click at [244, 90] on label "Average" at bounding box center [258, 86] width 46 height 33
click at [243, 84] on input "Average" at bounding box center [239, 77] width 8 height 14
radio input "true"
click at [239, 339] on input "Average" at bounding box center [239, 332] width 8 height 14
radio input "true"
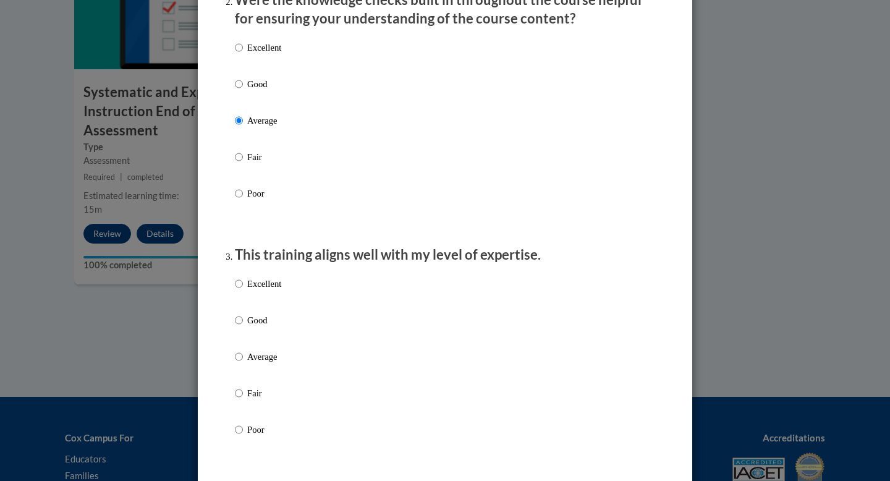
click at [245, 374] on label "Average" at bounding box center [258, 366] width 46 height 33
click at [243, 364] on input "Average" at bounding box center [239, 357] width 8 height 14
radio input "true"
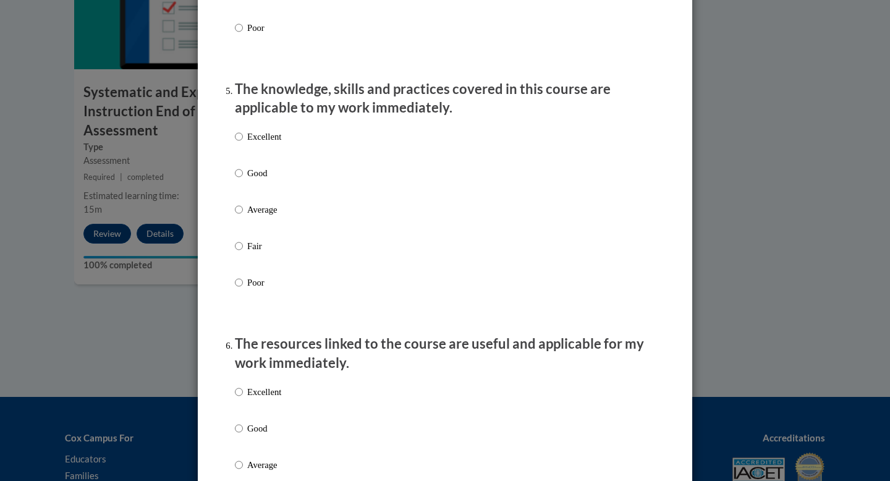
scroll to position [921, 0]
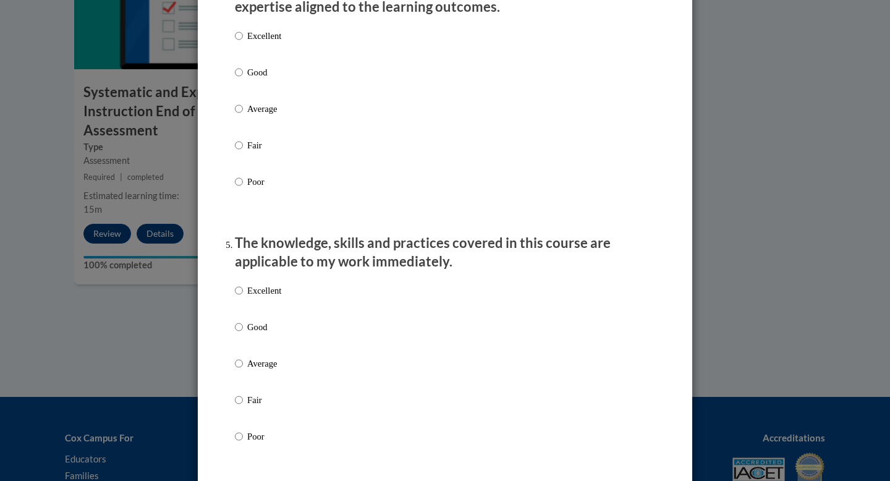
click at [254, 116] on p "Average" at bounding box center [264, 109] width 34 height 14
click at [243, 116] on input "Average" at bounding box center [239, 109] width 8 height 14
radio input "true"
click at [255, 334] on p "Good" at bounding box center [264, 327] width 34 height 14
click at [243, 334] on input "Good" at bounding box center [239, 327] width 8 height 14
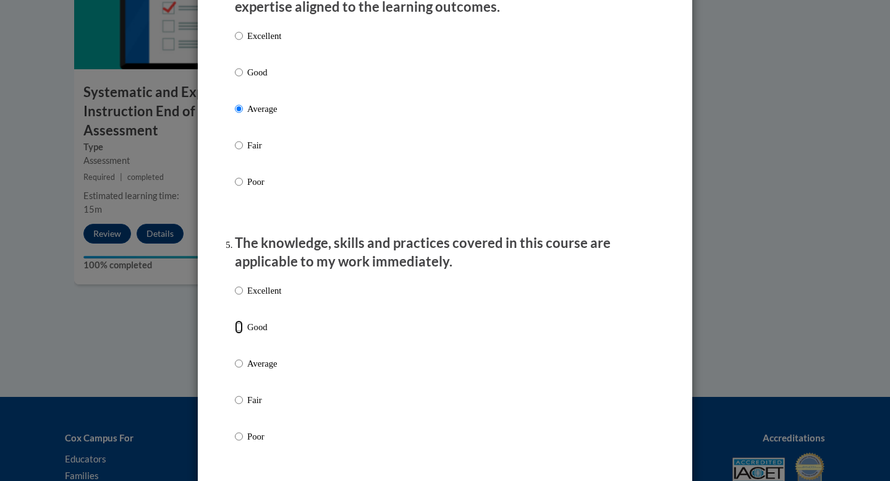
radio input "true"
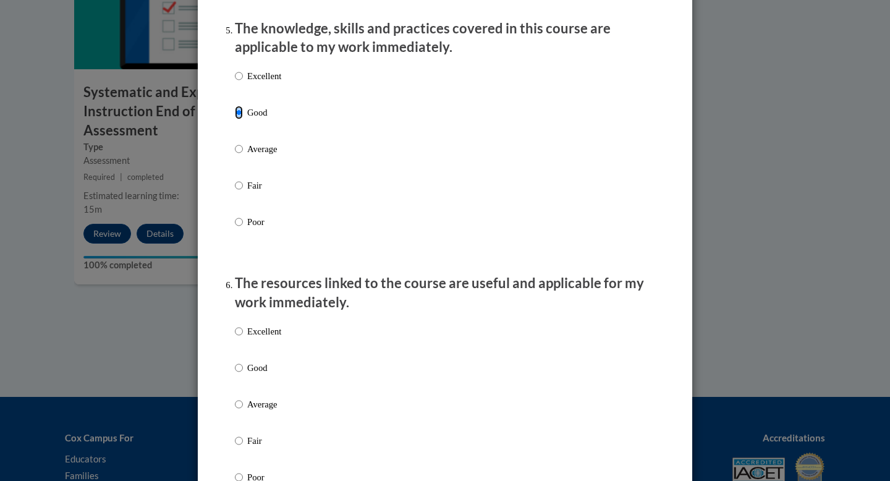
scroll to position [1138, 0]
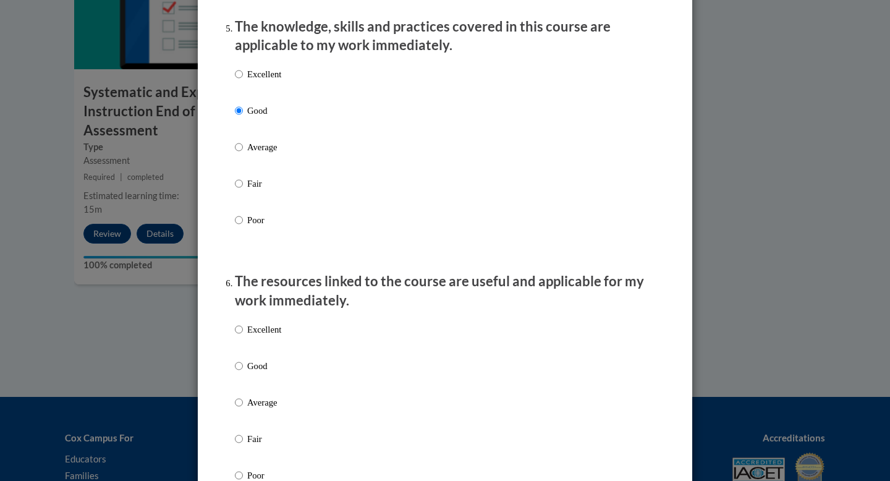
click at [257, 356] on label "Excellent" at bounding box center [258, 339] width 46 height 33
click at [243, 336] on input "Excellent" at bounding box center [239, 330] width 8 height 14
radio input "true"
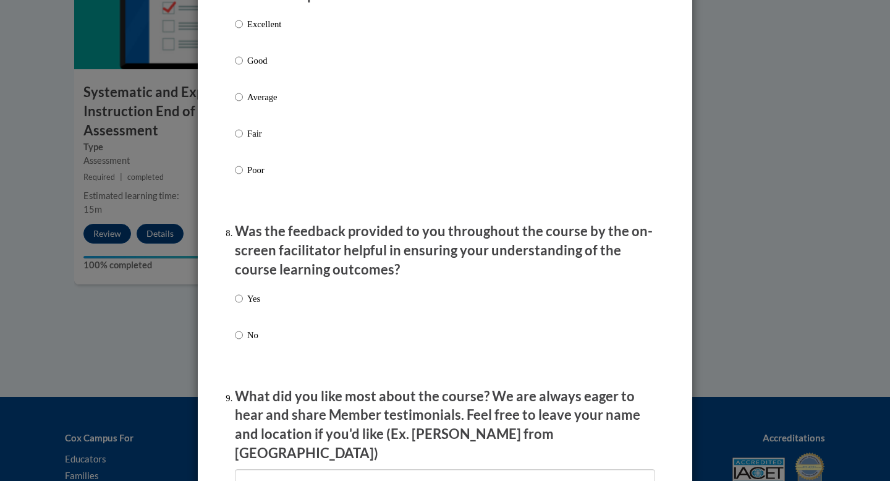
scroll to position [1637, 0]
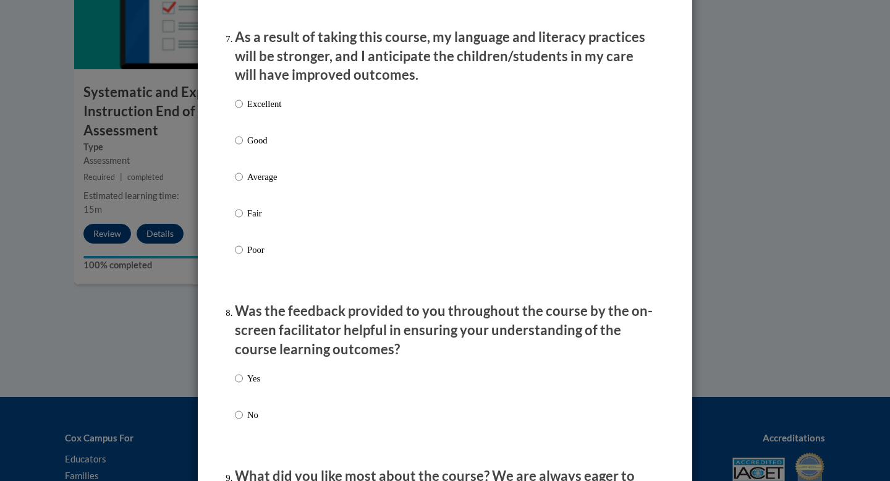
click at [249, 181] on div "Excellent Good Average Fair Poor" at bounding box center [258, 187] width 46 height 192
click at [251, 202] on label "Average" at bounding box center [258, 186] width 46 height 33
click at [243, 184] on input "Average" at bounding box center [239, 177] width 8 height 14
radio input "true"
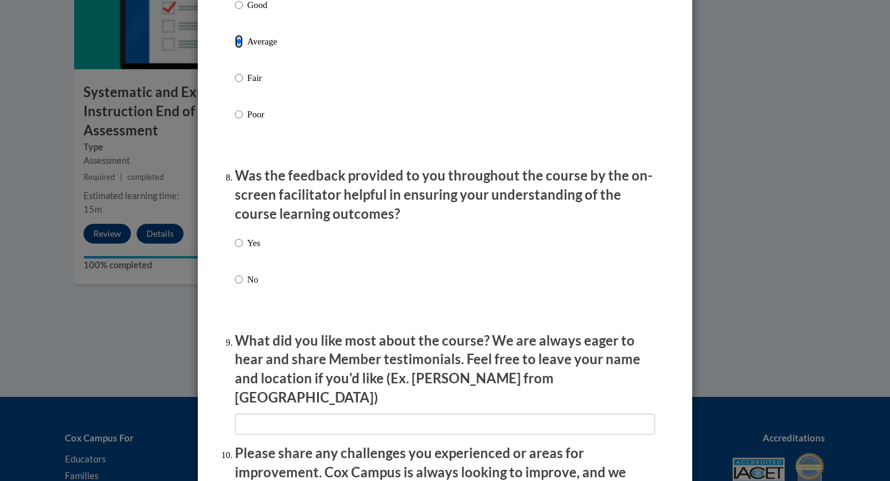
scroll to position [1775, 0]
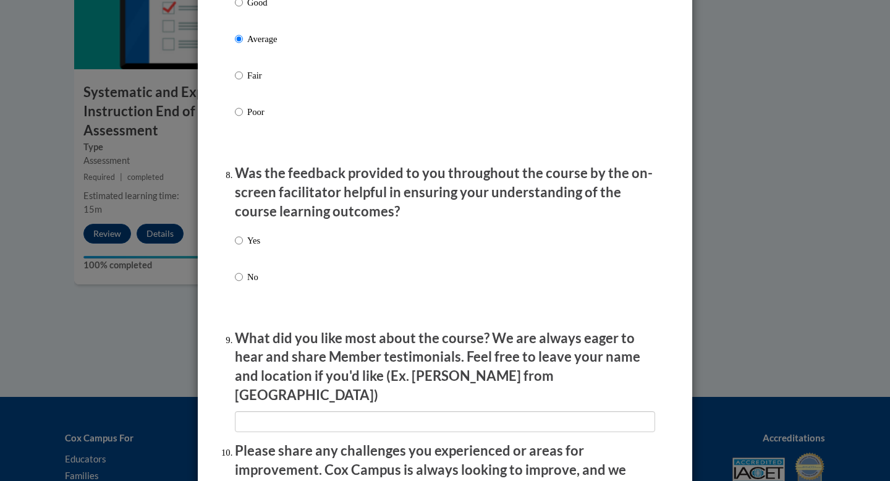
click at [268, 308] on div "Yes No" at bounding box center [445, 274] width 420 height 92
click at [244, 284] on label "No" at bounding box center [247, 286] width 25 height 33
click at [243, 284] on input "No" at bounding box center [239, 277] width 8 height 14
radio input "true"
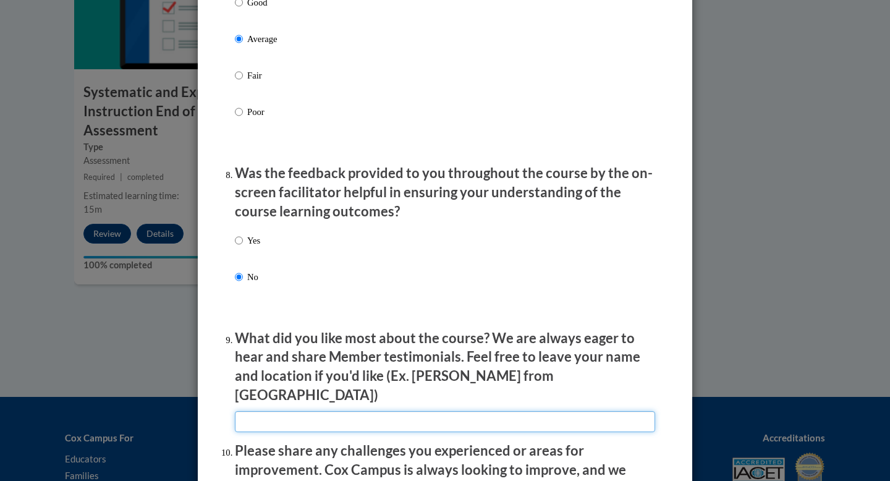
click at [276, 415] on input "textbox" at bounding box center [445, 421] width 420 height 21
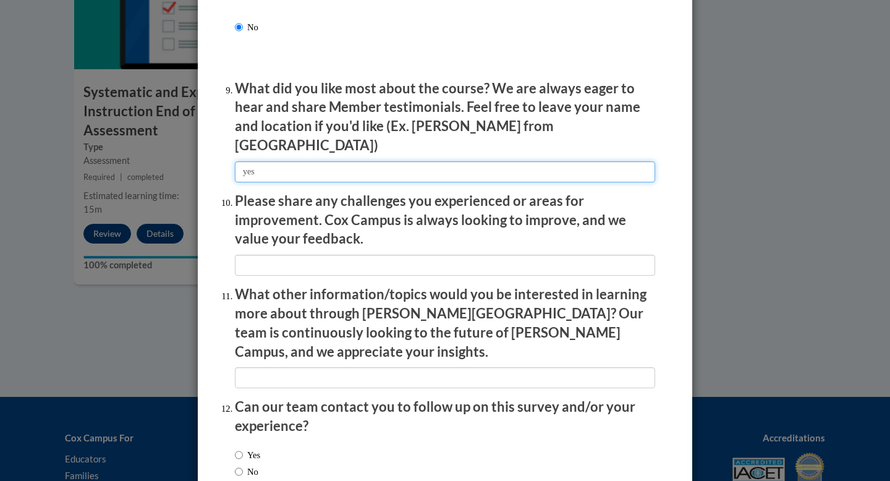
scroll to position [2026, 0]
type input "yes"
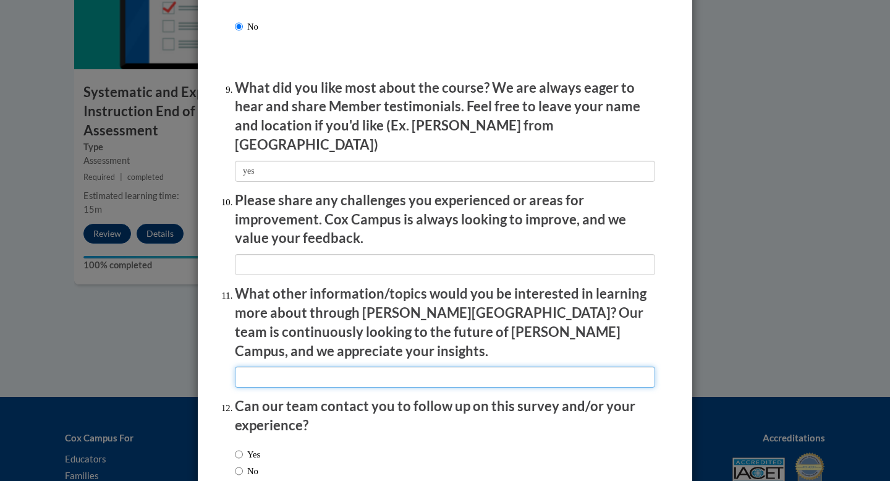
click at [278, 367] on input "textbox" at bounding box center [445, 377] width 420 height 21
type input "yes"
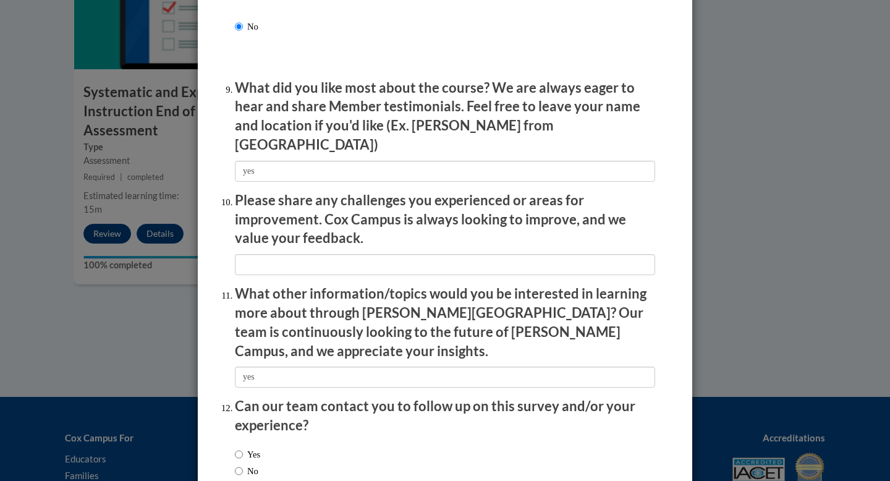
click at [266, 244] on li "Please share any challenges you experienced or areas for improvement. Cox Campu…" at bounding box center [445, 233] width 420 height 84
click at [266, 245] on li "Please share any challenges you experienced or areas for improvement. Cox Campu…" at bounding box center [445, 233] width 420 height 84
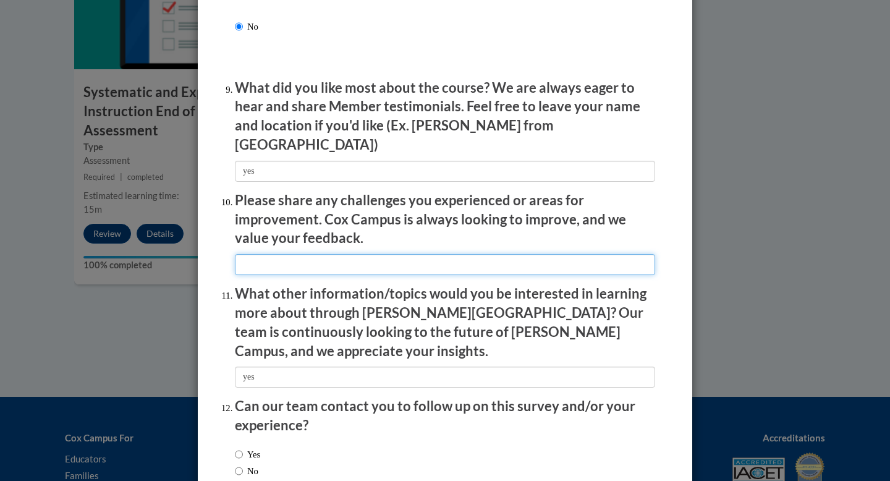
click at [266, 254] on input "textbox" at bounding box center [445, 264] width 420 height 21
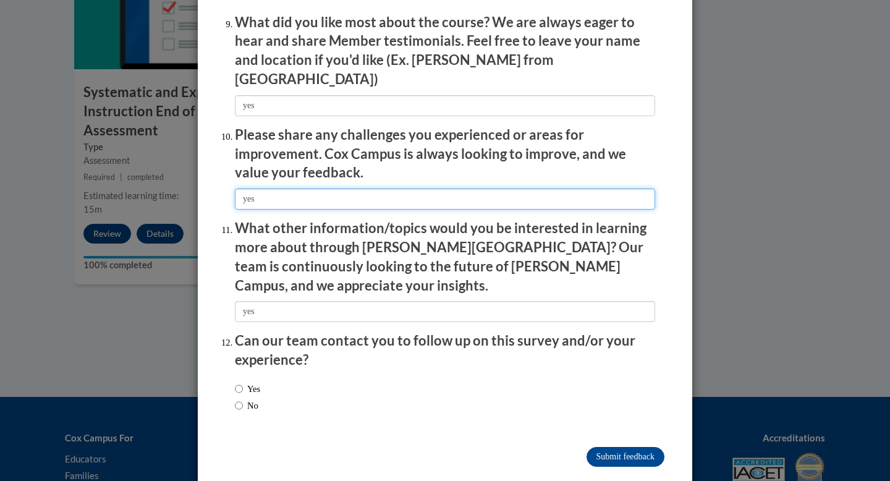
type input "yes"
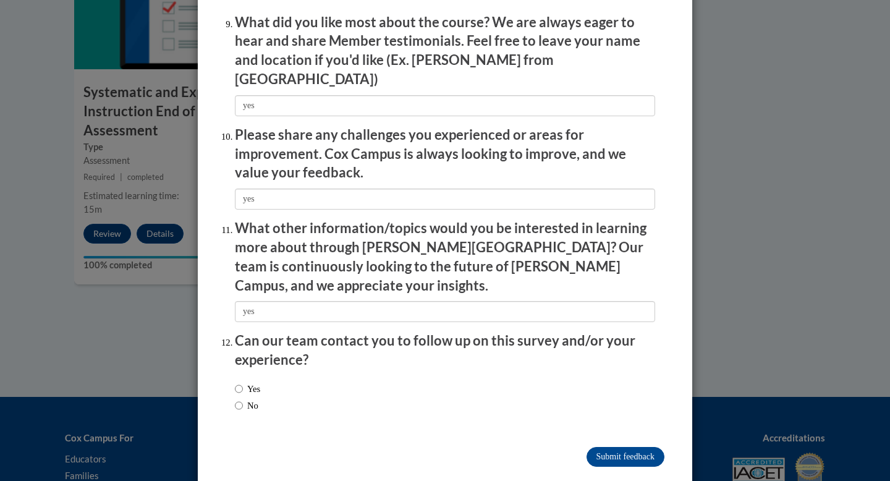
click at [270, 388] on div "Yes No" at bounding box center [445, 399] width 420 height 46
click at [244, 399] on label "No" at bounding box center [246, 406] width 23 height 14
click at [243, 399] on input "No" at bounding box center [239, 406] width 8 height 14
radio input "true"
click at [634, 447] on input "Submit feedback" at bounding box center [626, 457] width 78 height 20
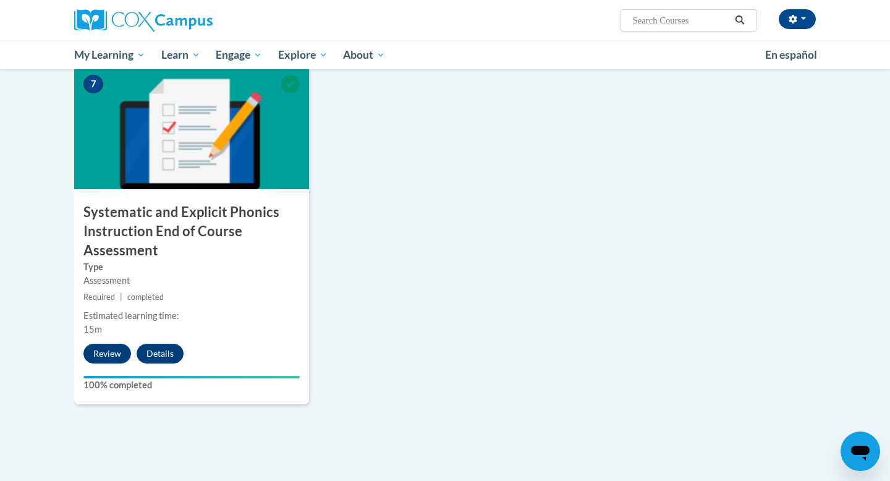
scroll to position [932, 0]
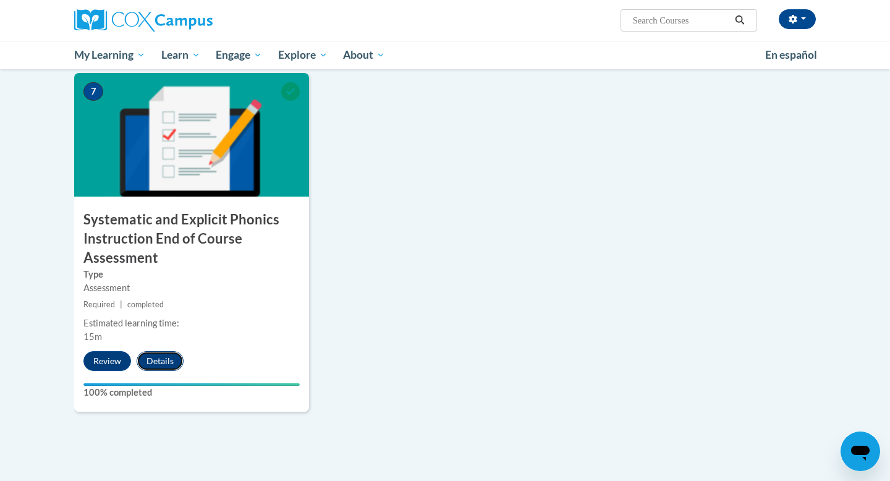
click at [166, 352] on button "Details" at bounding box center [160, 361] width 47 height 20
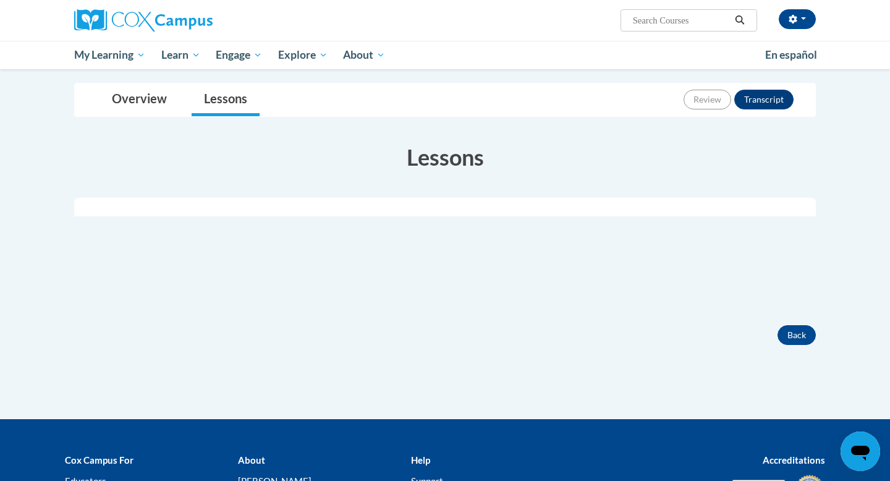
scroll to position [113, 0]
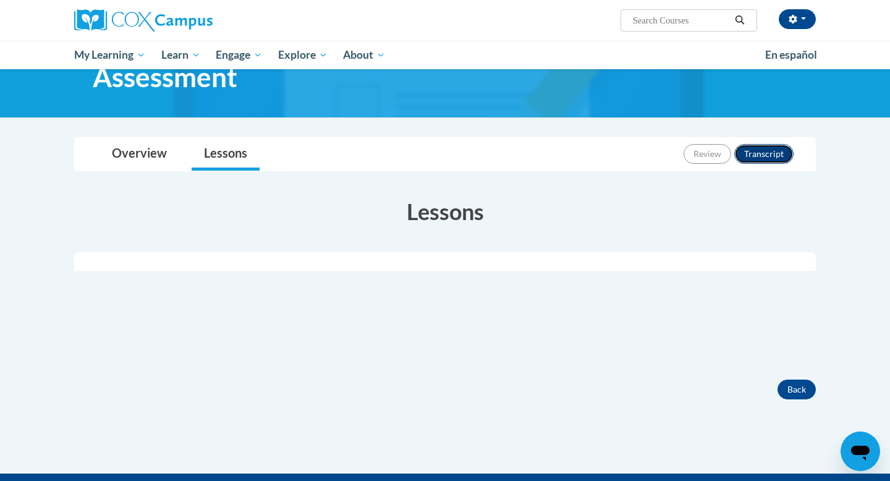
click at [781, 150] on button "Transcript" at bounding box center [764, 154] width 59 height 20
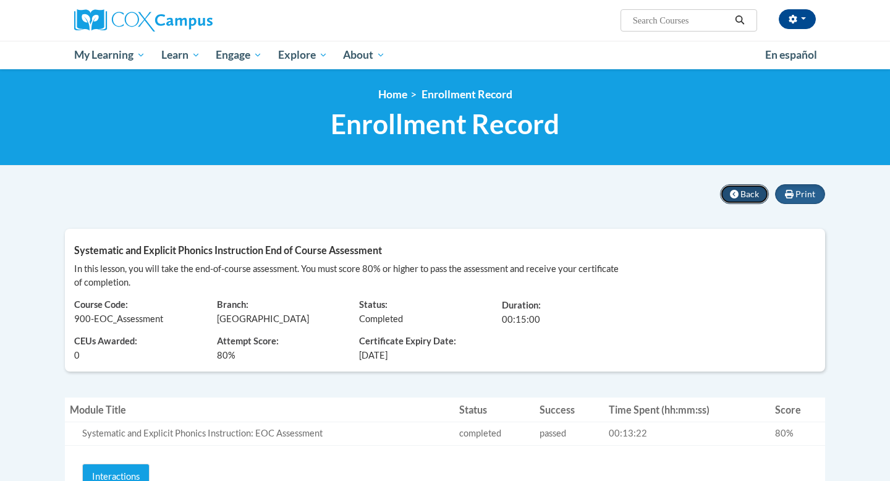
click at [738, 197] on icon at bounding box center [734, 194] width 9 height 9
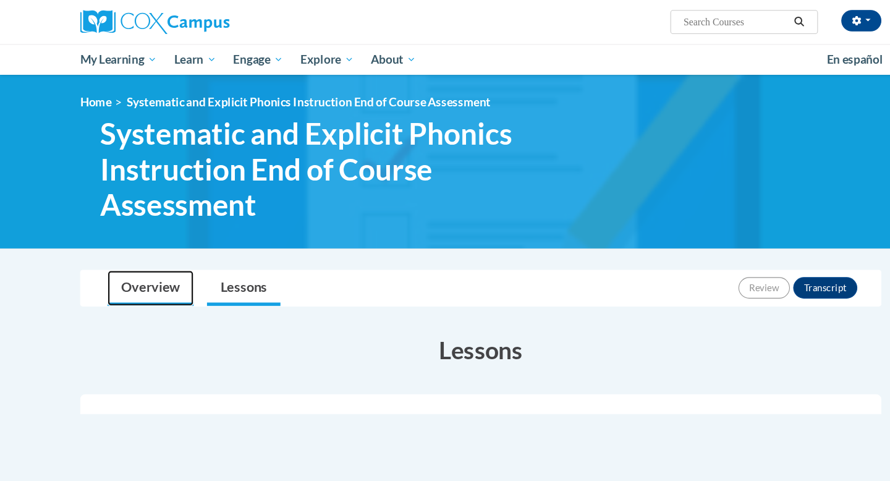
click at [150, 270] on link "Overview" at bounding box center [140, 266] width 80 height 33
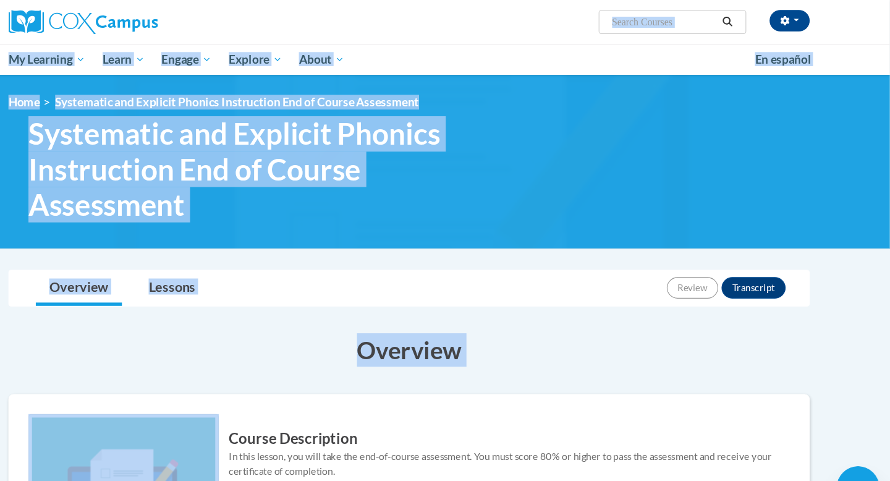
drag, startPoint x: 657, startPoint y: 126, endPoint x: 657, endPoint y: 7, distance: 118.1
click at [657, 7] on body "Ava Werling (America/New_York UTC-04:00) My Profile Inbox My Transcripts Log Ou…" at bounding box center [445, 484] width 890 height 969
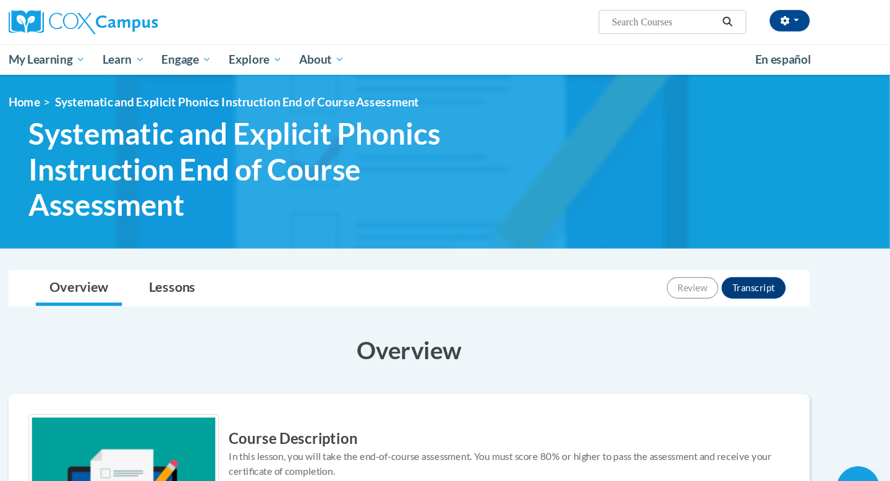
click at [513, 199] on span "Systematic and Explicit Phonics Instruction End of Course Assessment" at bounding box center [306, 157] width 427 height 98
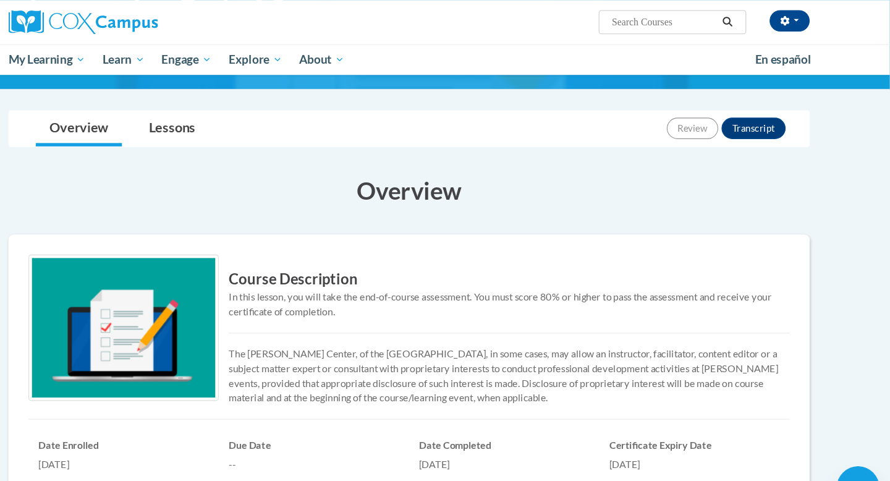
scroll to position [146, 0]
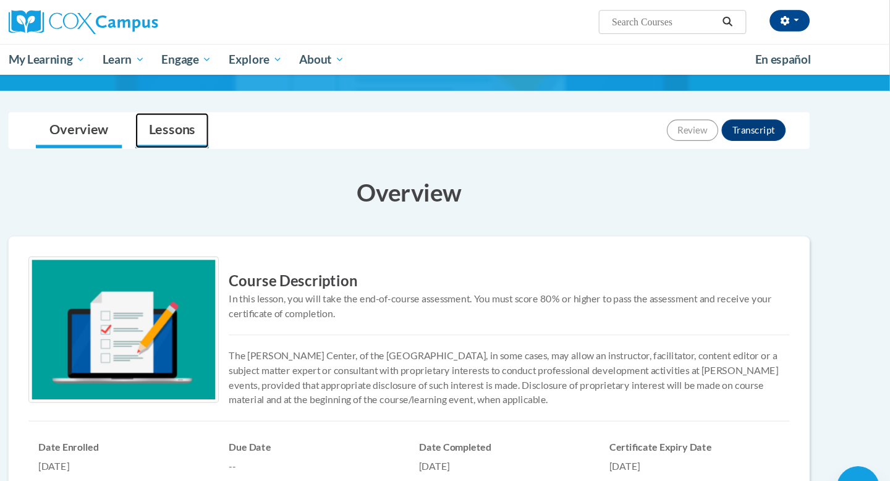
click at [246, 121] on link "Lessons" at bounding box center [226, 121] width 68 height 33
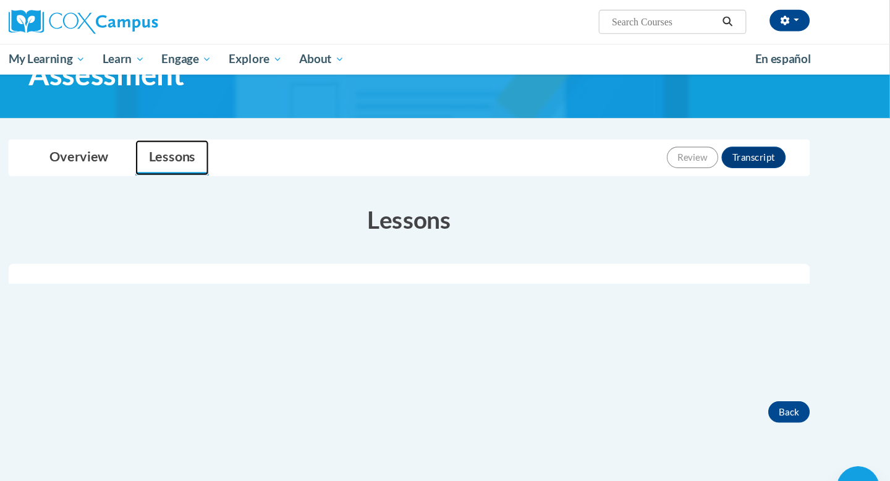
scroll to position [0, 0]
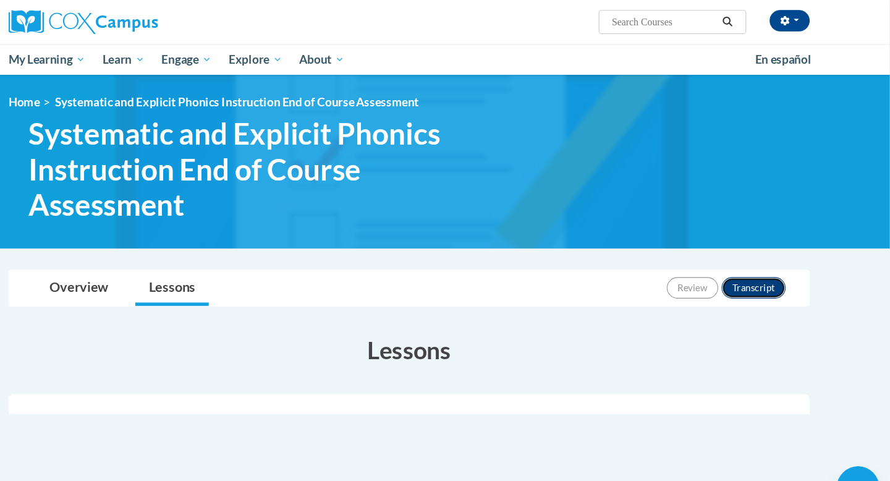
click at [750, 263] on button "Transcript" at bounding box center [764, 267] width 59 height 20
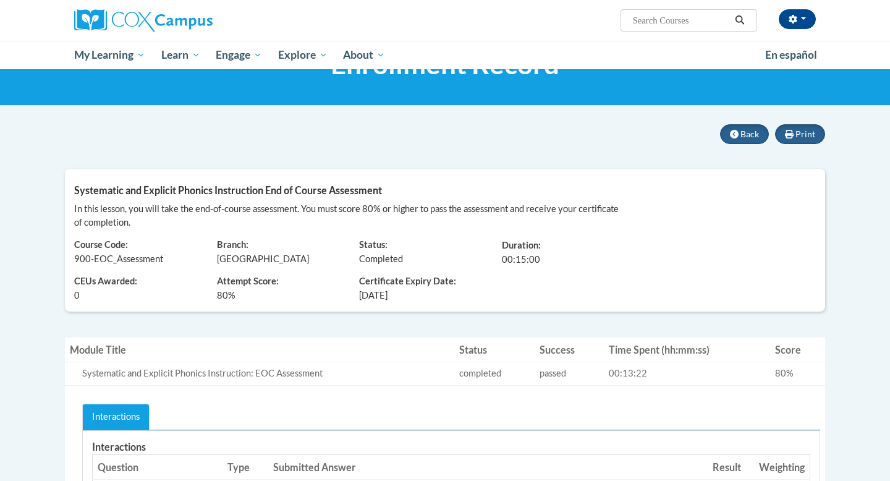
scroll to position [61, 0]
